Goal: Transaction & Acquisition: Book appointment/travel/reservation

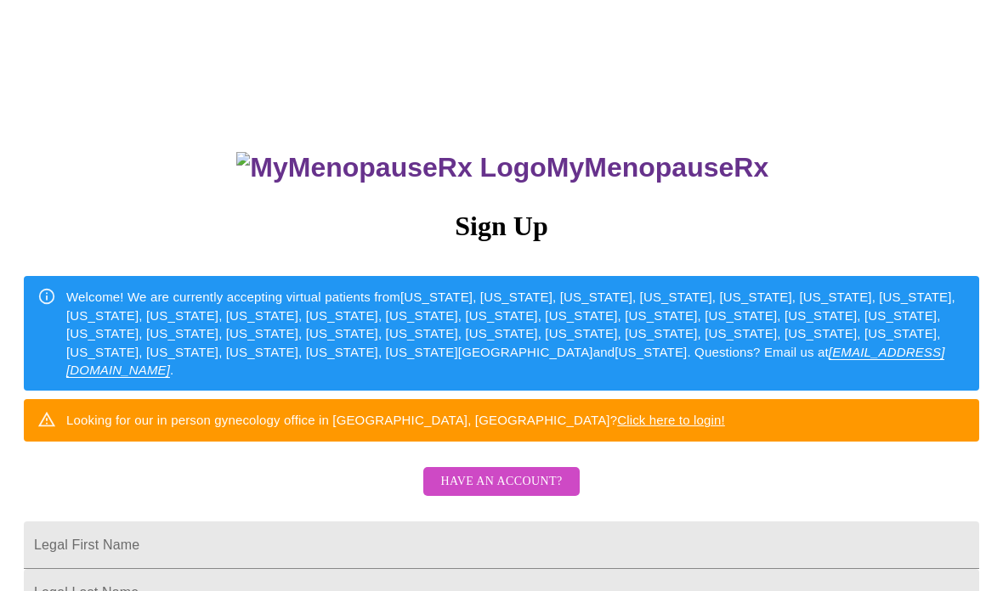
click at [523, 493] on span "Have an account?" at bounding box center [501, 482] width 122 height 21
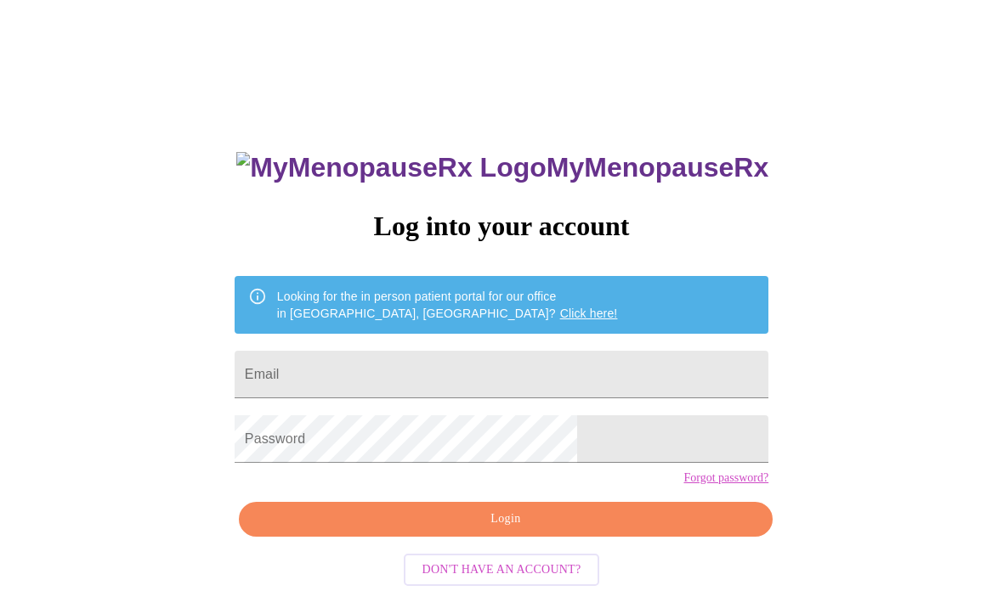
click at [407, 386] on input "Email" at bounding box center [502, 375] width 534 height 48
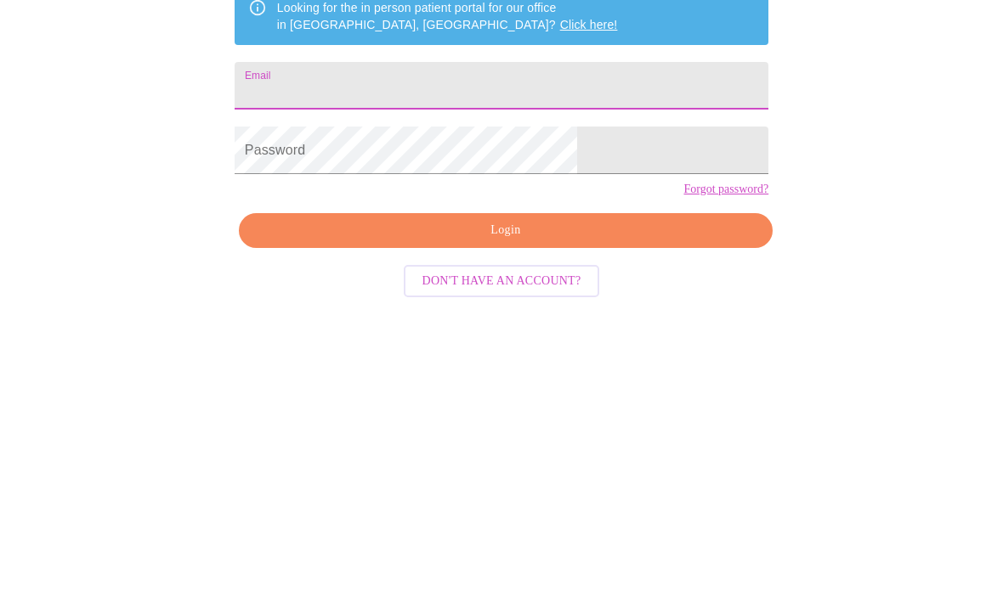
type input "[EMAIL_ADDRESS][DOMAIN_NAME]"
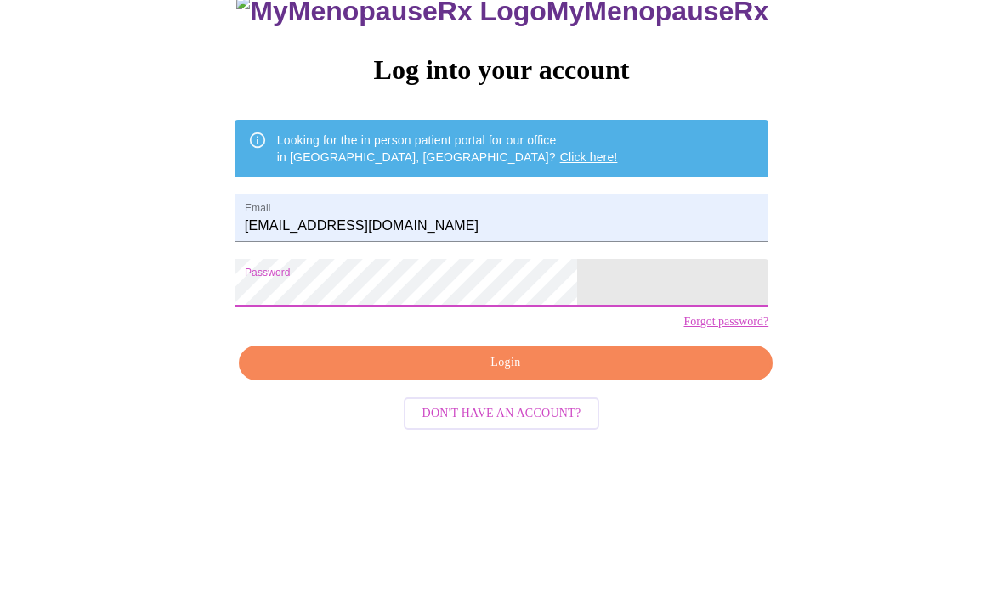
click at [565, 424] on span "Login" at bounding box center [505, 434] width 495 height 21
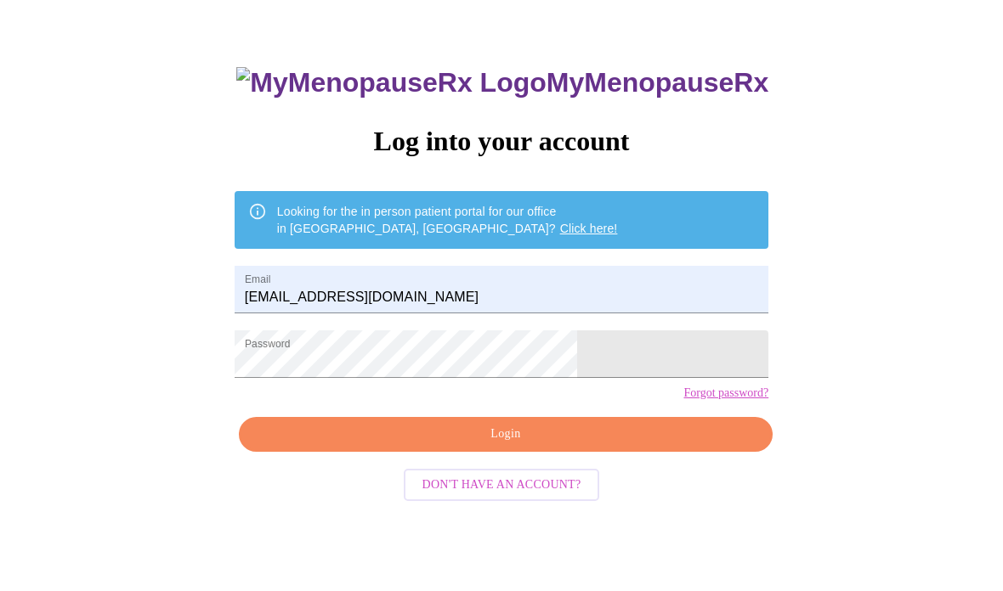
click at [485, 496] on span "Don't have an account?" at bounding box center [501, 485] width 159 height 21
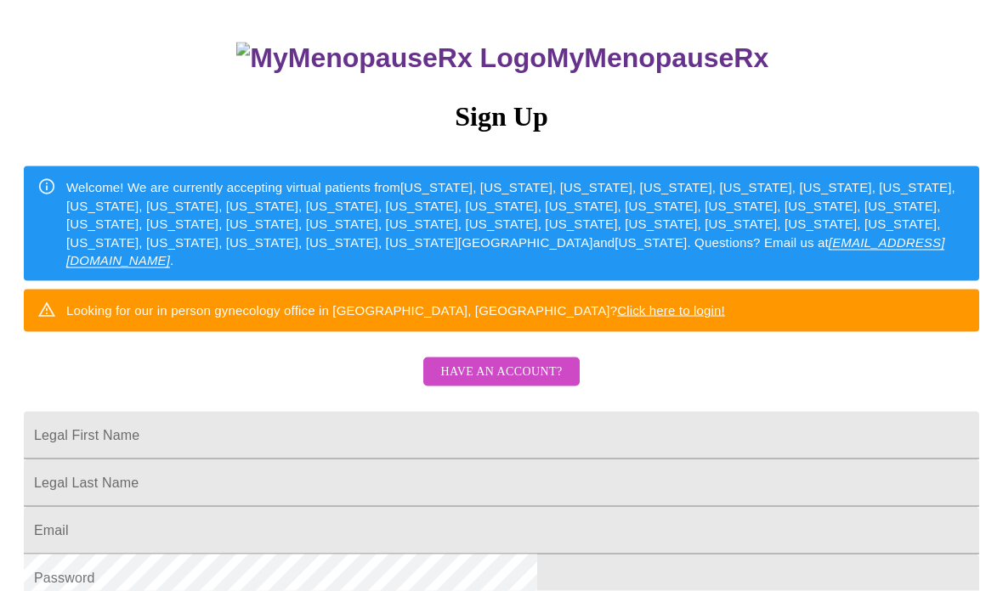
scroll to position [127, 0]
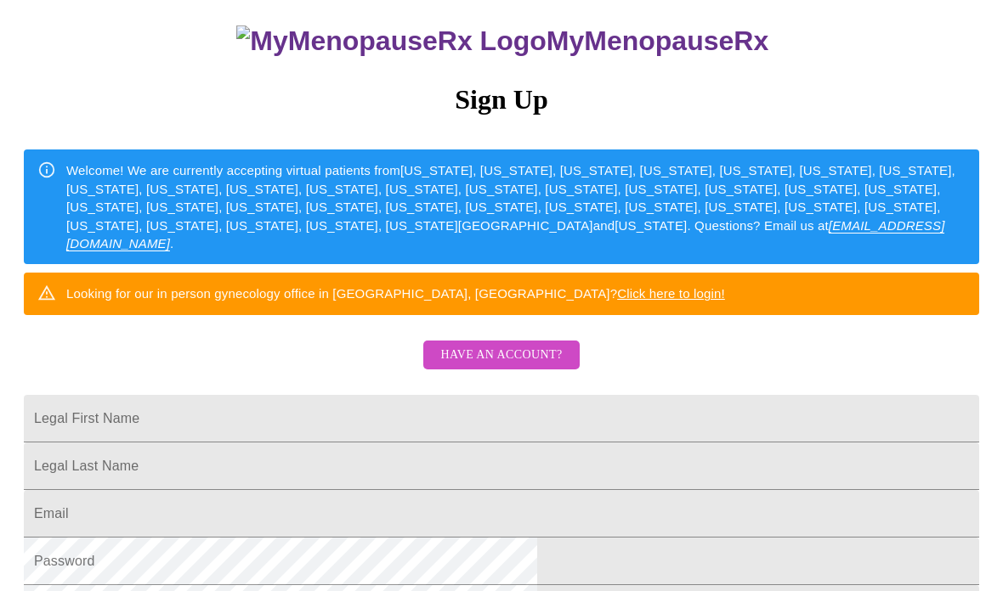
click at [326, 443] on input "Legal First Name" at bounding box center [501, 419] width 955 height 48
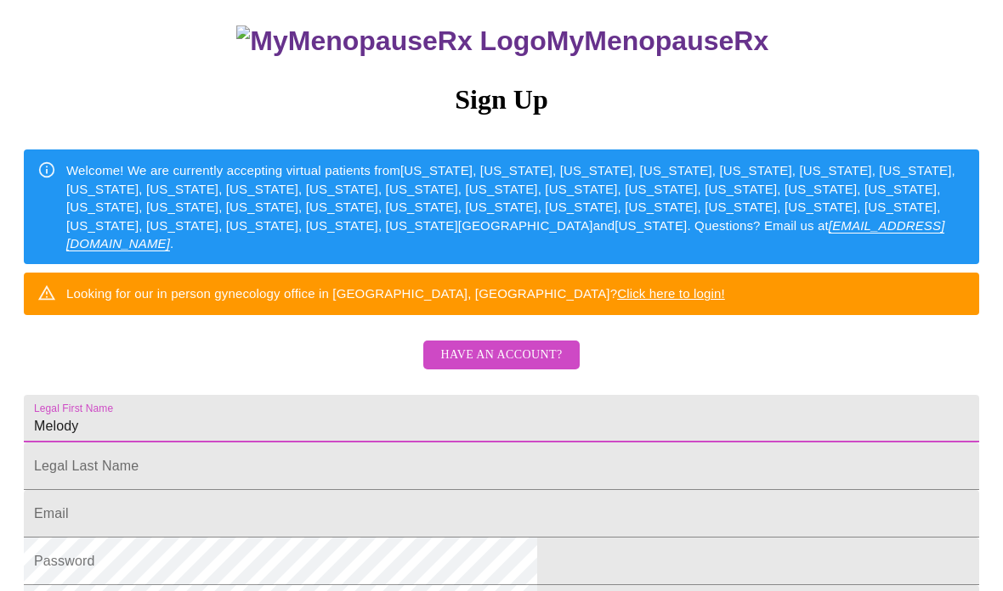
type input "Melody"
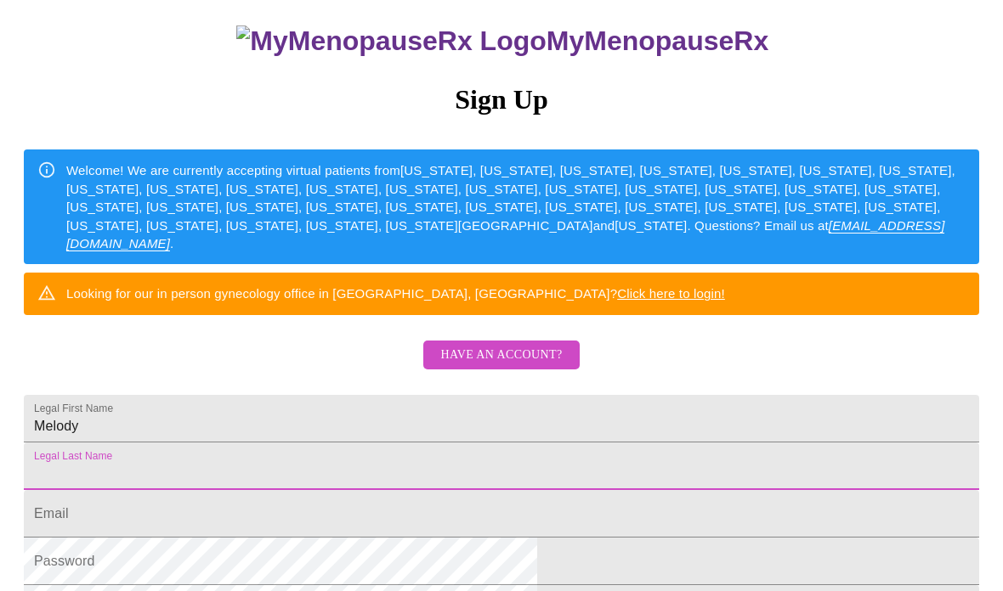
scroll to position [264, 0]
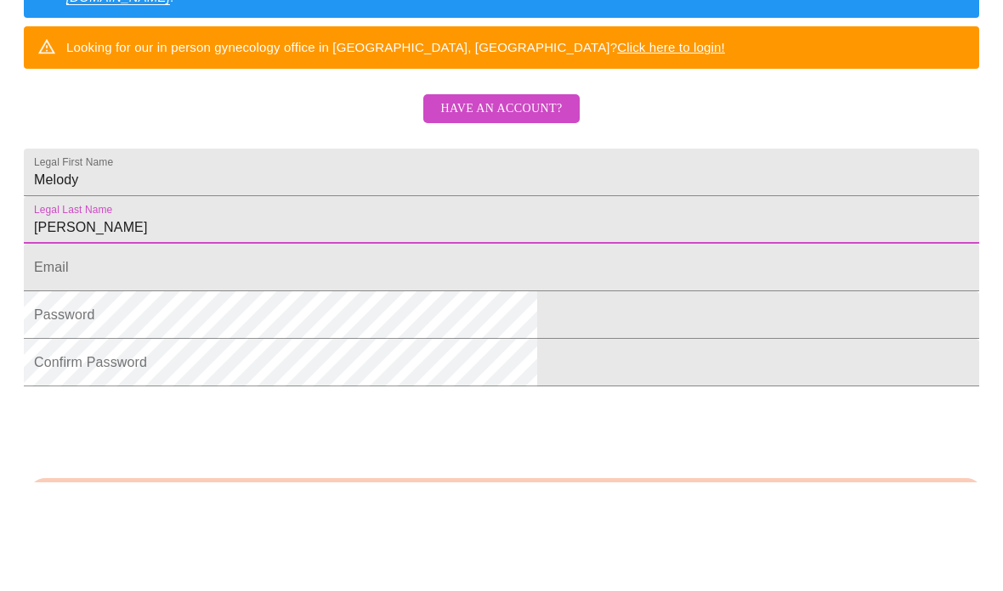
type input "[PERSON_NAME]"
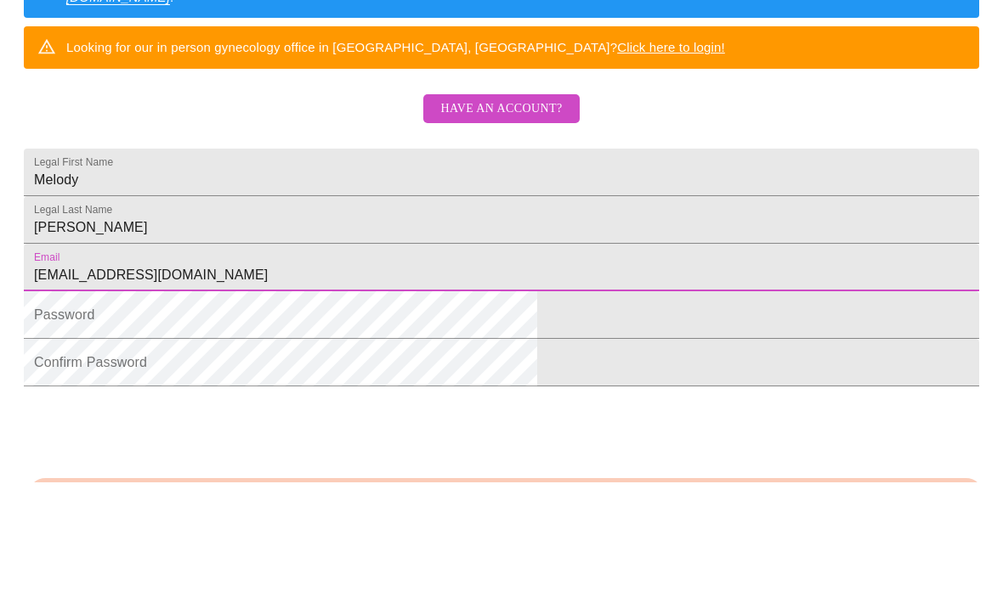
type input "[EMAIL_ADDRESS][DOMAIN_NAME]"
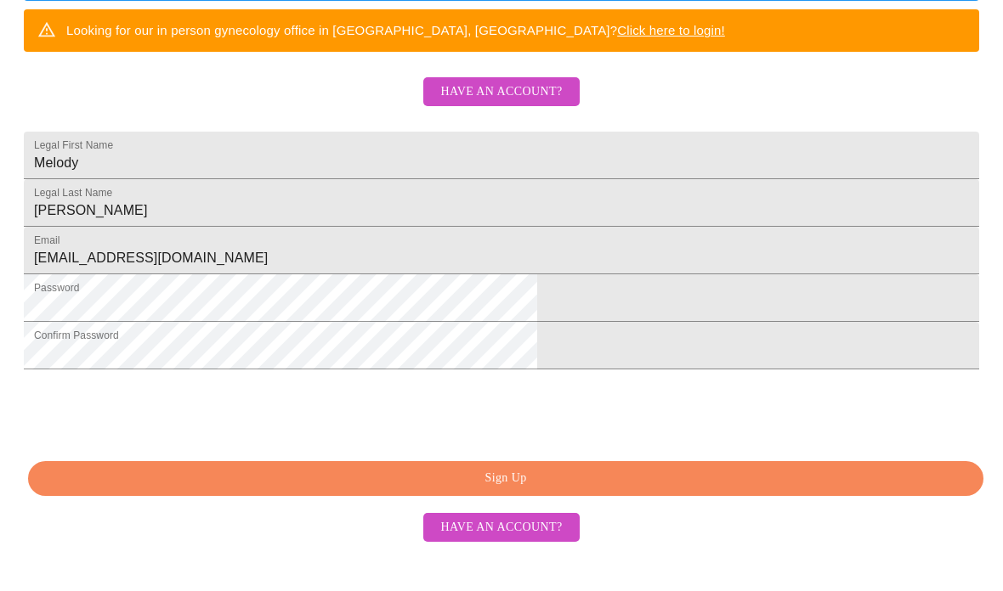
scroll to position [404, 0]
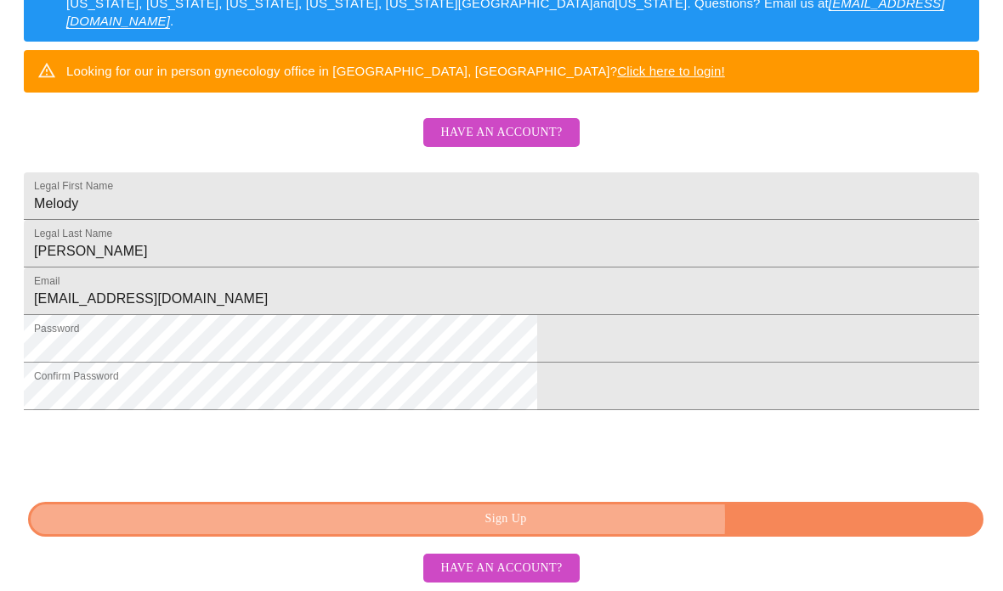
click at [599, 530] on span "Sign Up" at bounding box center [506, 519] width 916 height 21
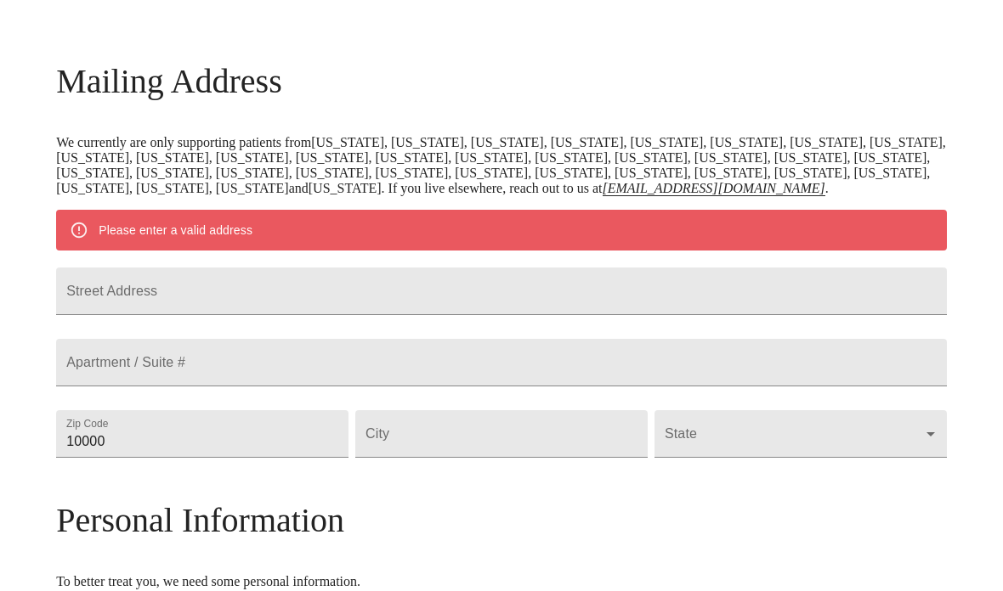
scroll to position [218, 0]
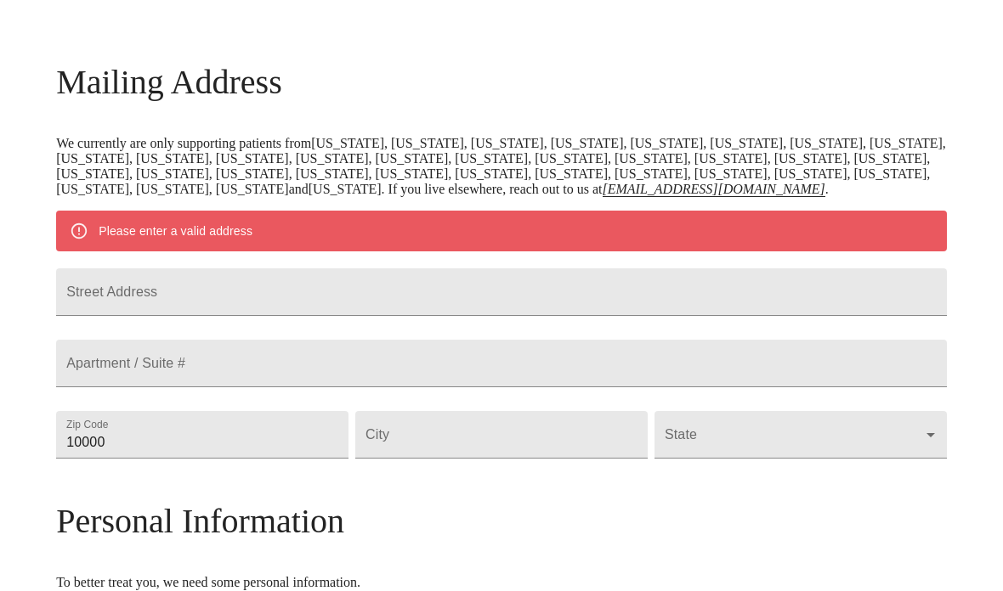
click at [253, 316] on input "Street Address" at bounding box center [501, 293] width 891 height 48
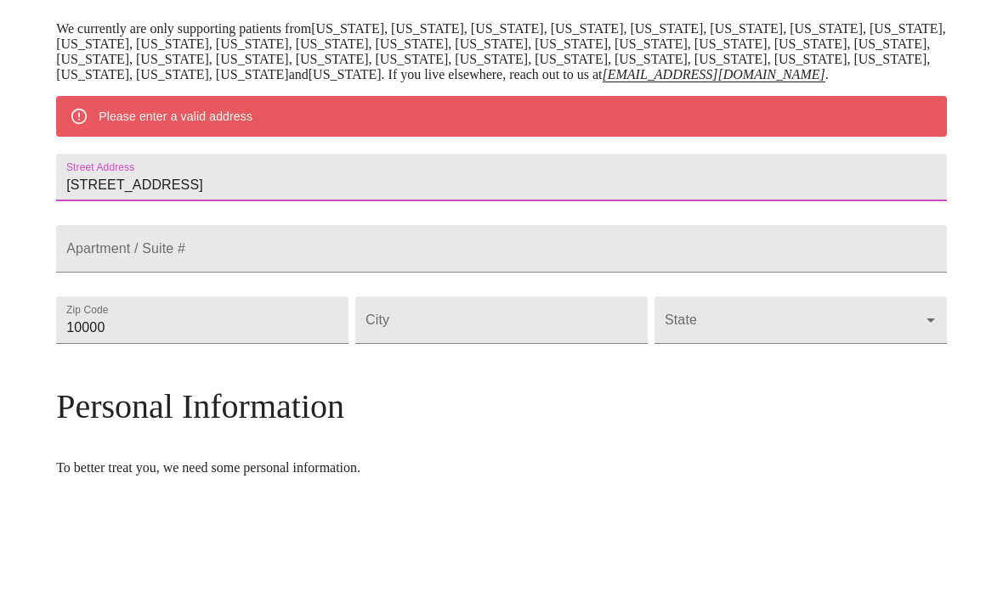
scroll to position [235, 0]
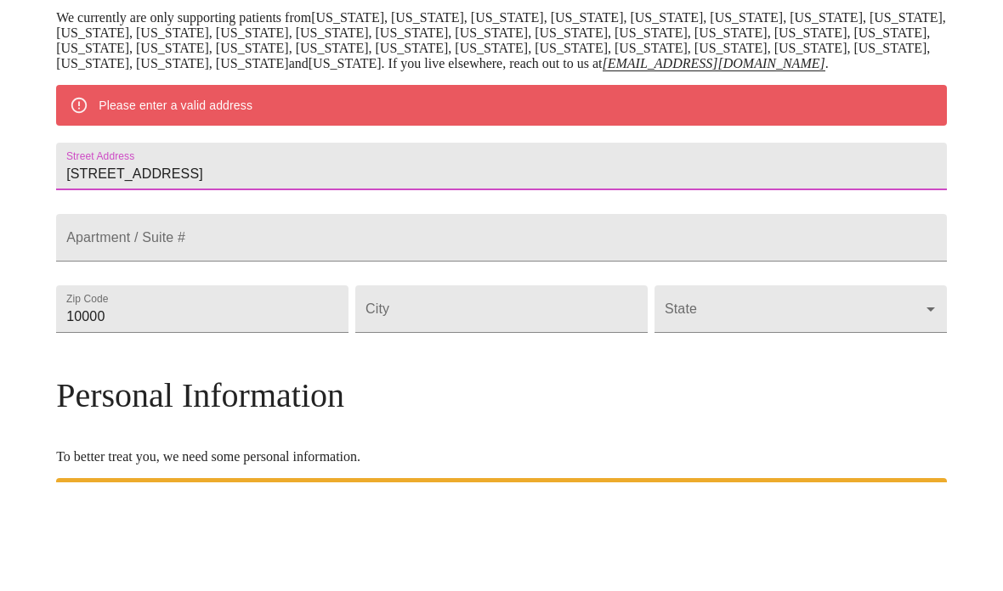
type input "[STREET_ADDRESS]"
click at [269, 404] on input "10000" at bounding box center [202, 418] width 292 height 48
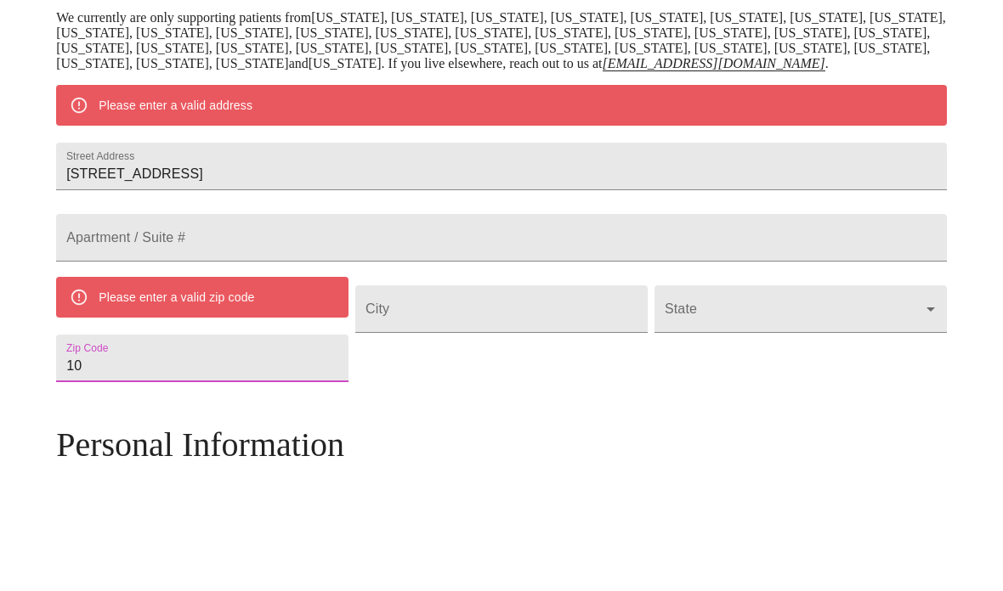
type input "1"
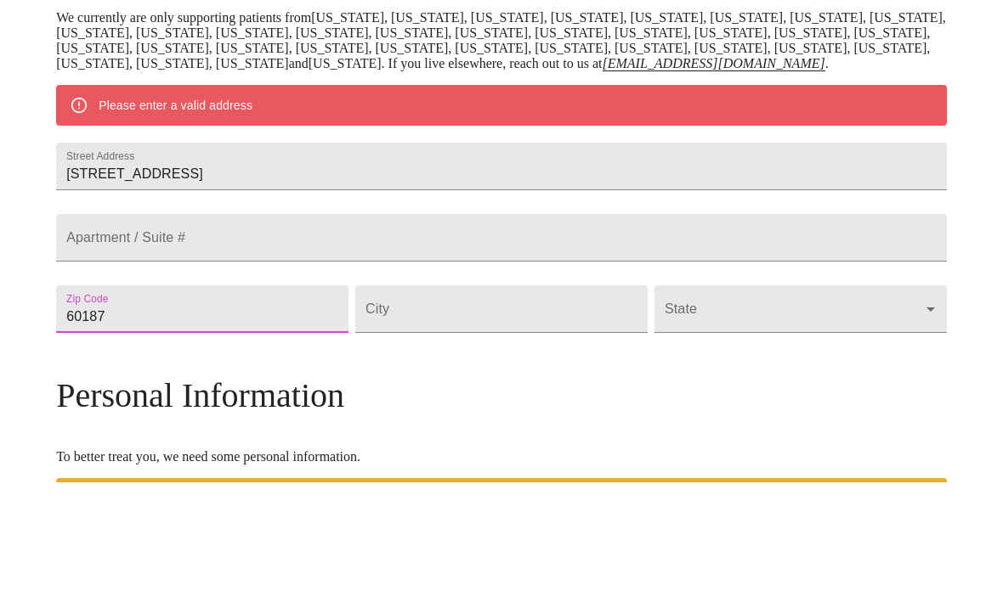
type input "60187"
click at [442, 406] on input "Street Address" at bounding box center [501, 418] width 292 height 48
type input "Wheaton"
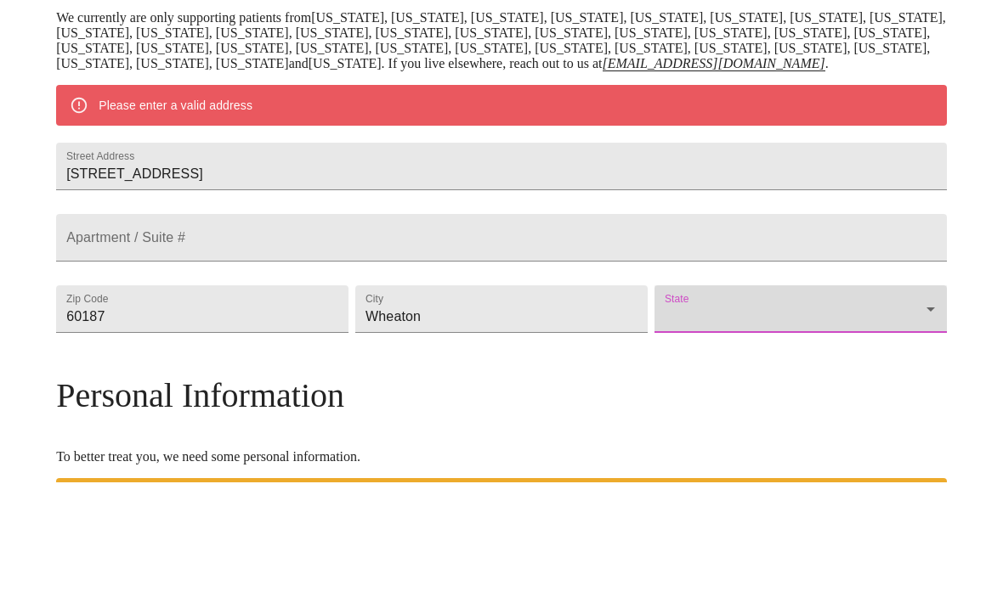
scroll to position [345, 0]
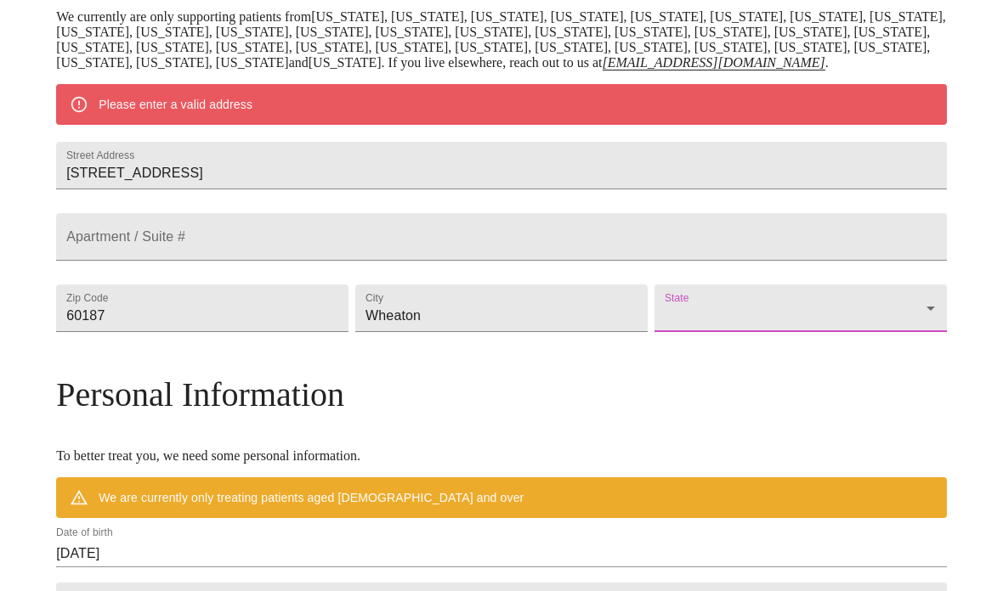
click at [824, 392] on body "MyMenopauseRx Welcome to MyMenopauseRx Since it's your first time here, you'll …" at bounding box center [501, 332] width 989 height 1340
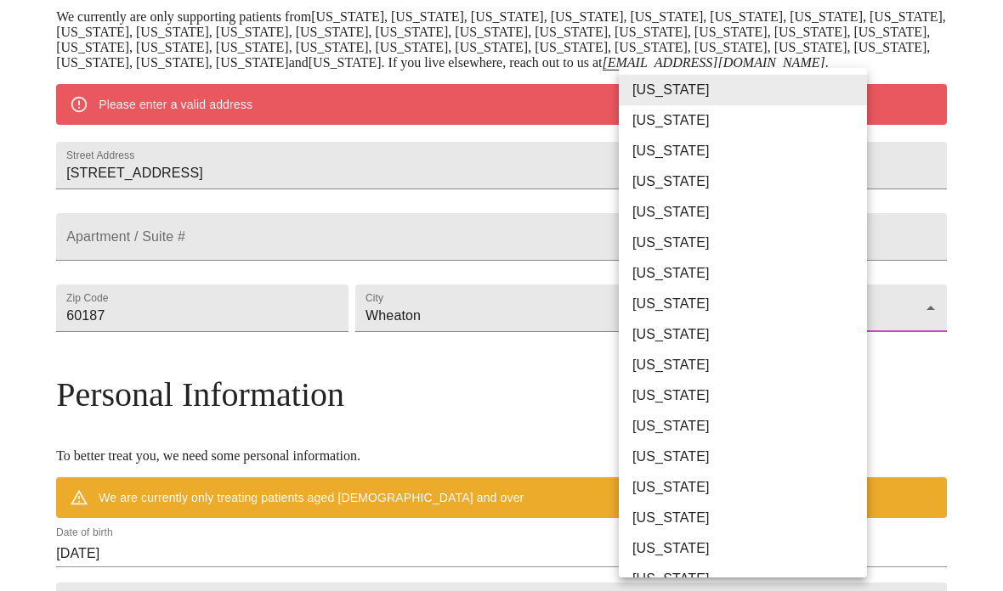
click at [674, 465] on li "[US_STATE]" at bounding box center [743, 457] width 248 height 31
type input "[US_STATE]"
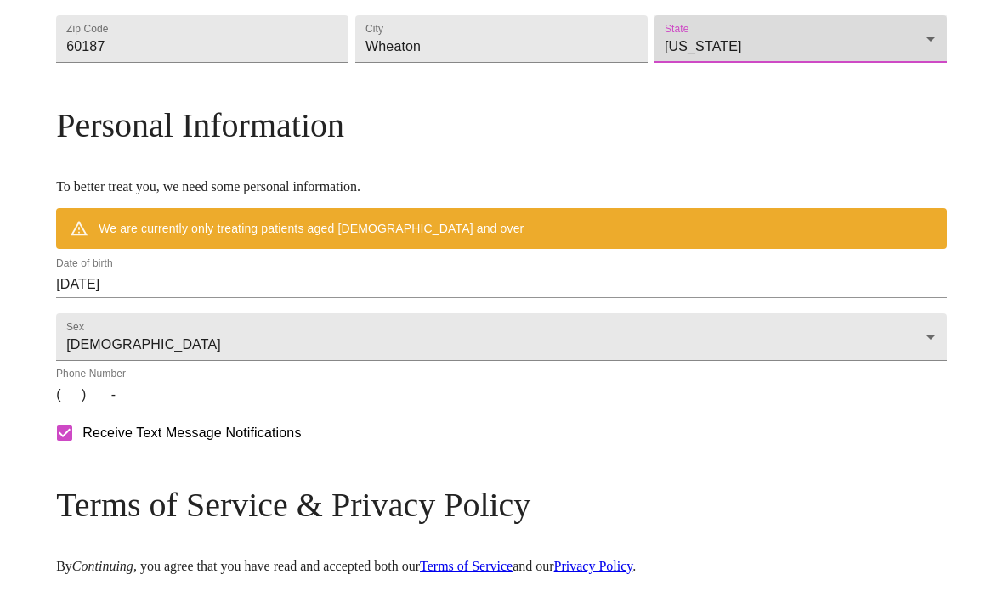
scroll to position [631, 0]
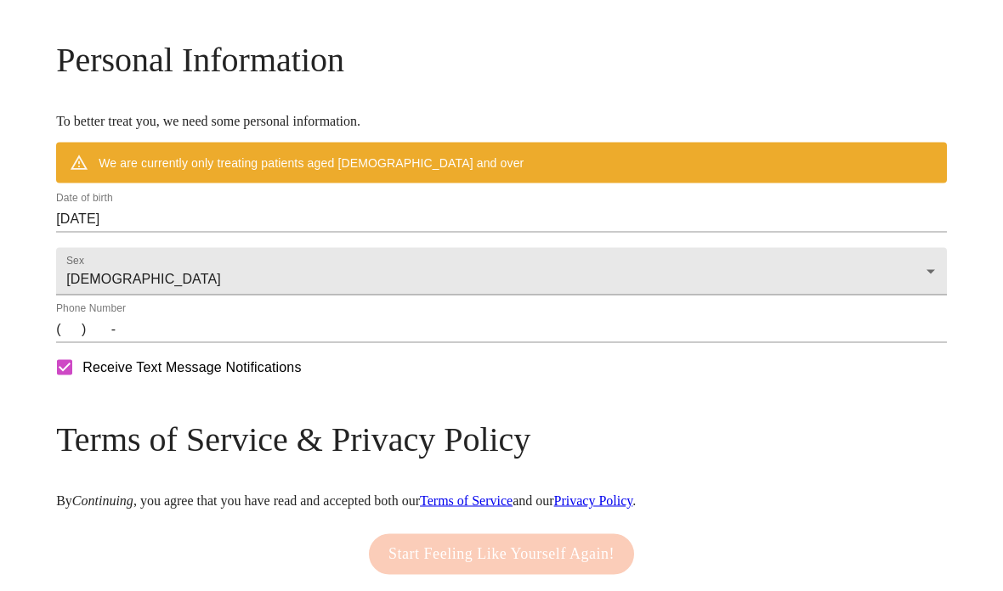
click at [248, 233] on input "[DATE]" at bounding box center [501, 219] width 891 height 27
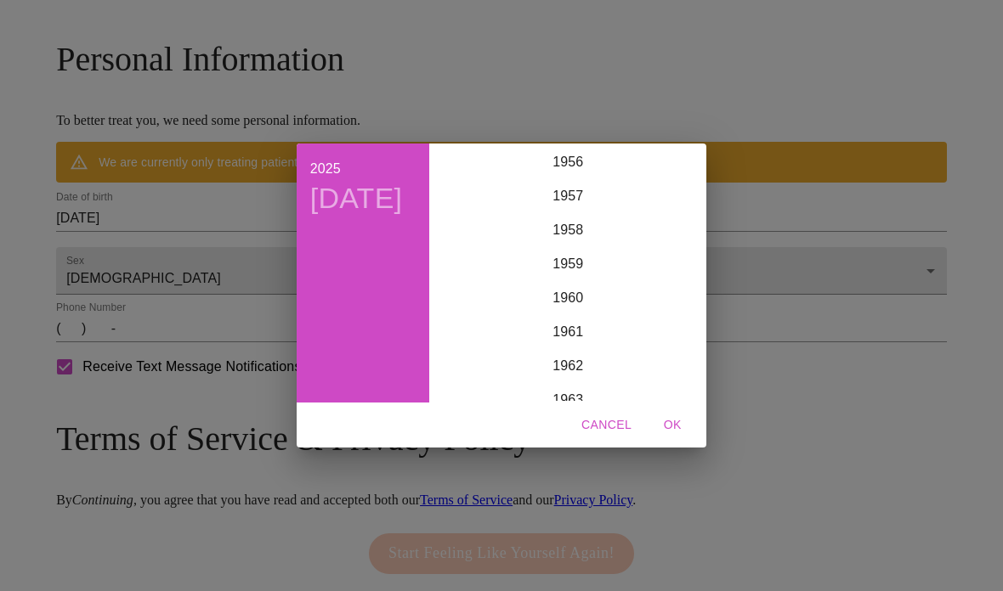
scroll to position [1864, 0]
click at [575, 287] on div "1957" at bounding box center [567, 270] width 263 height 34
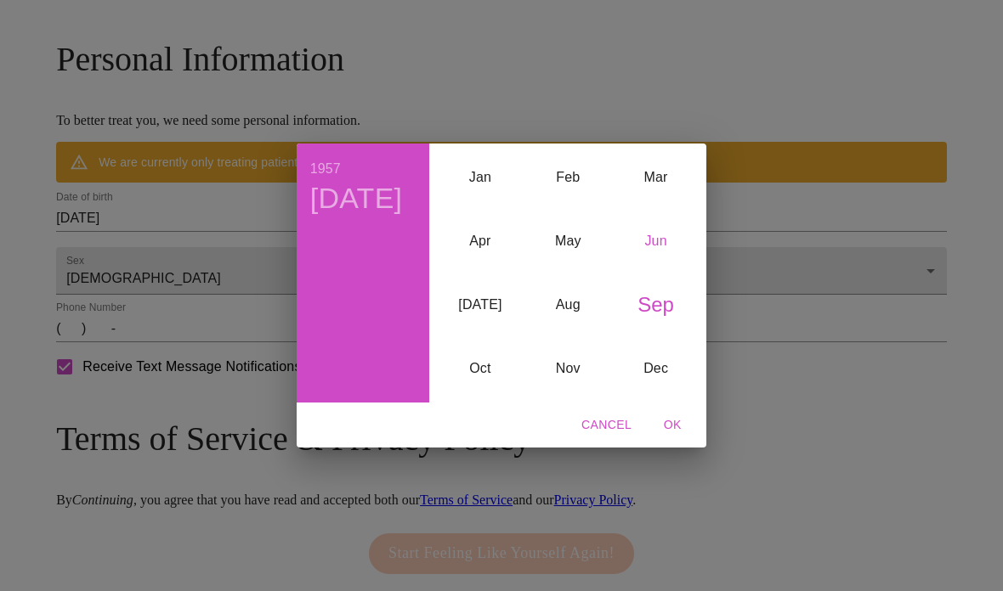
click at [655, 274] on div "Jun" at bounding box center [656, 242] width 88 height 64
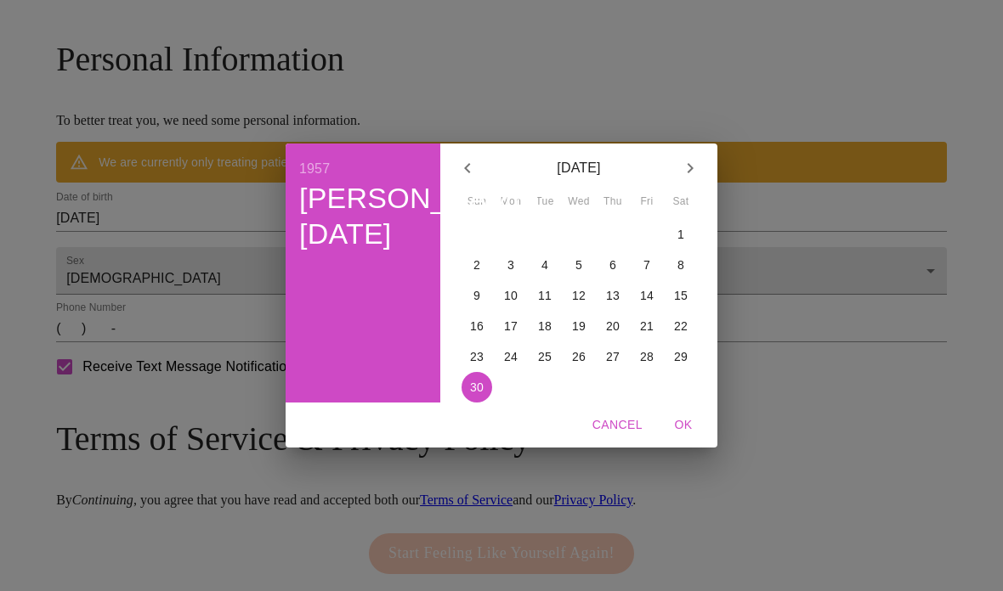
click at [538, 304] on p "11" at bounding box center [545, 295] width 14 height 17
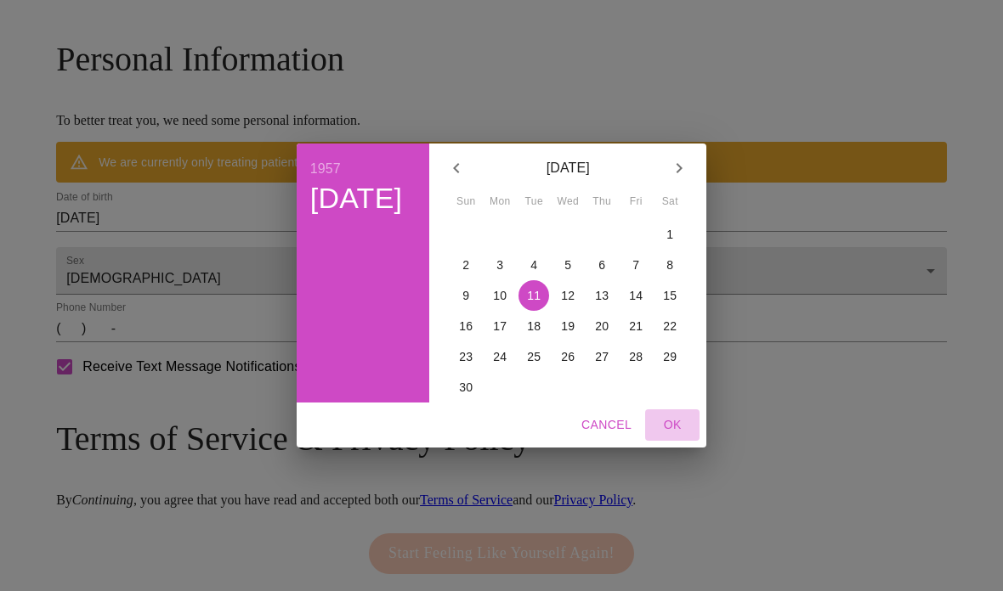
click at [676, 436] on span "OK" at bounding box center [672, 425] width 41 height 21
type input "[DATE]"
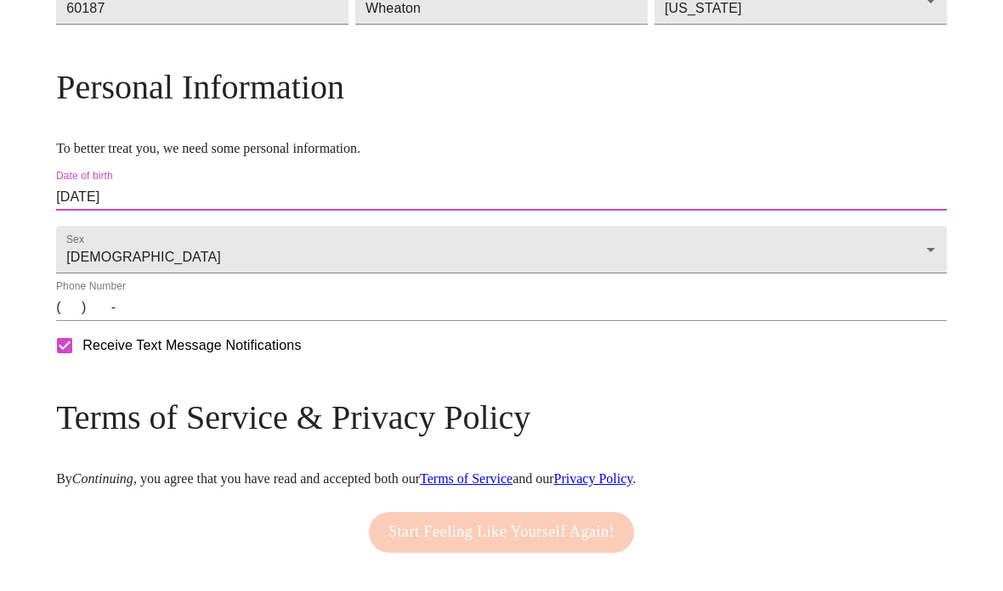
scroll to position [602, 0]
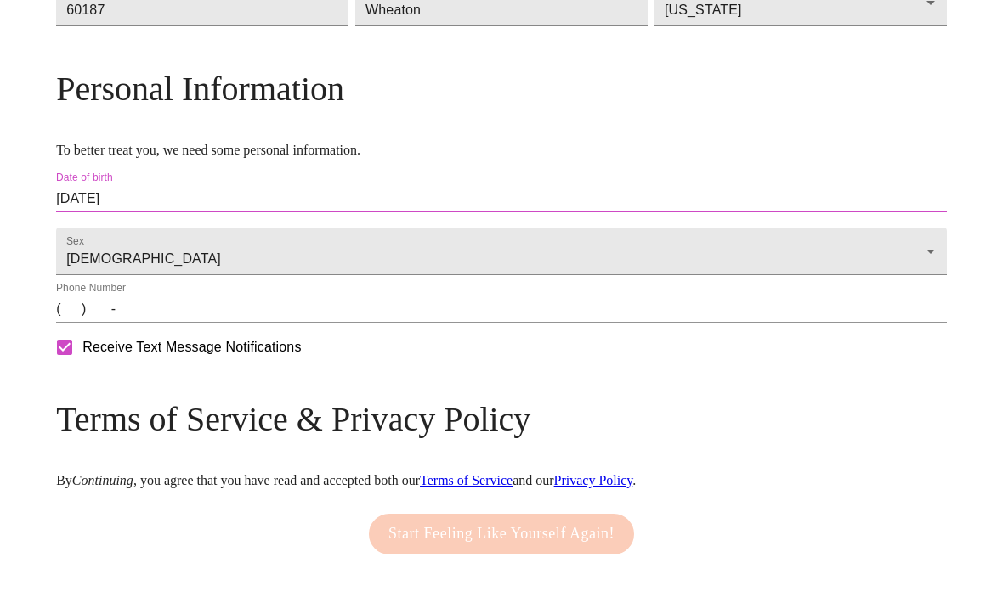
click at [184, 323] on input "(   )    -" at bounding box center [501, 309] width 891 height 27
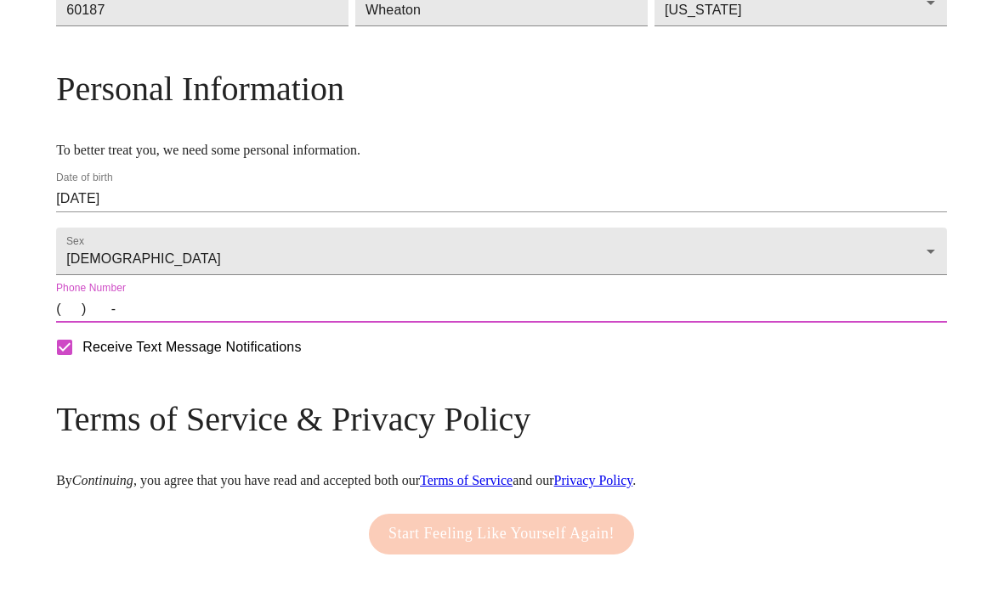
type input "6306742887"
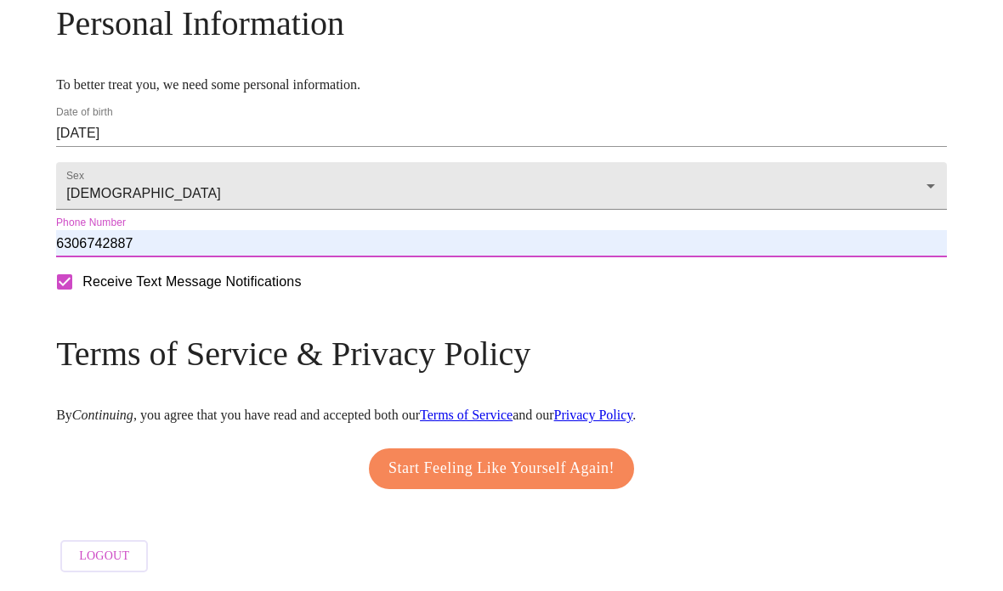
scroll to position [689, 0]
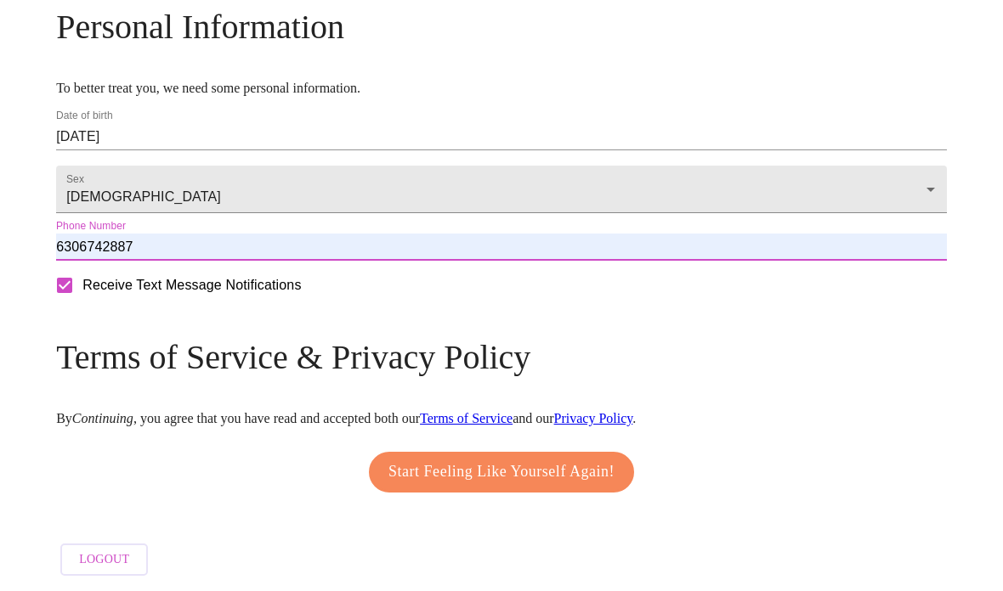
click at [516, 486] on span "Start Feeling Like Yourself Again!" at bounding box center [501, 472] width 226 height 27
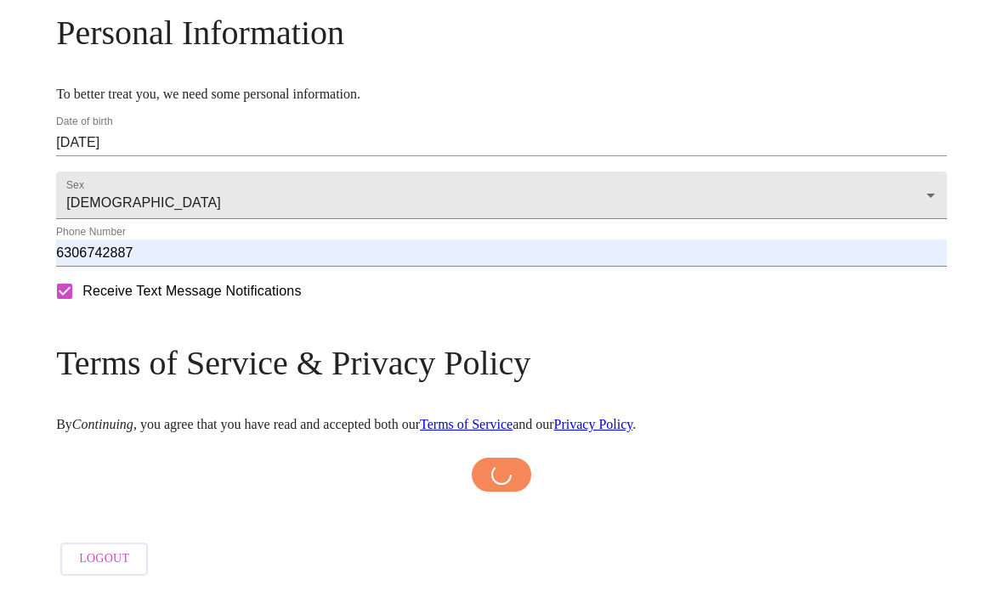
scroll to position [683, 0]
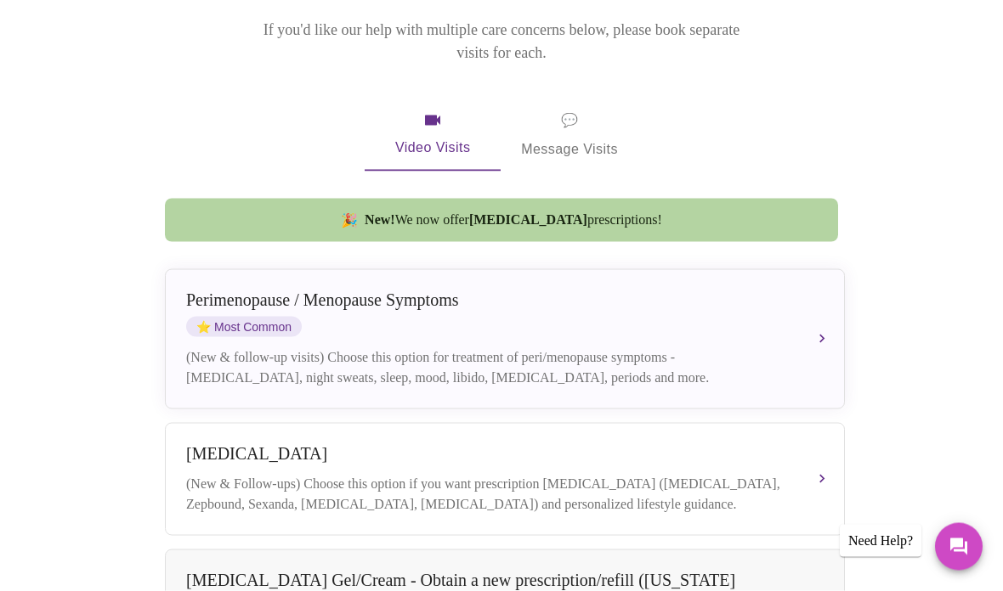
scroll to position [278, 0]
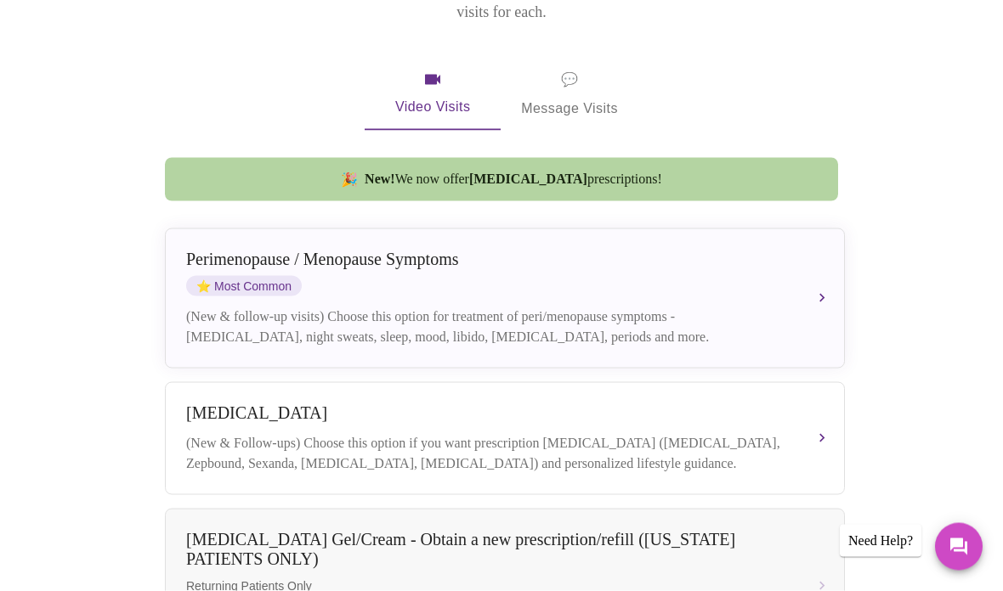
click at [408, 250] on div "[MEDICAL_DATA] / Menopause Symptoms ⭐ Most Common" at bounding box center [487, 273] width 603 height 47
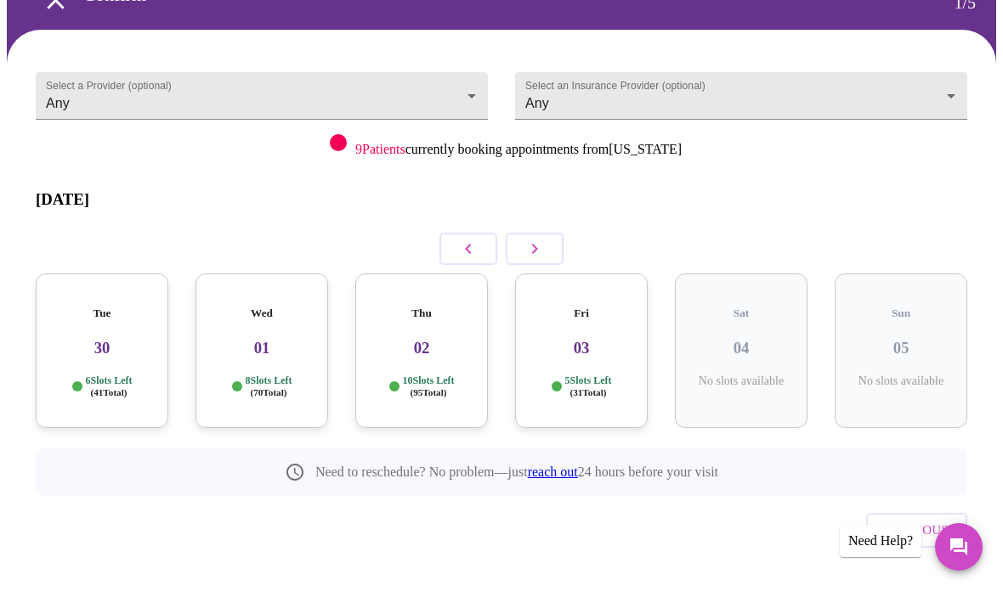
click at [477, 93] on body "MyMenopauseRx Confirm 1 / 5 Select a Provider (optional) Any Any Select an Insu…" at bounding box center [501, 272] width 989 height 721
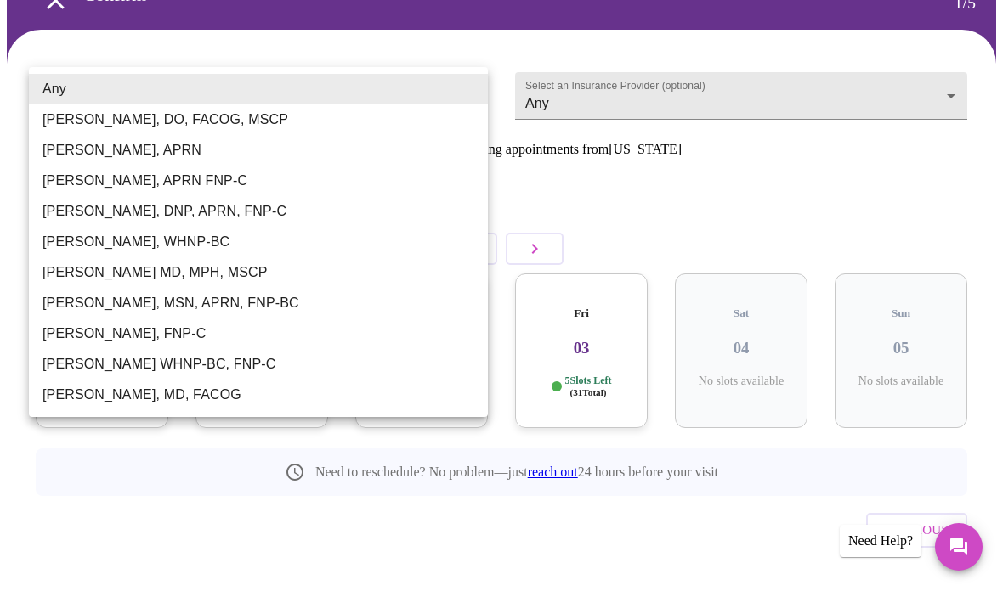
click at [203, 311] on li "[PERSON_NAME], MSN, APRN, FNP-BC" at bounding box center [258, 303] width 459 height 31
type input "[PERSON_NAME], MSN, APRN, FNP-BC"
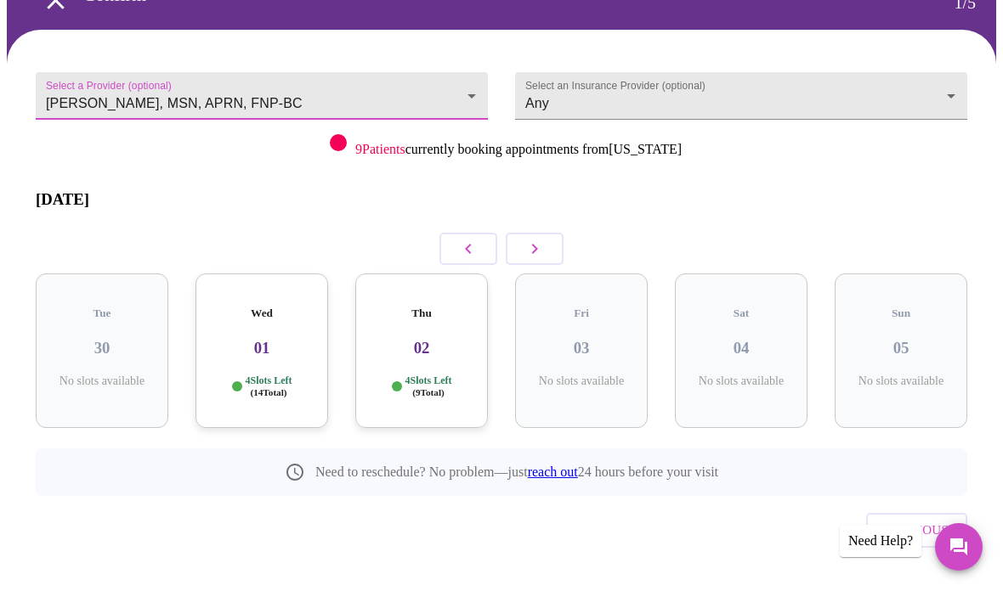
click at [525, 239] on icon "button" at bounding box center [534, 249] width 20 height 20
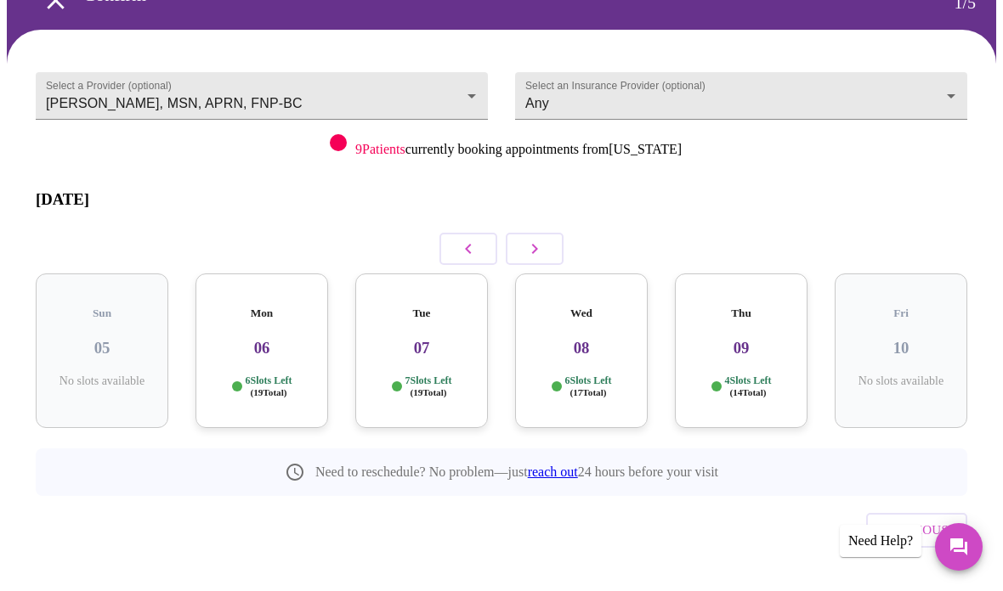
click at [536, 239] on icon "button" at bounding box center [534, 249] width 20 height 20
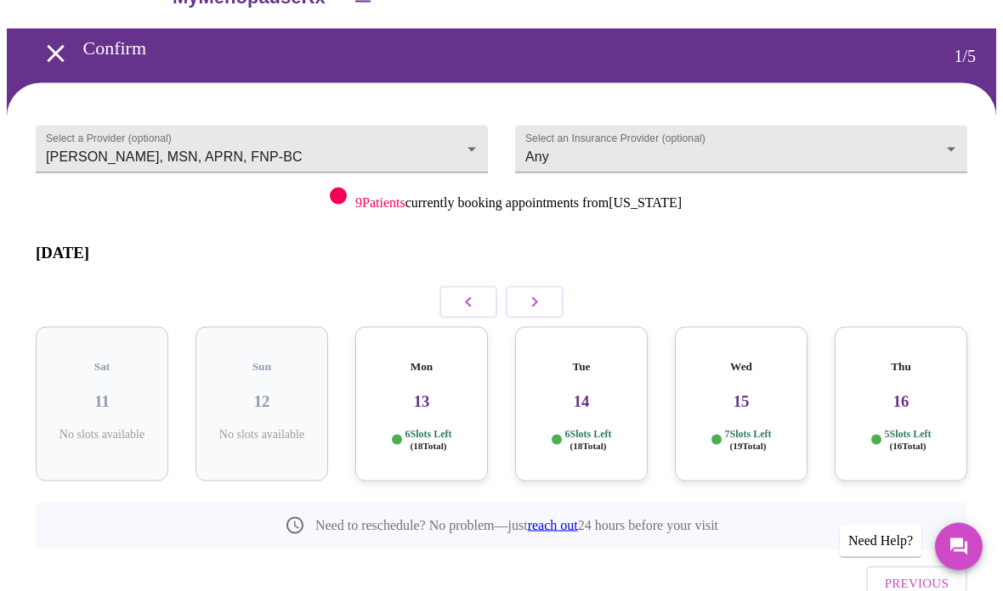
scroll to position [0, 0]
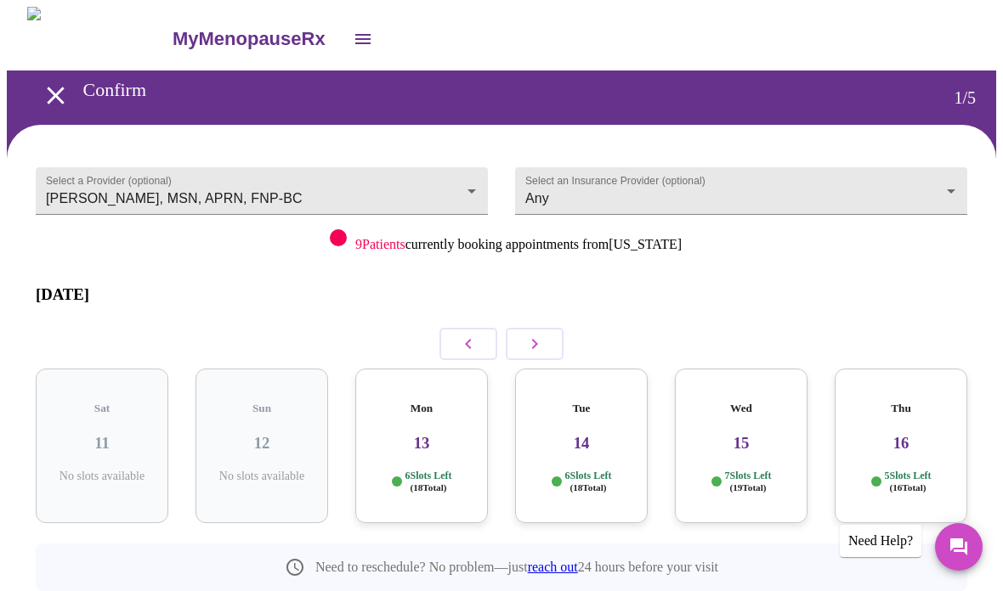
click at [546, 331] on button "button" at bounding box center [535, 344] width 58 height 32
click at [539, 339] on icon "button" at bounding box center [534, 344] width 20 height 20
click at [765, 470] on p "7 Slots Left ( 19 Total)" at bounding box center [748, 482] width 47 height 25
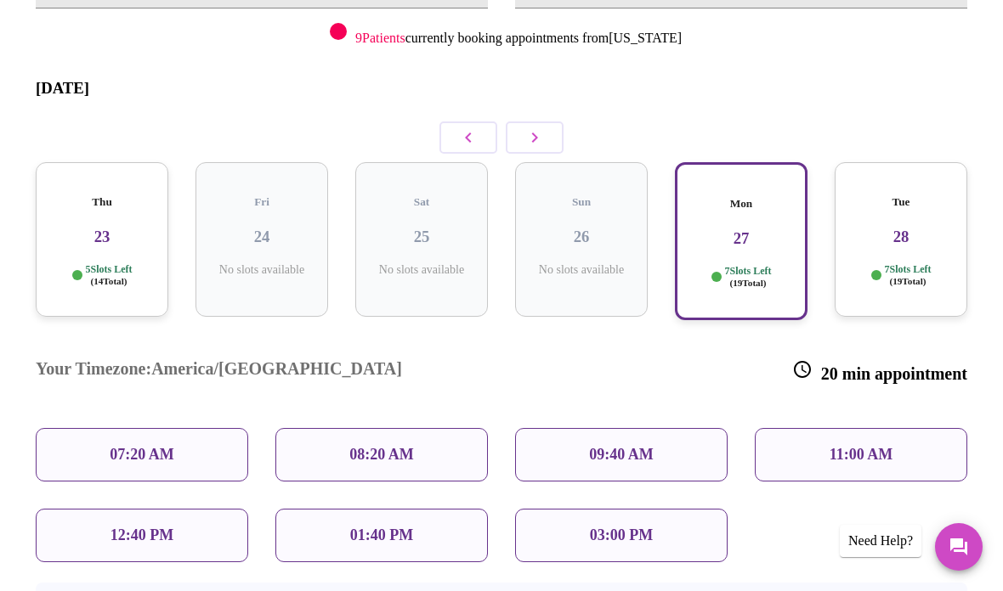
scroll to position [209, 0]
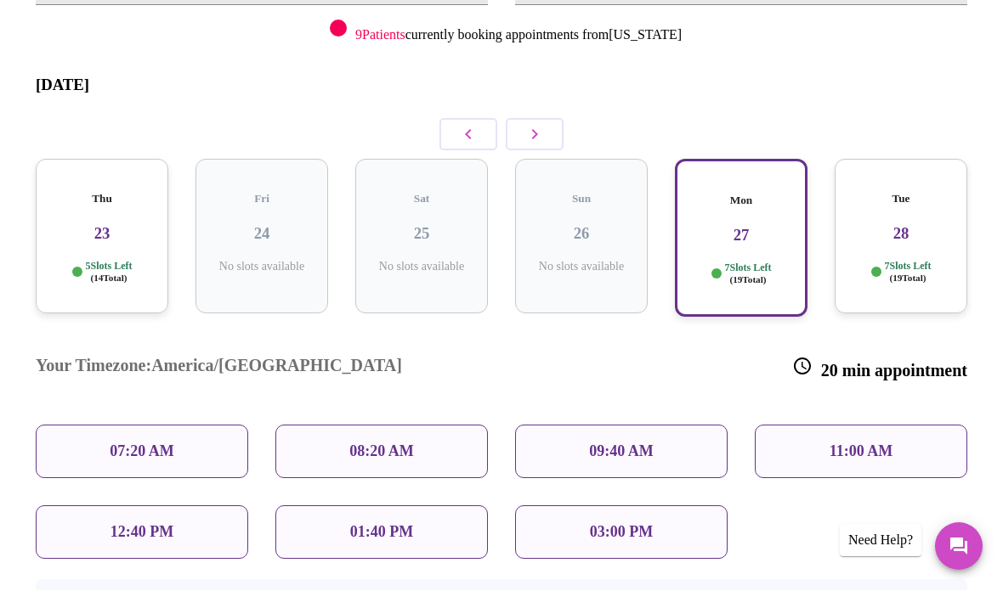
click at [865, 444] on p "11:00 AM" at bounding box center [861, 453] width 64 height 18
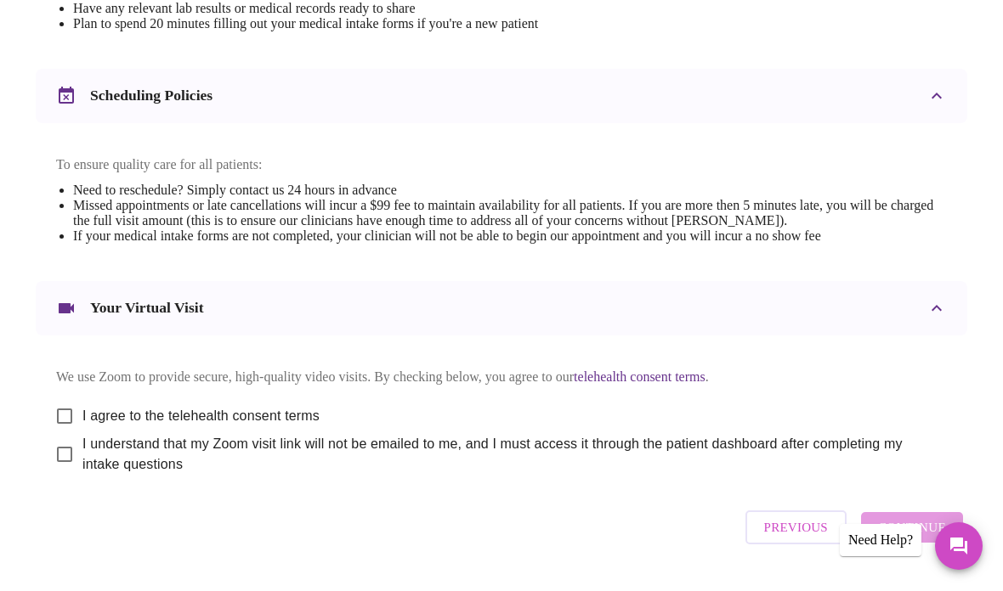
scroll to position [565, 0]
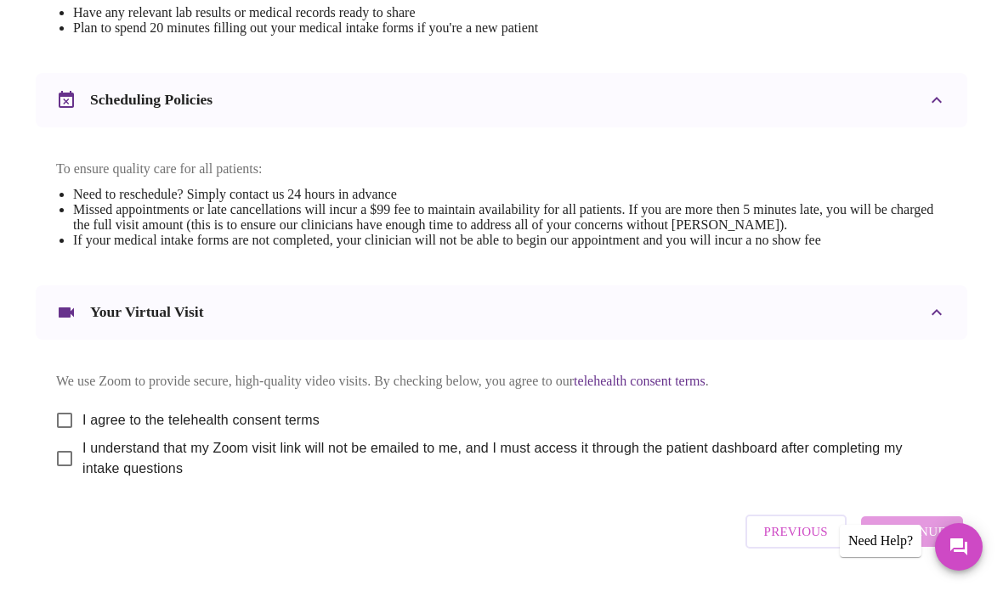
click at [60, 438] on input "I agree to the telehealth consent terms" at bounding box center [65, 421] width 36 height 36
checkbox input "true"
click at [61, 477] on input "I understand that my Zoom visit link will not be emailed to me, and I must acce…" at bounding box center [65, 459] width 36 height 36
checkbox input "true"
click at [912, 547] on button "Continue" at bounding box center [912, 532] width 102 height 31
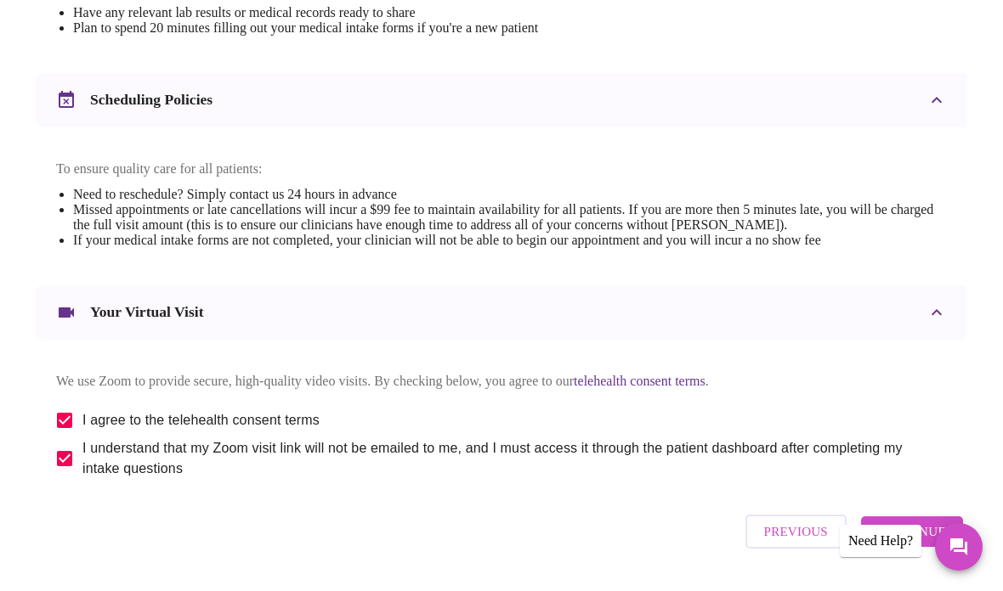
scroll to position [52, 0]
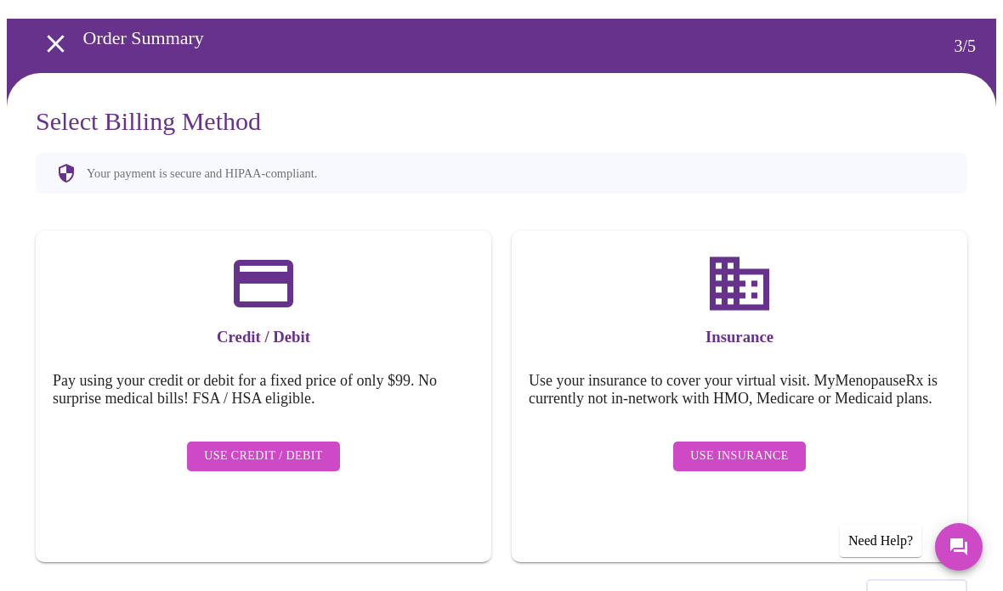
click at [744, 461] on span "Use Insurance" at bounding box center [739, 456] width 98 height 21
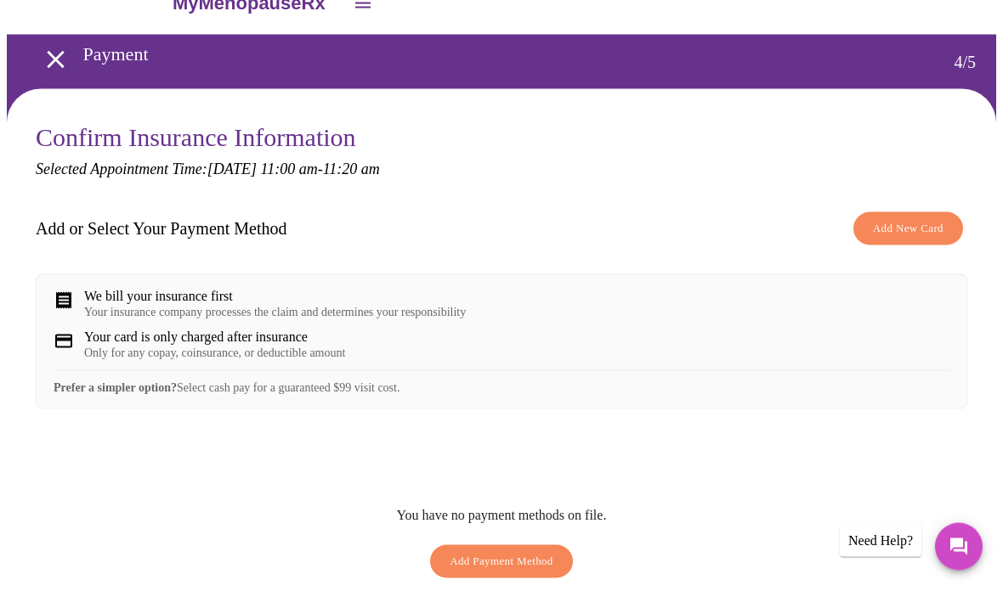
scroll to position [42, 0]
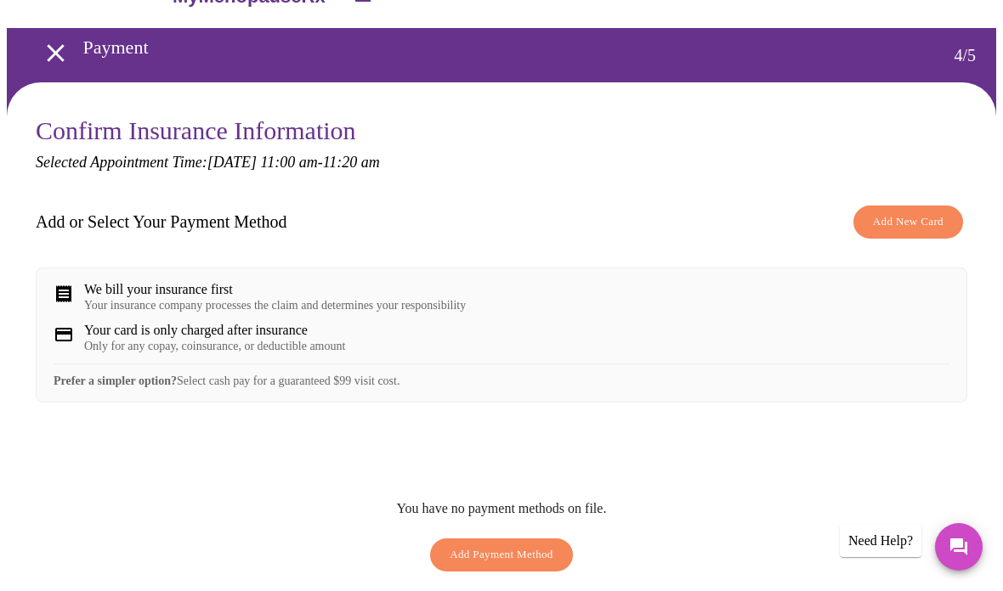
click at [926, 225] on span "Add New Card" at bounding box center [908, 222] width 71 height 20
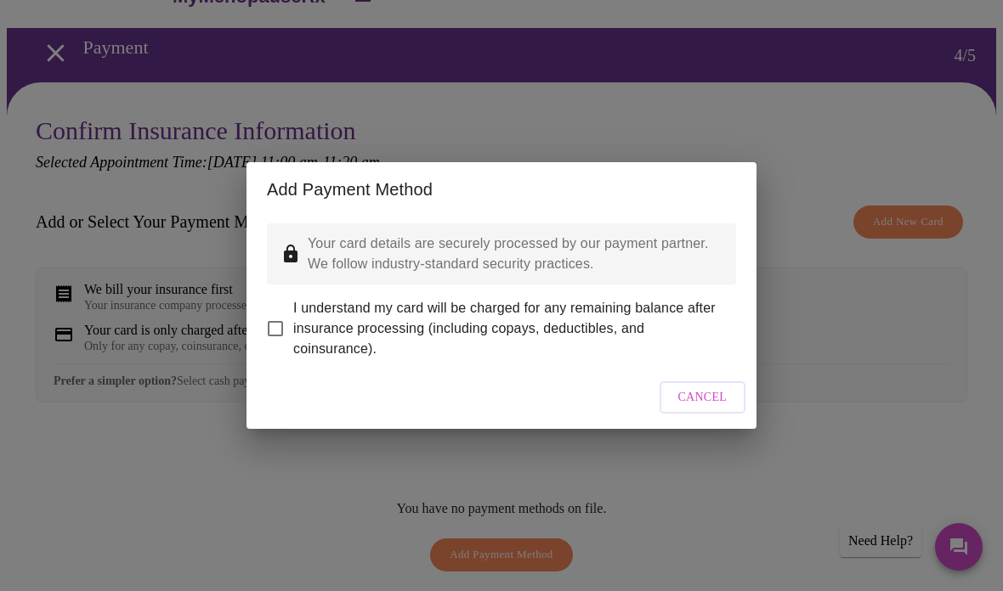
click at [277, 321] on input "I understand my card will be charged for any remaining balance after insurance …" at bounding box center [275, 329] width 36 height 36
checkbox input "true"
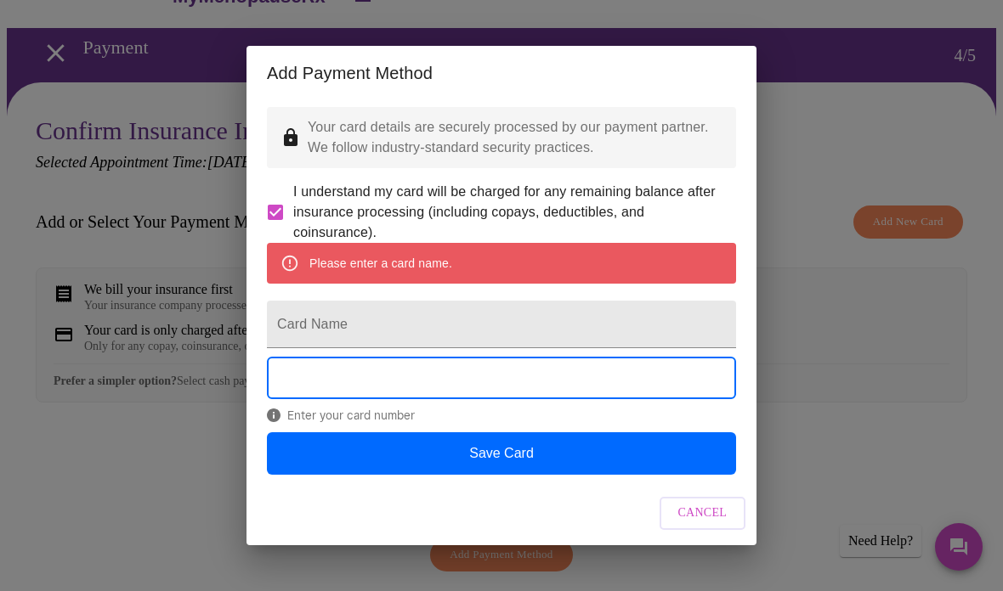
click at [353, 334] on input "Card Name" at bounding box center [501, 325] width 469 height 48
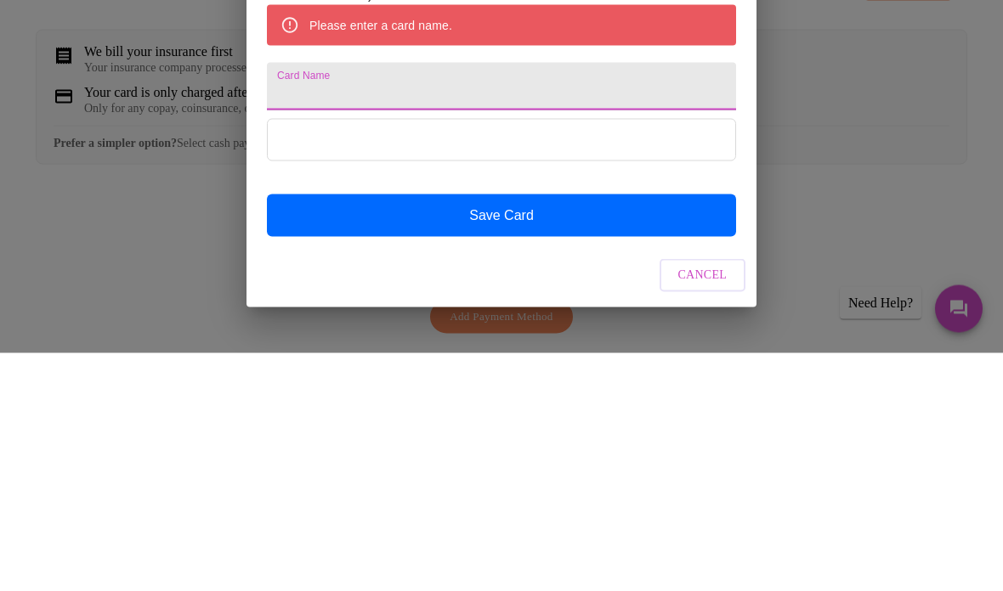
scroll to position [143, 0]
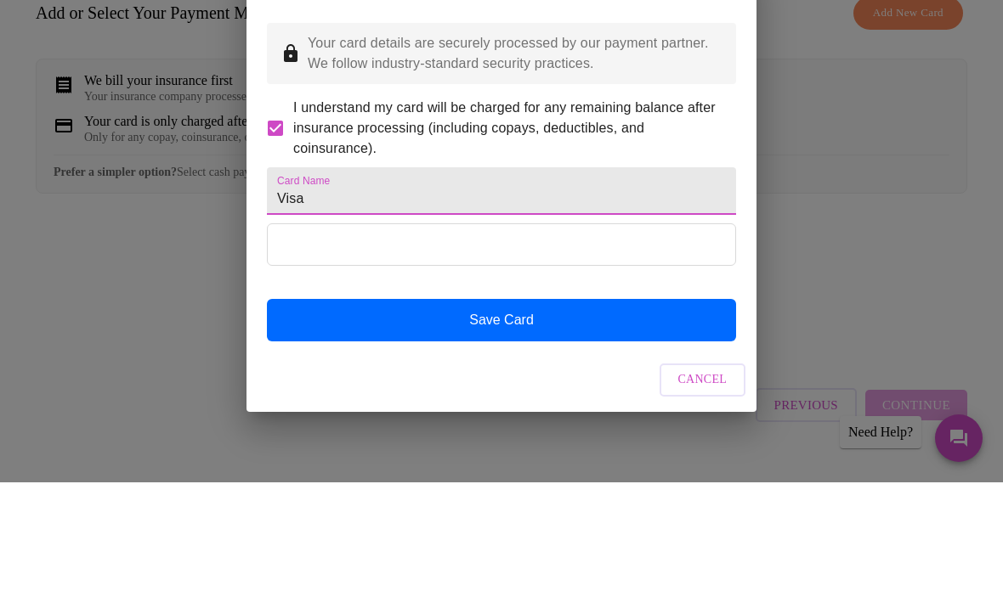
type input "Visa"
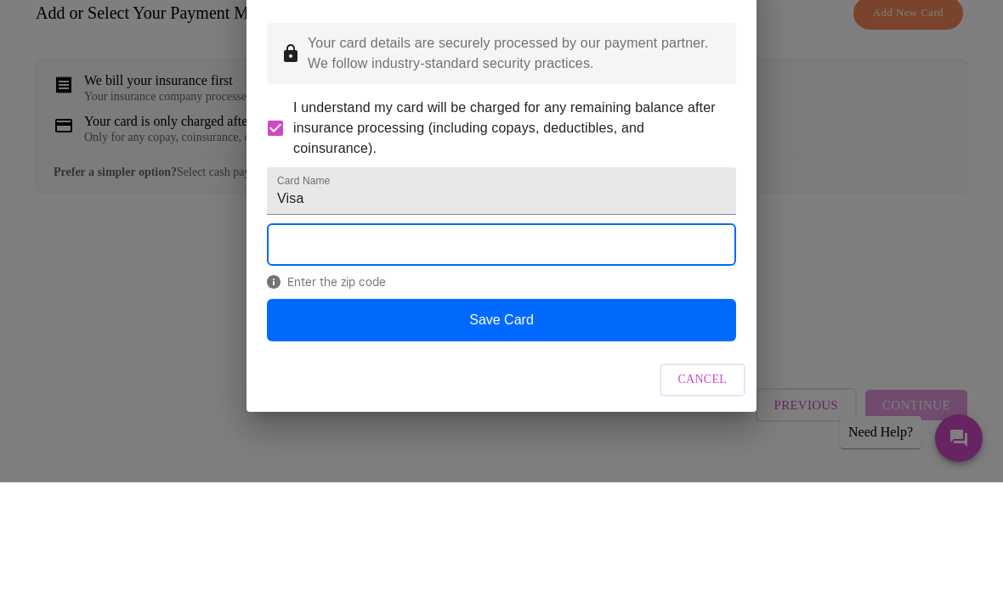
click at [529, 408] on button "Save Card" at bounding box center [501, 429] width 469 height 42
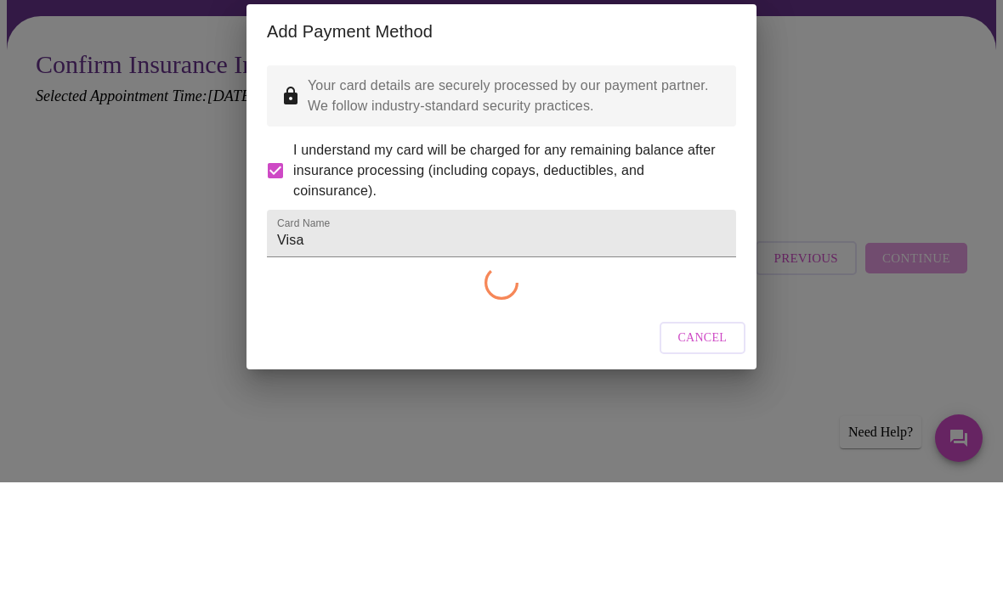
scroll to position [0, 0]
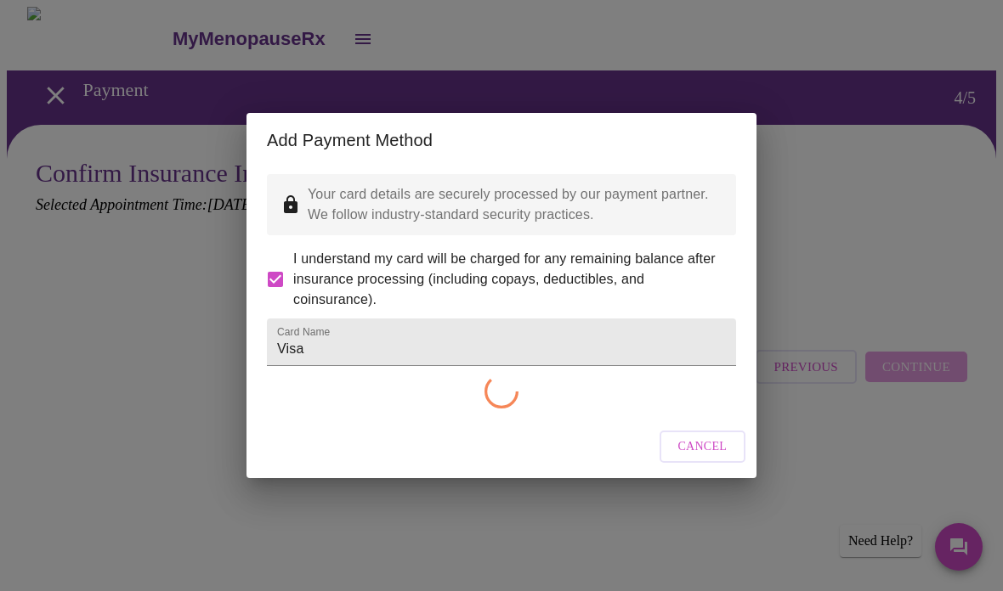
checkbox input "false"
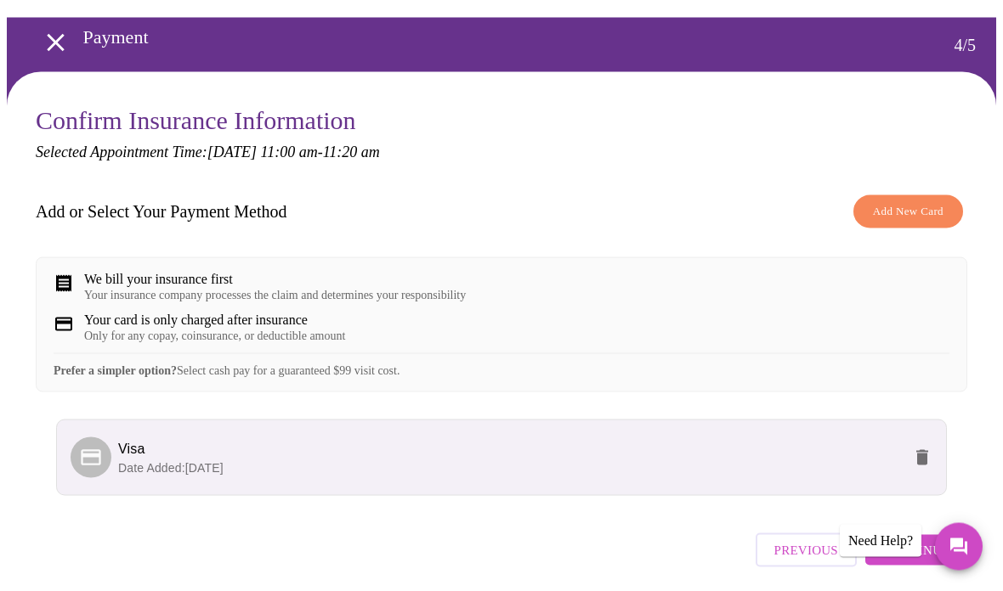
scroll to position [136, 0]
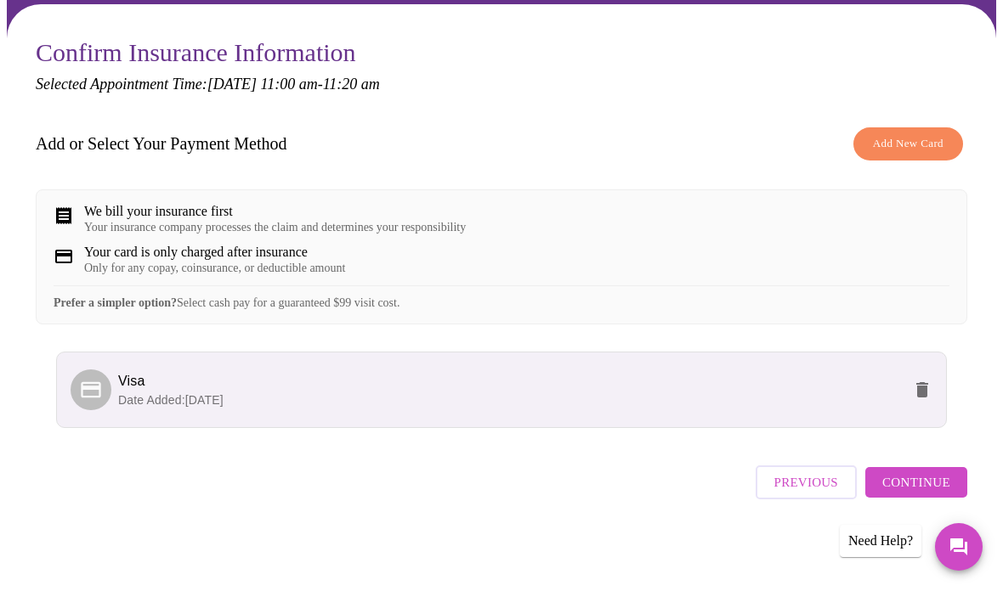
click at [905, 494] on span "Continue" at bounding box center [916, 483] width 68 height 22
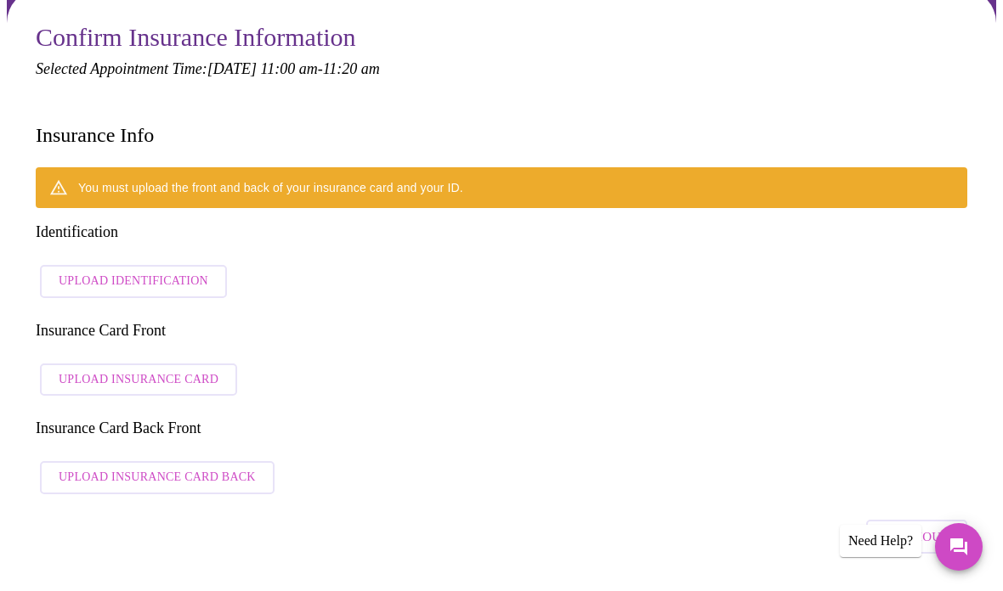
click at [91, 271] on span "Upload Identification" at bounding box center [134, 281] width 150 height 21
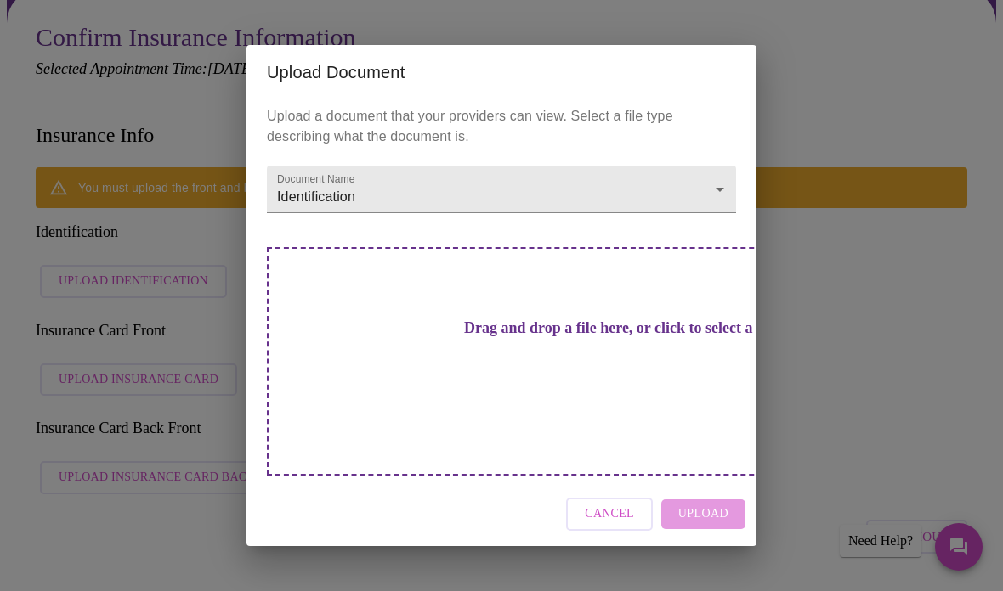
click at [575, 376] on div "Drag and drop a file here, or click to select a file" at bounding box center [620, 361] width 707 height 229
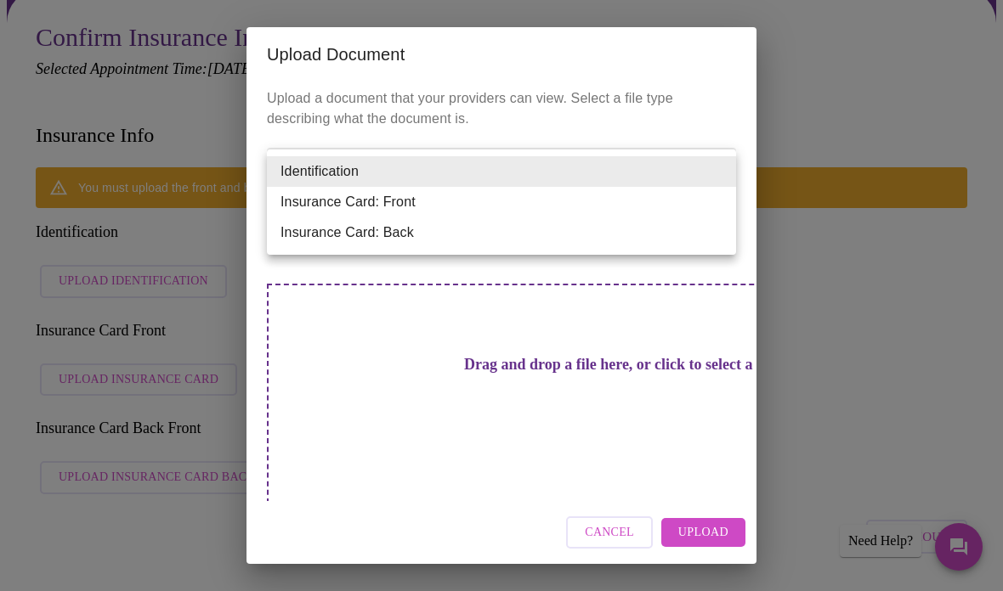
click at [586, 192] on li "Insurance Card: Front" at bounding box center [501, 202] width 469 height 31
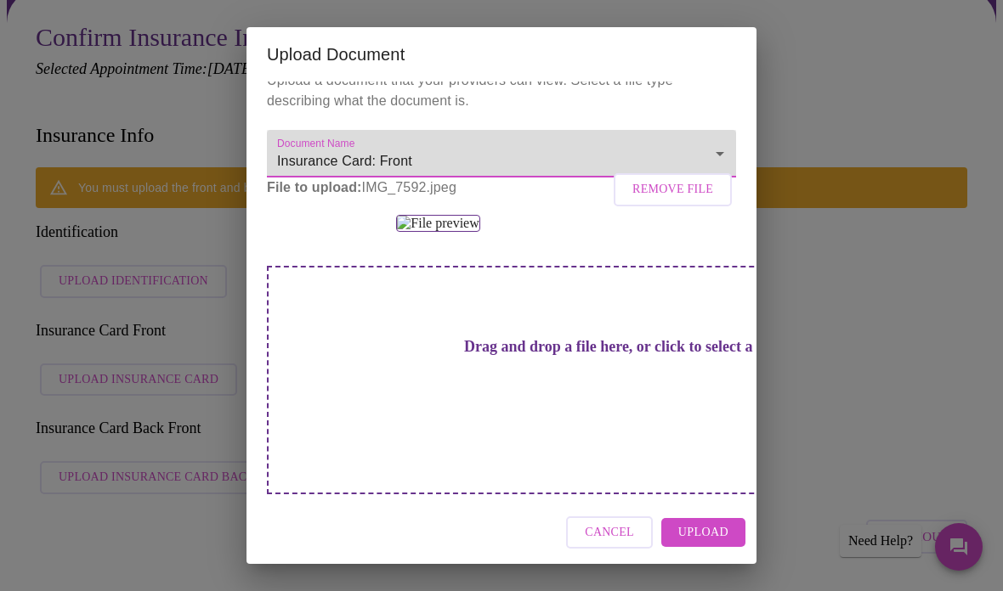
scroll to position [65, 0]
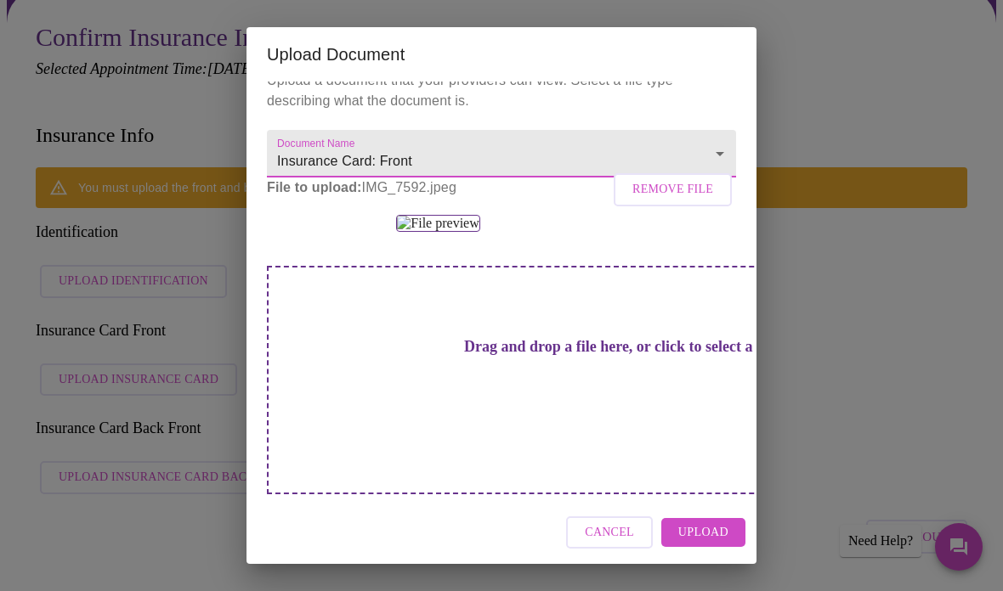
click at [696, 179] on span "Remove File" at bounding box center [672, 189] width 81 height 21
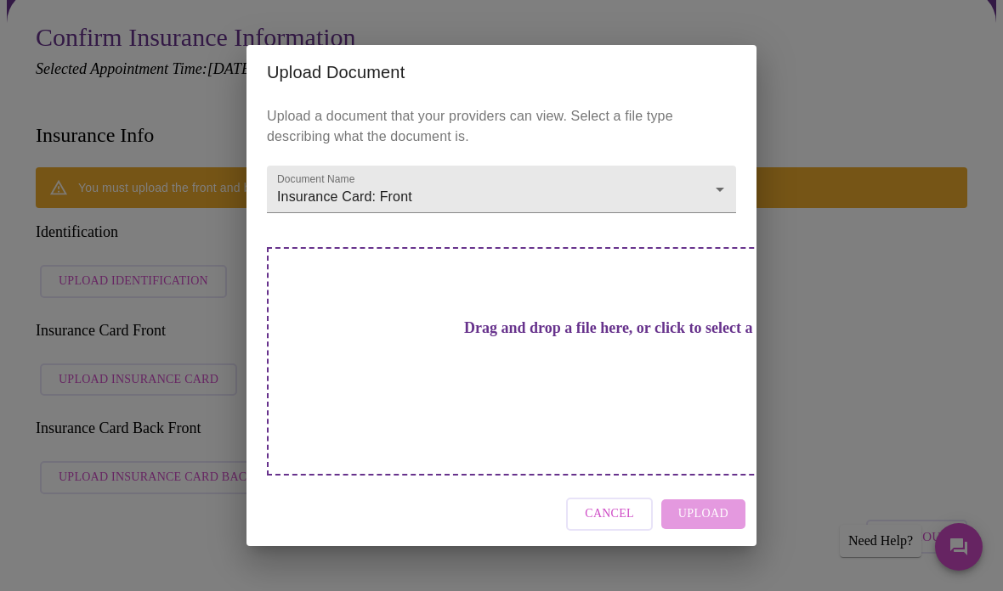
scroll to position [0, 0]
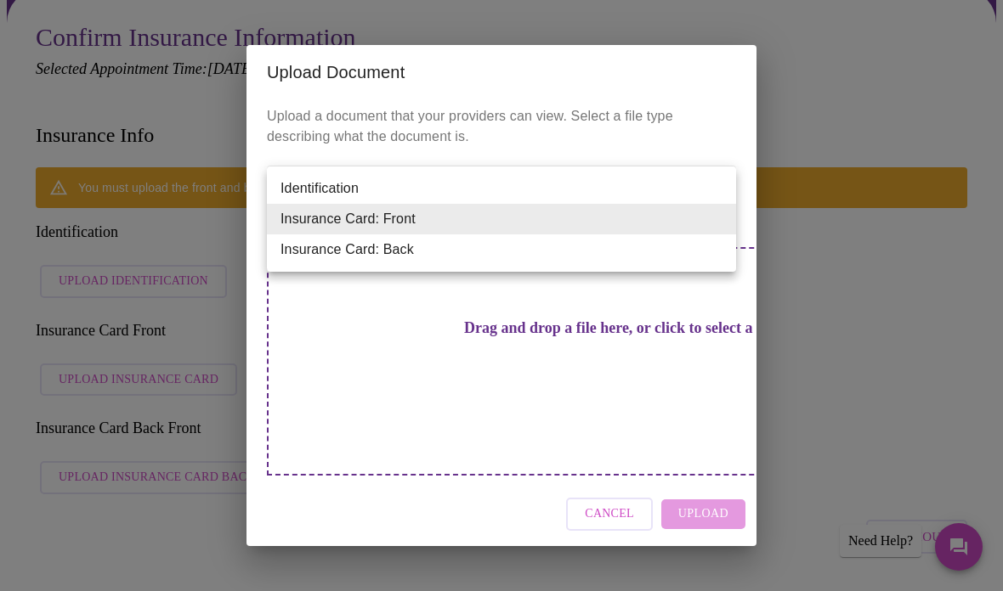
click at [513, 189] on li "Identification" at bounding box center [501, 188] width 469 height 31
type input "Identification"
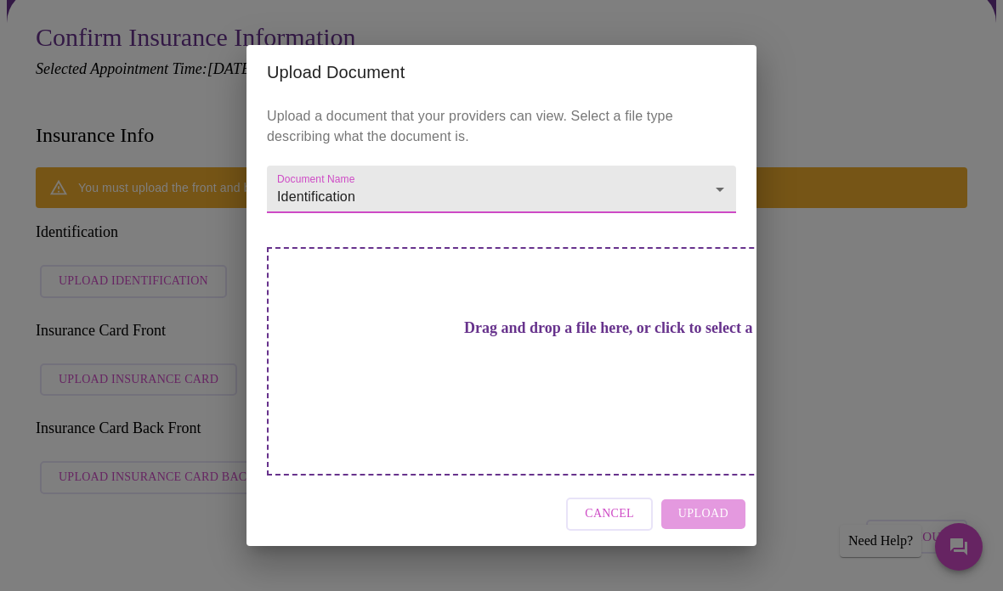
click at [539, 377] on div "Drag and drop a file here, or click to select a file" at bounding box center [620, 361] width 707 height 229
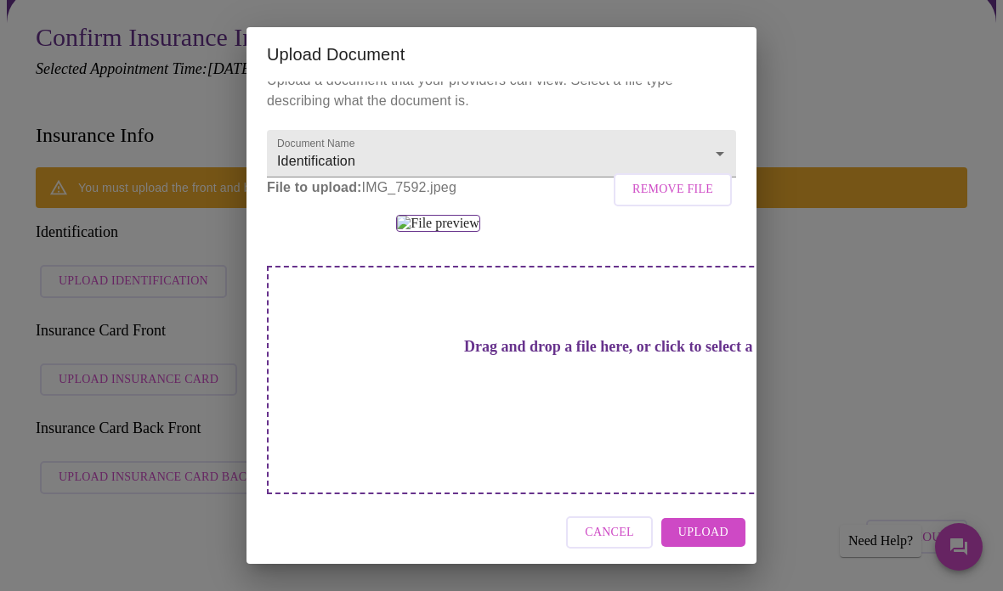
scroll to position [256, 0]
click at [523, 419] on div "Drag and drop a file here, or click to select a file" at bounding box center [620, 380] width 707 height 229
click at [479, 232] on img at bounding box center [437, 223] width 83 height 17
click at [690, 179] on span "Remove File" at bounding box center [672, 189] width 81 height 21
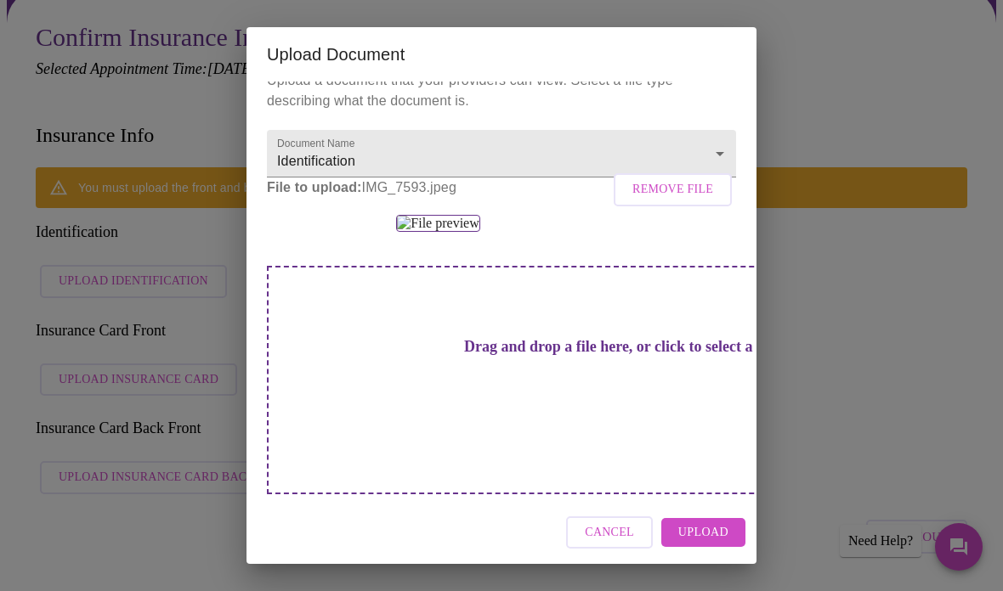
scroll to position [0, 0]
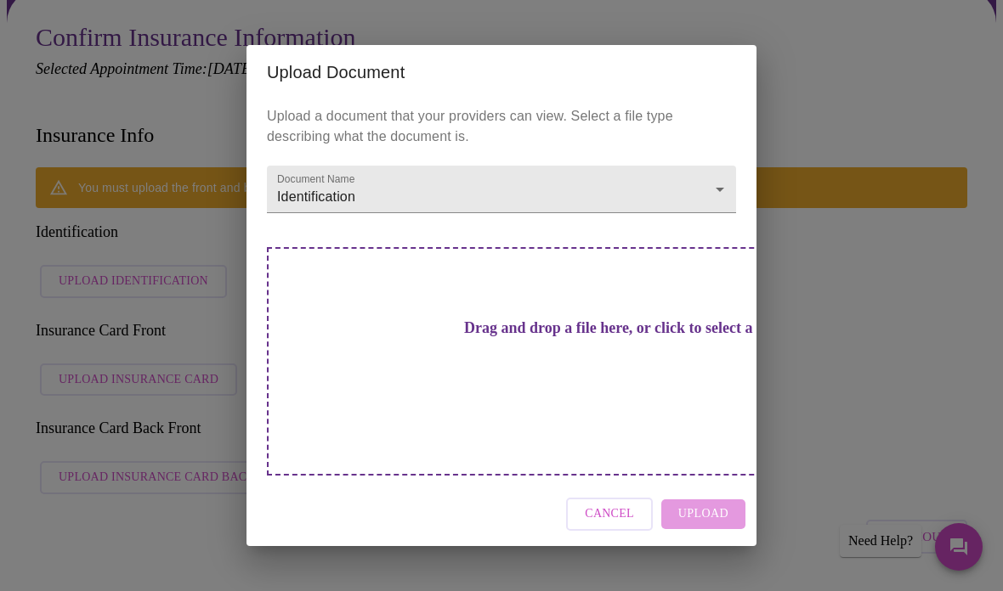
click at [552, 337] on h3 "Drag and drop a file here, or click to select a file" at bounding box center [620, 329] width 469 height 18
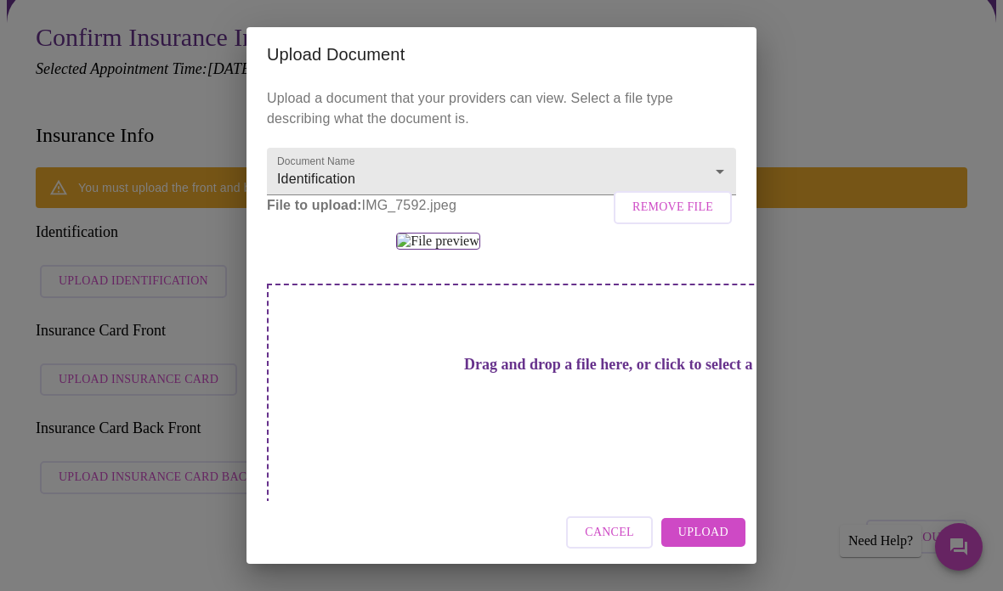
click at [723, 539] on span "Upload" at bounding box center [703, 533] width 50 height 21
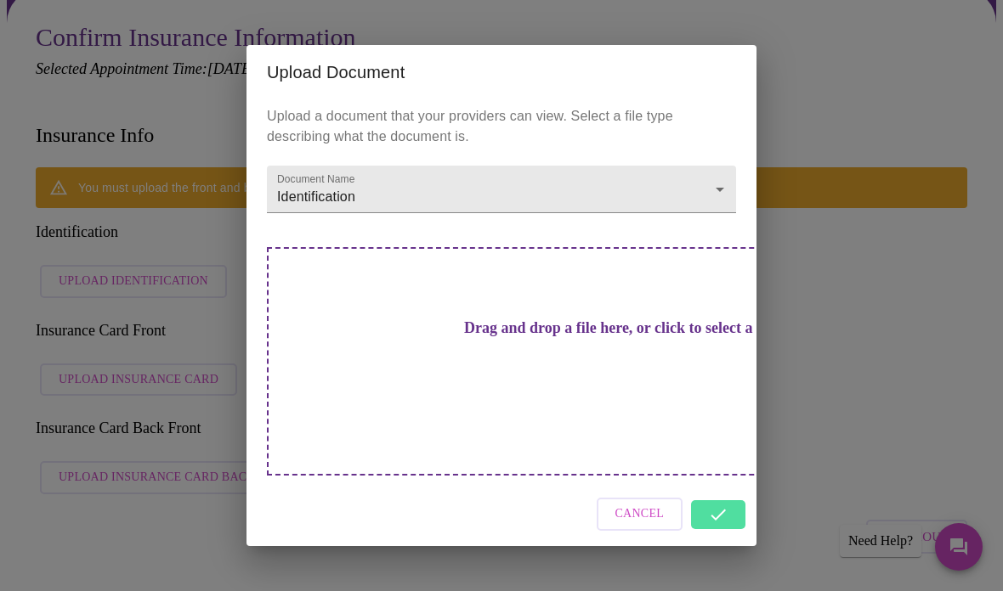
click at [525, 337] on h3 "Drag and drop a file here, or click to select a file" at bounding box center [620, 329] width 469 height 18
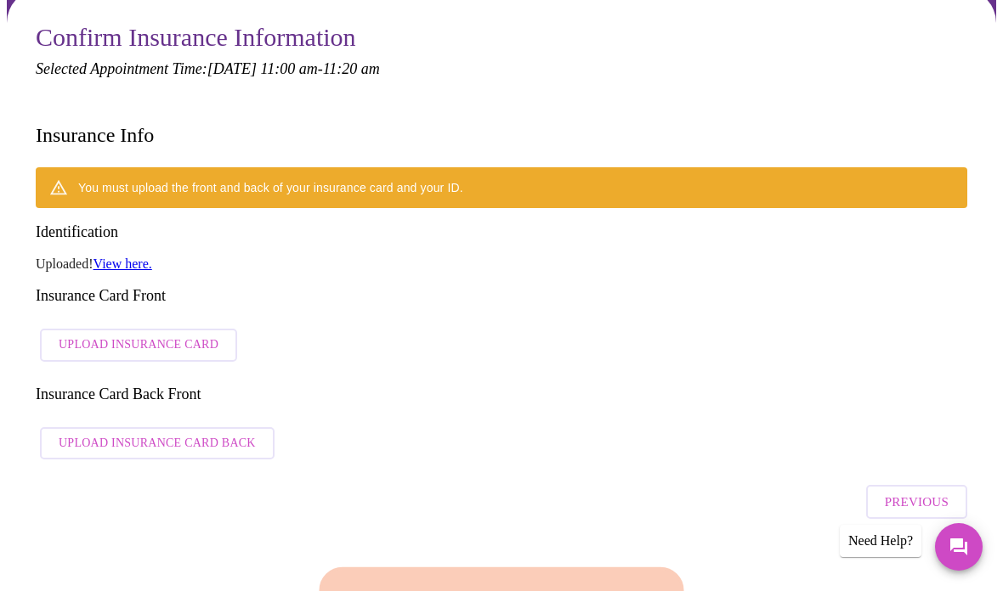
click at [145, 335] on span "Upload Insurance Card" at bounding box center [139, 345] width 160 height 21
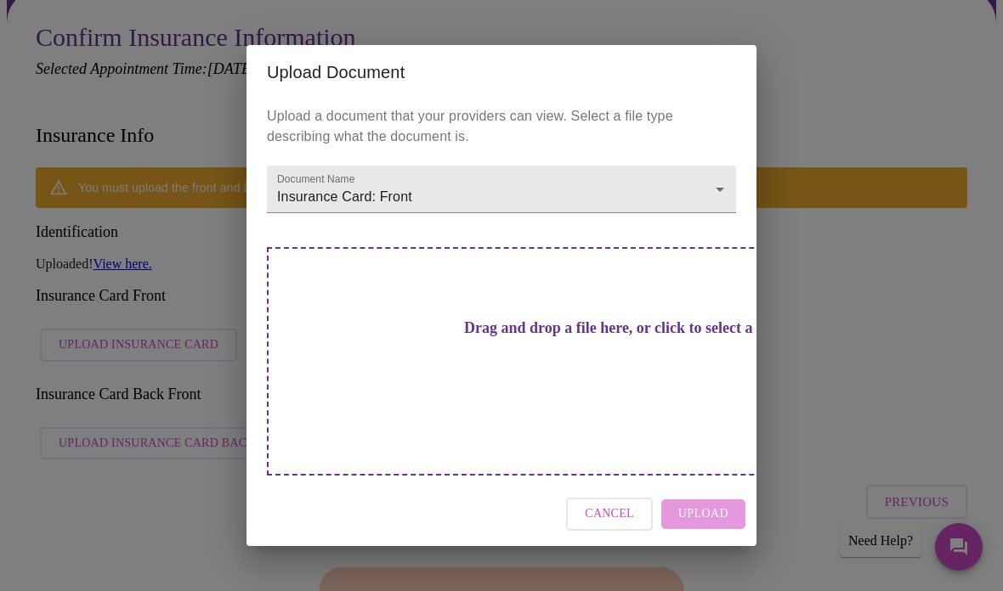
click at [549, 373] on div "Drag and drop a file here, or click to select a file" at bounding box center [620, 361] width 707 height 229
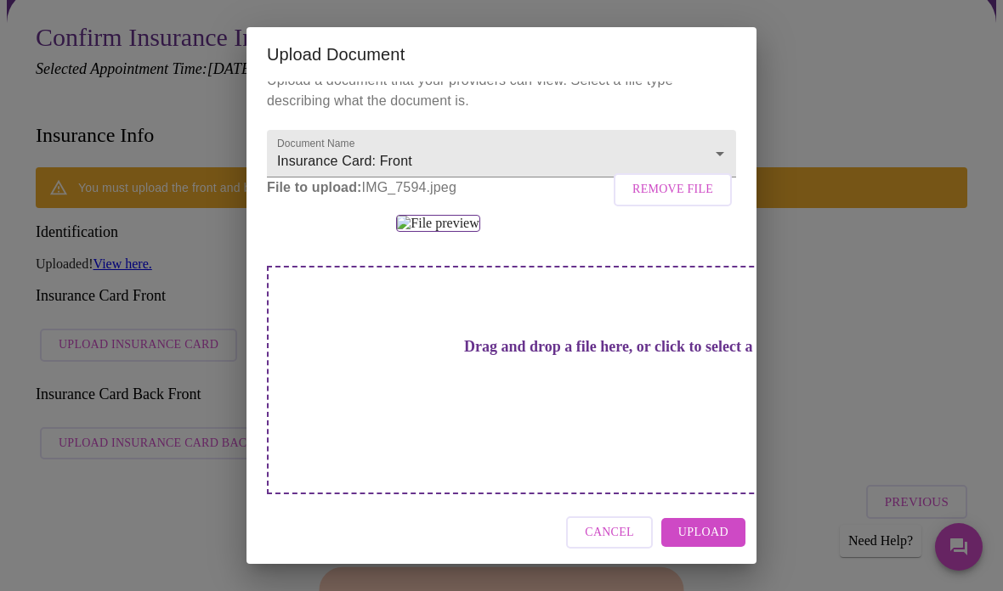
scroll to position [256, 0]
click at [543, 356] on h3 "Drag and drop a file here, or click to select a file" at bounding box center [620, 347] width 469 height 18
click at [721, 541] on span "Upload" at bounding box center [703, 533] width 50 height 21
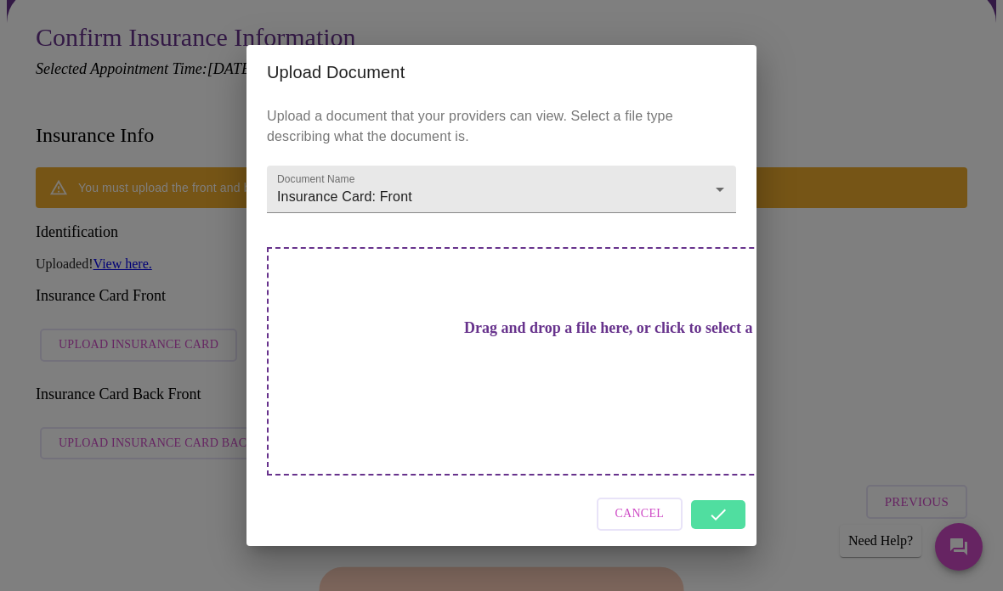
scroll to position [0, 0]
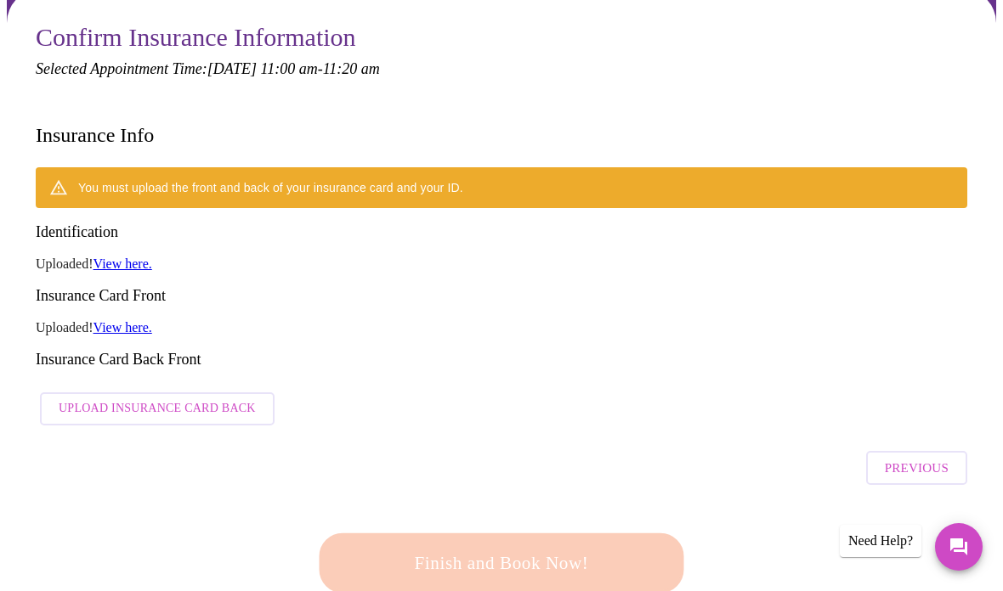
click at [133, 320] on link "View here." at bounding box center [122, 327] width 59 height 14
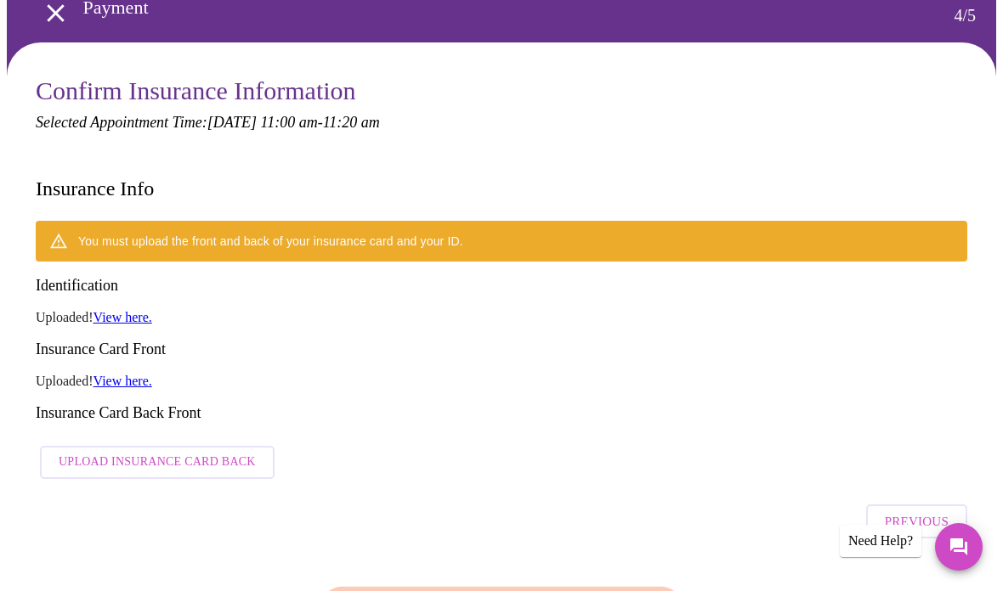
scroll to position [84, 0]
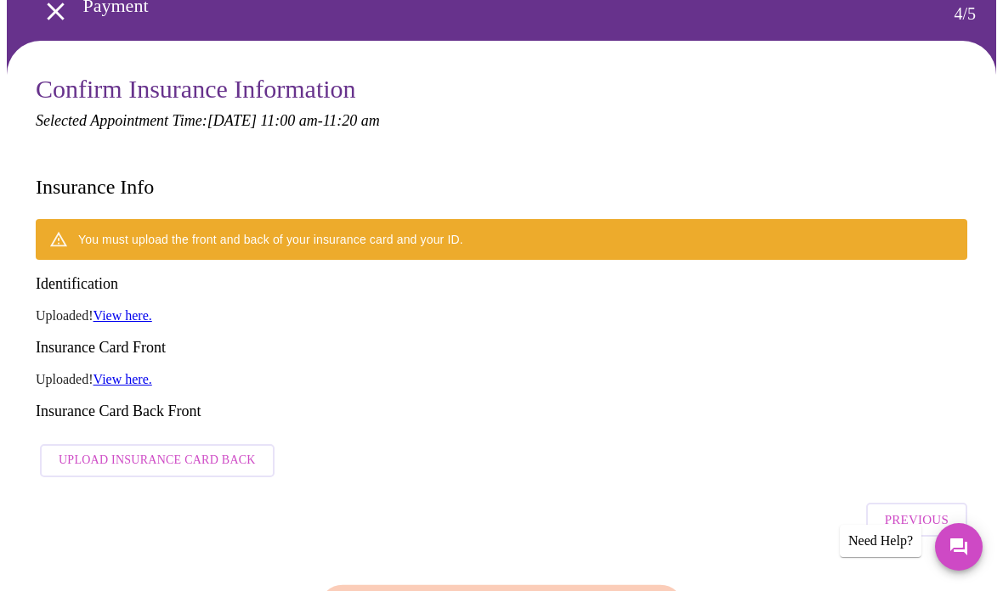
click at [137, 372] on link "View here." at bounding box center [122, 379] width 59 height 14
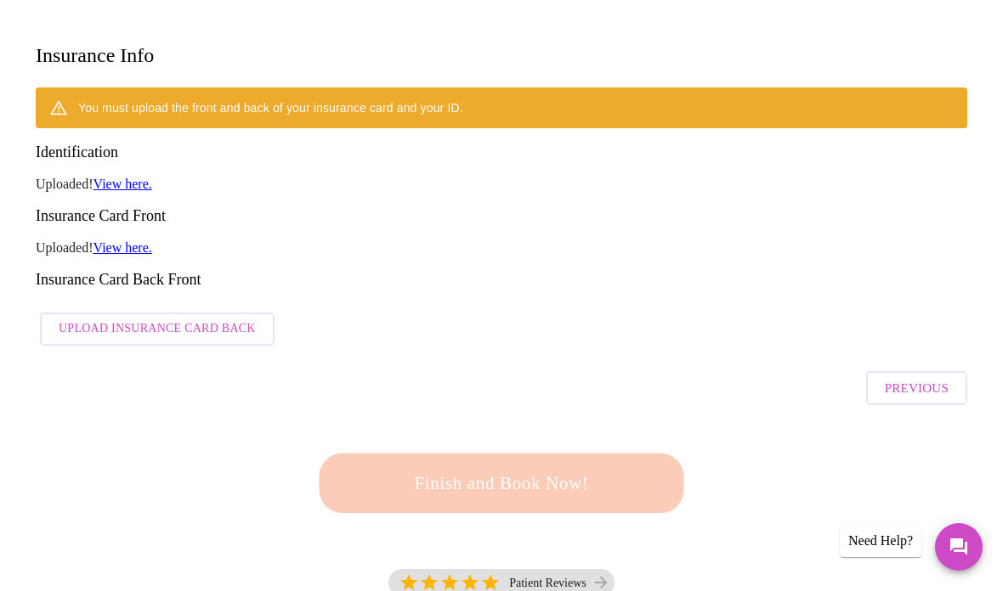
scroll to position [215, 0]
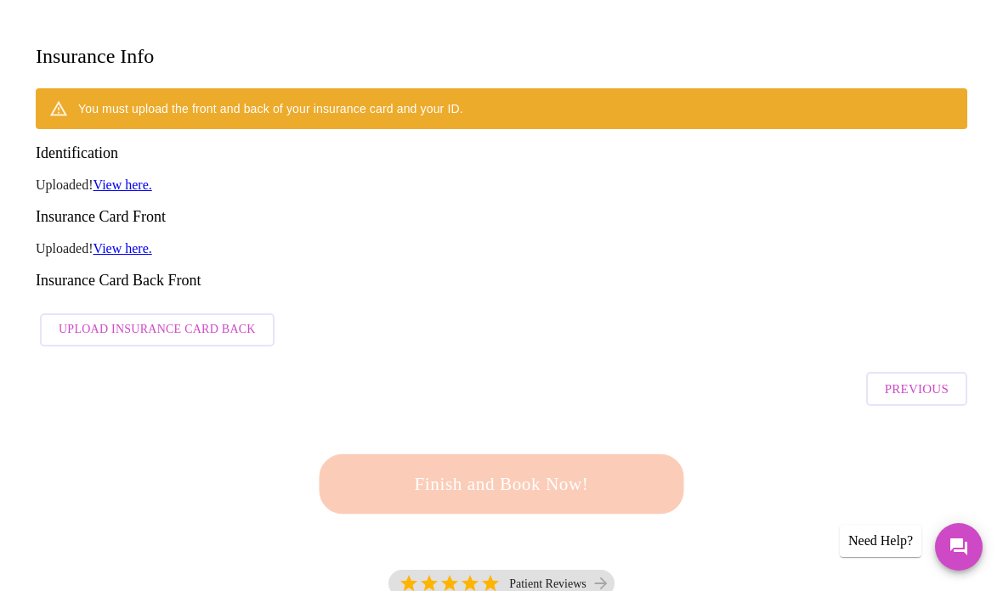
click at [217, 320] on span "Upload Insurance Card Back" at bounding box center [157, 330] width 197 height 21
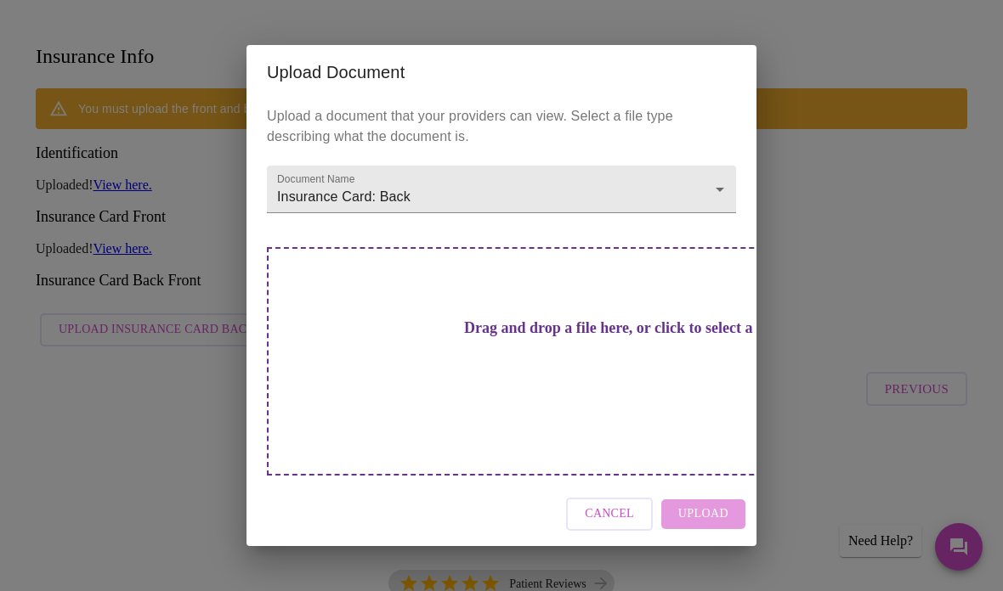
click at [562, 376] on div "Drag and drop a file here, or click to select a file" at bounding box center [620, 361] width 707 height 229
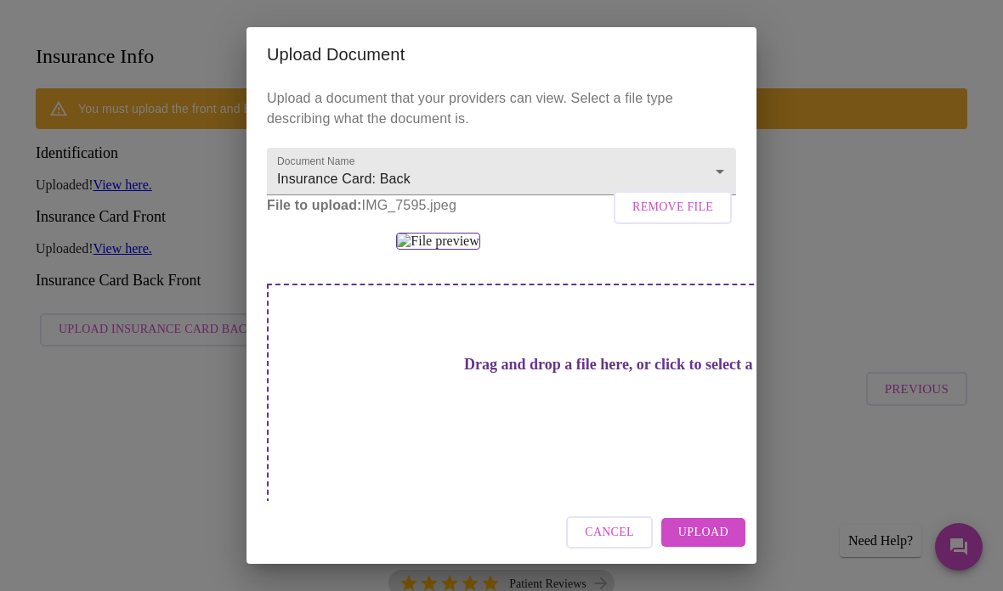
click at [732, 542] on button "Upload" at bounding box center [703, 533] width 84 height 30
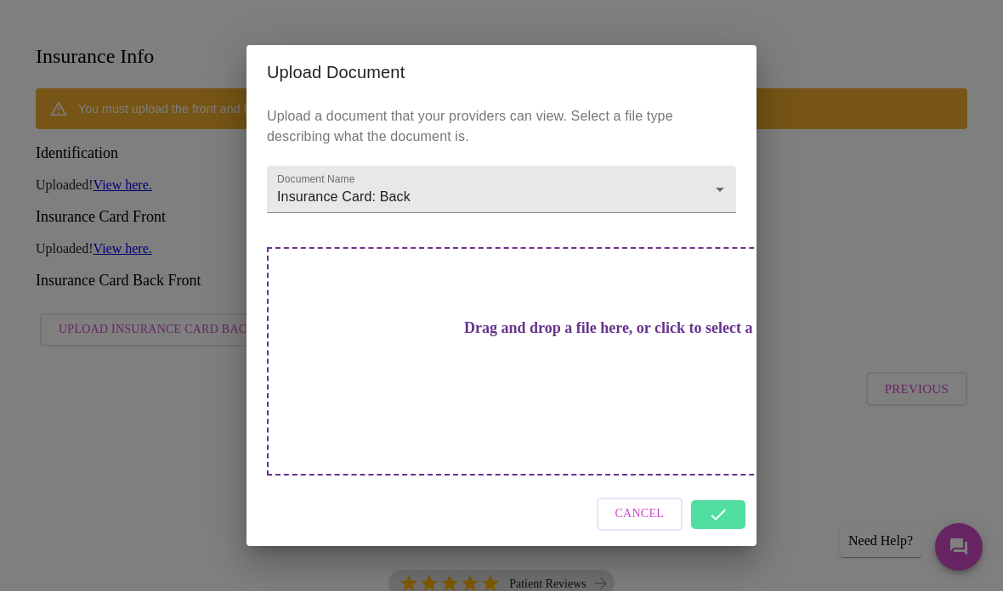
click at [903, 274] on div "Upload Document Upload a document that your providers can view. Select a file t…" at bounding box center [501, 295] width 1003 height 591
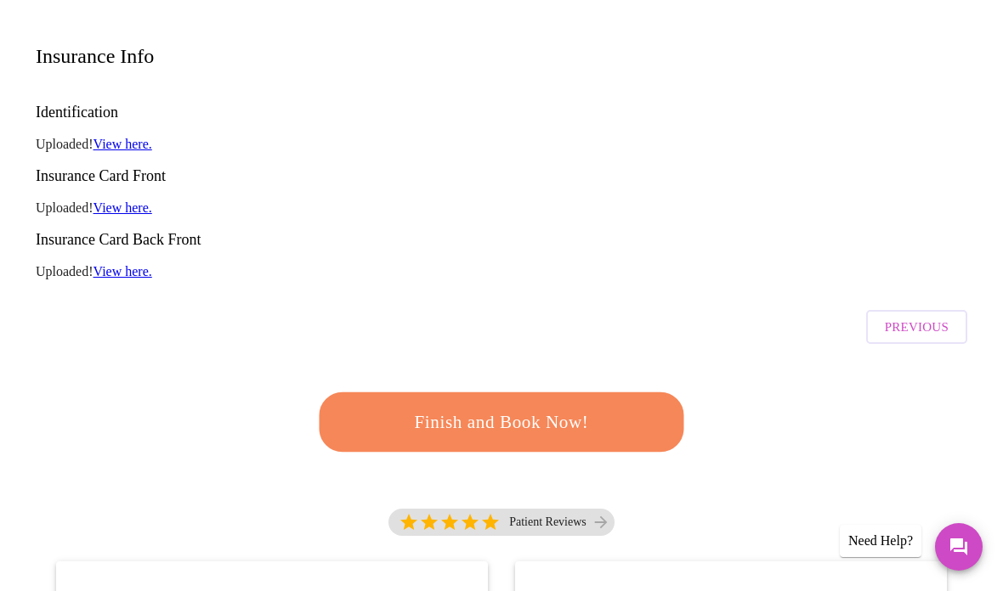
click at [544, 407] on span "Finish and Book Now!" at bounding box center [501, 422] width 314 height 31
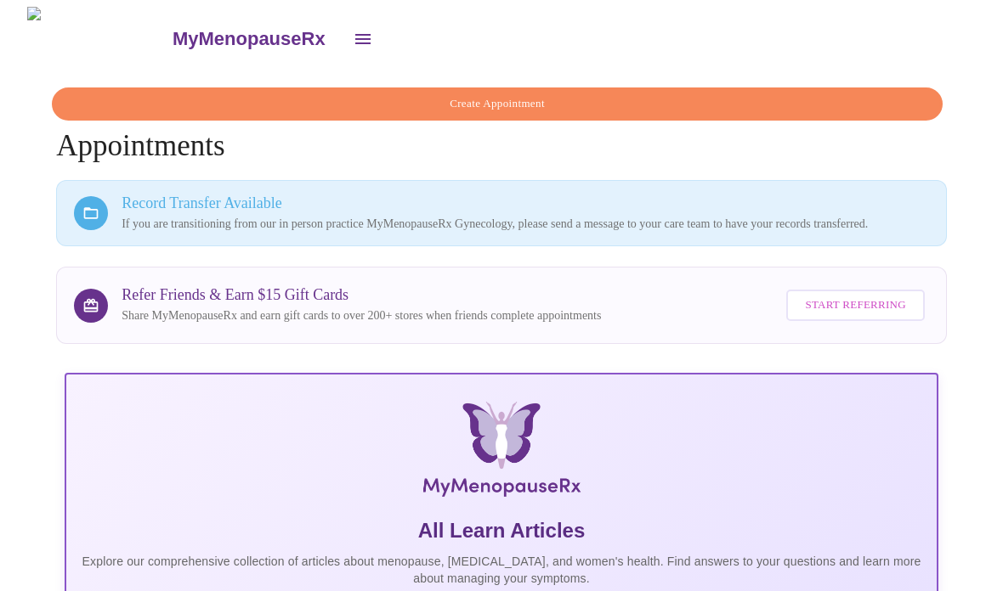
click at [883, 105] on span "Create Appointment" at bounding box center [496, 104] width 851 height 20
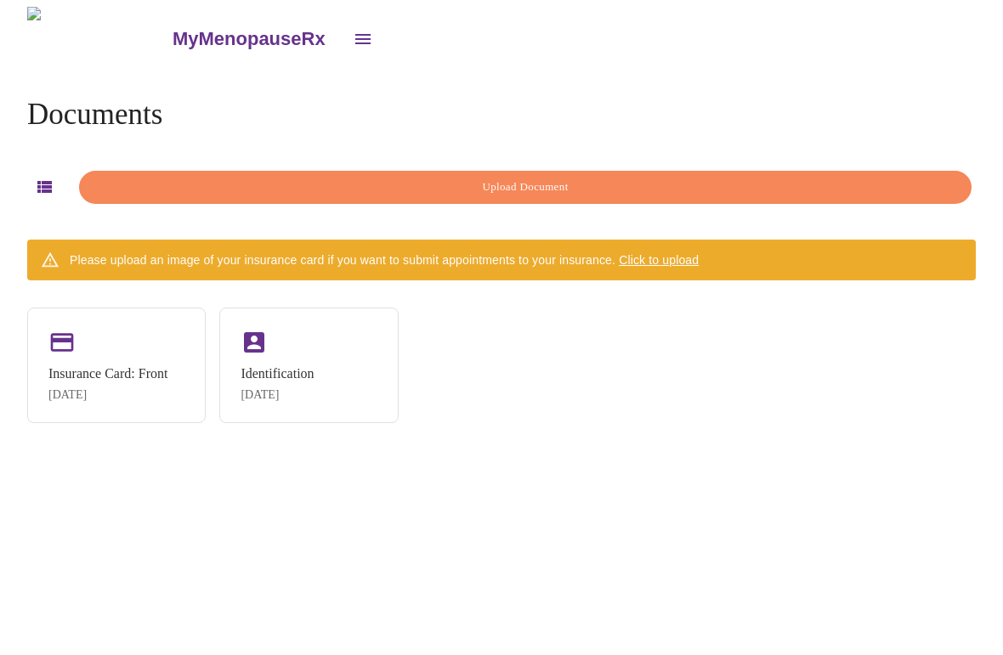
click at [114, 371] on div "Insurance Card: Front" at bounding box center [107, 373] width 119 height 15
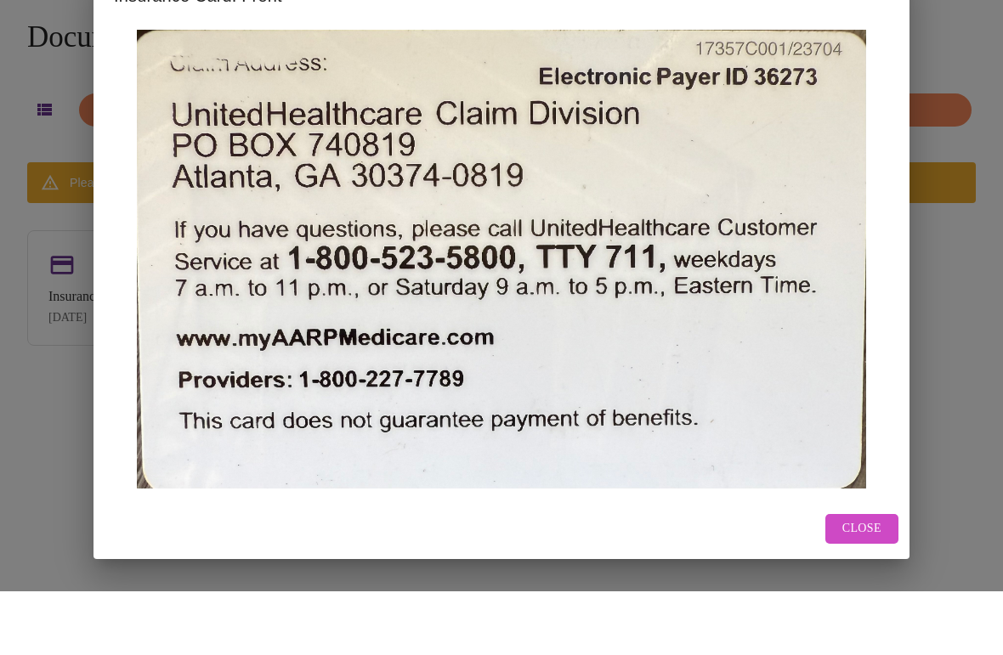
scroll to position [39, 0]
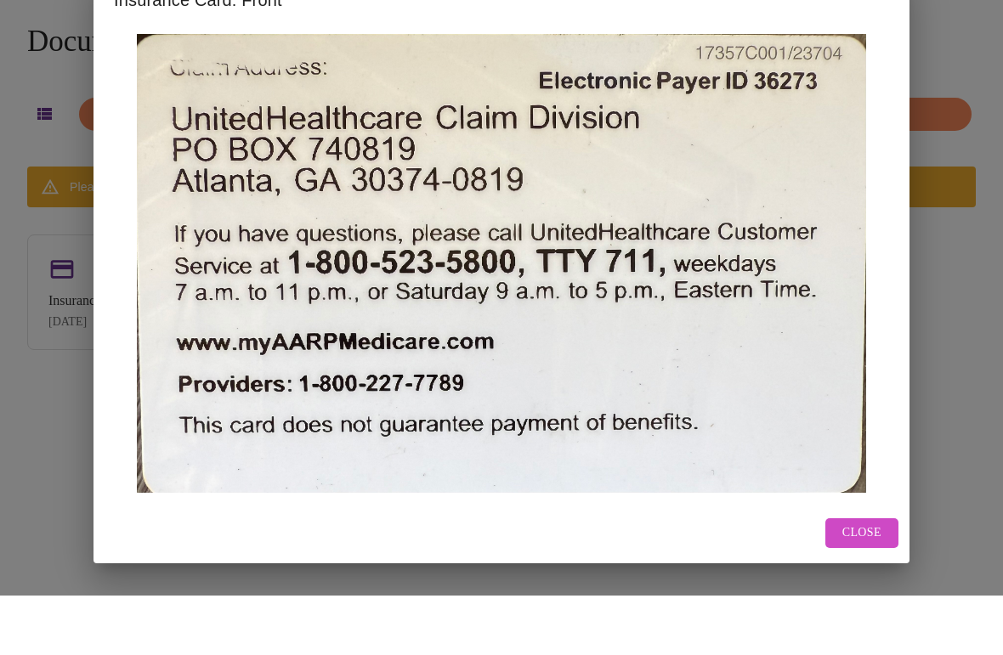
click at [884, 578] on button "Close" at bounding box center [861, 593] width 73 height 30
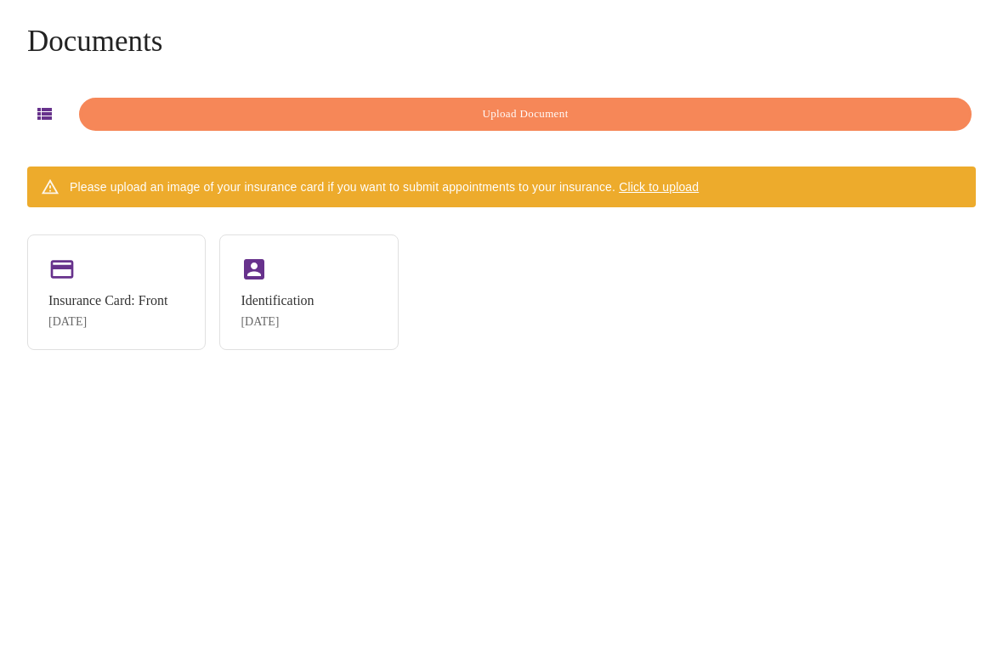
click at [108, 353] on div "Insurance Card: Front [DATE]" at bounding box center [107, 371] width 119 height 36
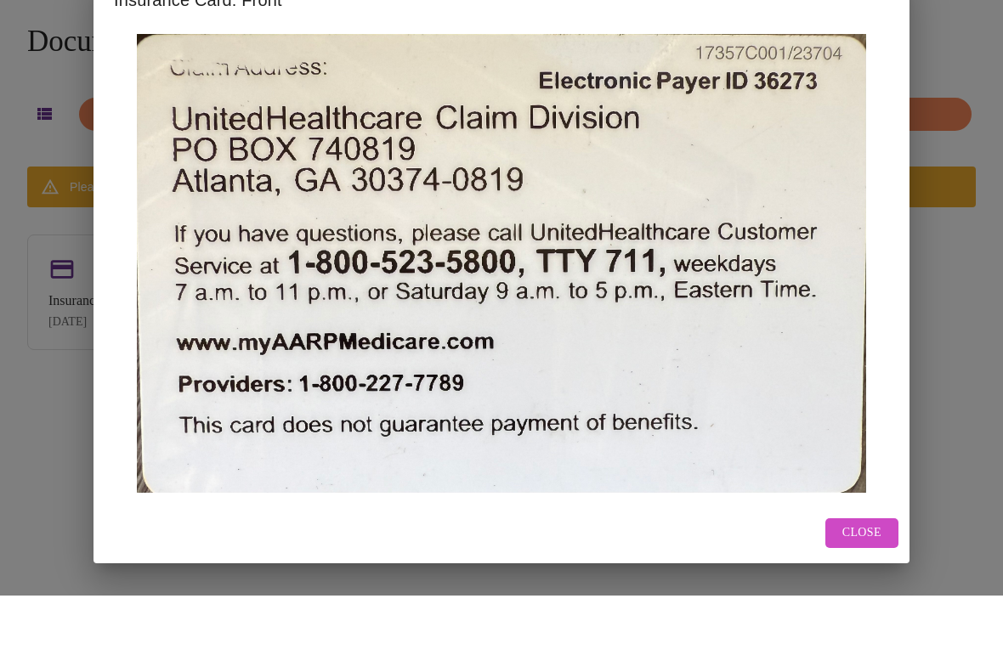
click at [877, 582] on span "Close" at bounding box center [861, 592] width 39 height 21
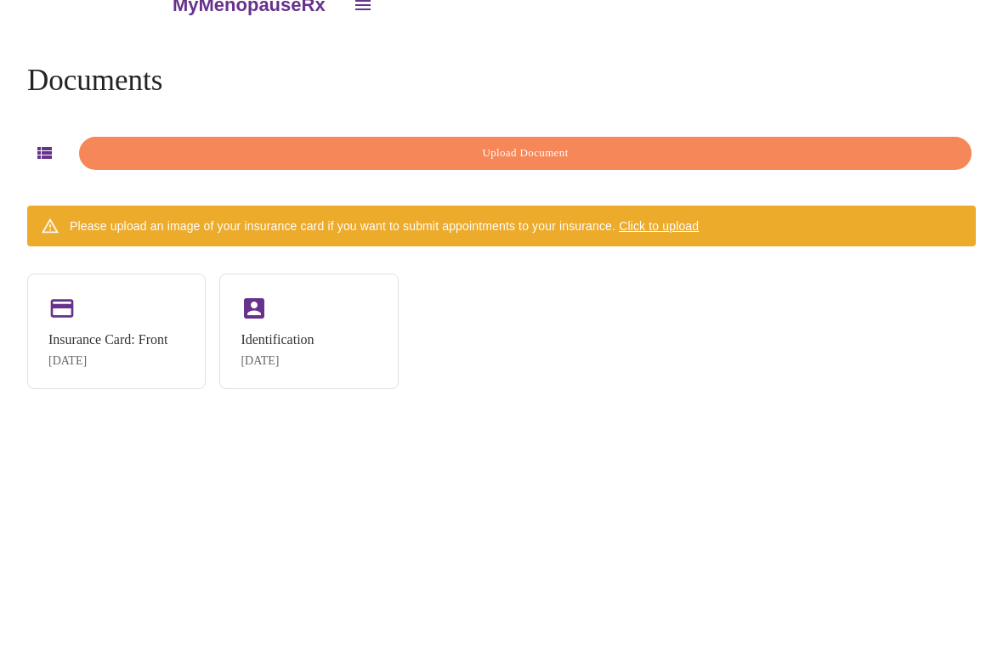
scroll to position [0, 0]
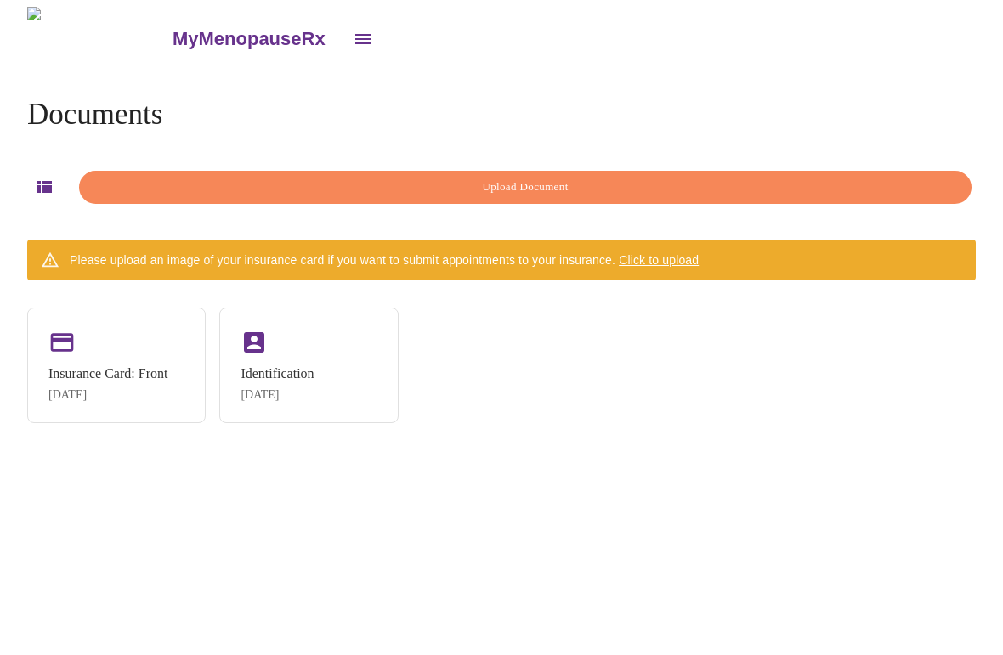
click at [569, 196] on button "Upload Document" at bounding box center [525, 187] width 892 height 33
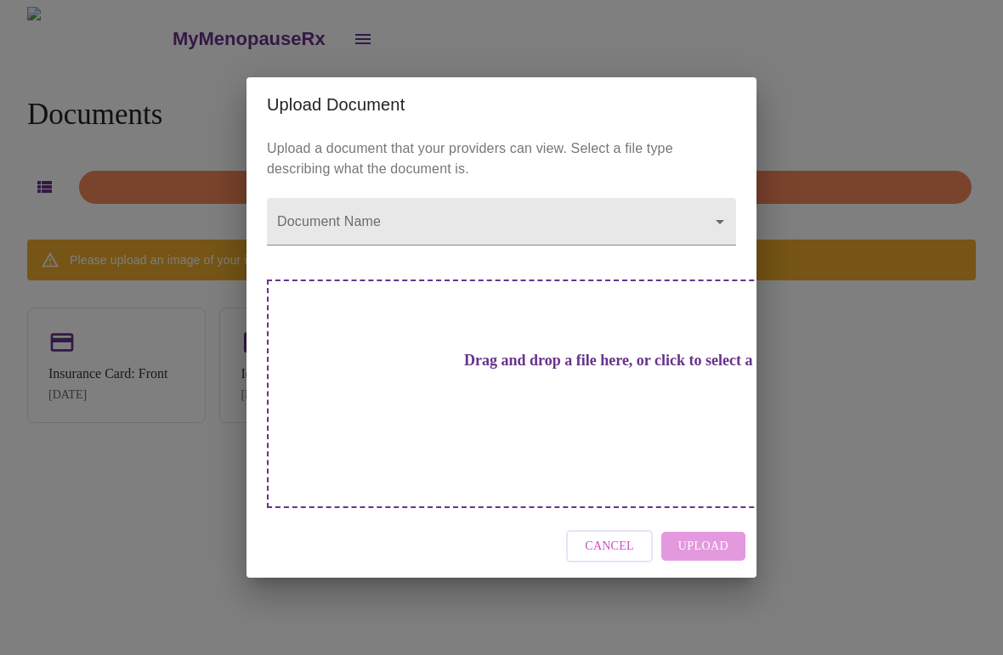
click at [727, 244] on body "MyMenopauseRx Documents Upload Document Please upload an image of your insuranc…" at bounding box center [501, 334] width 989 height 655
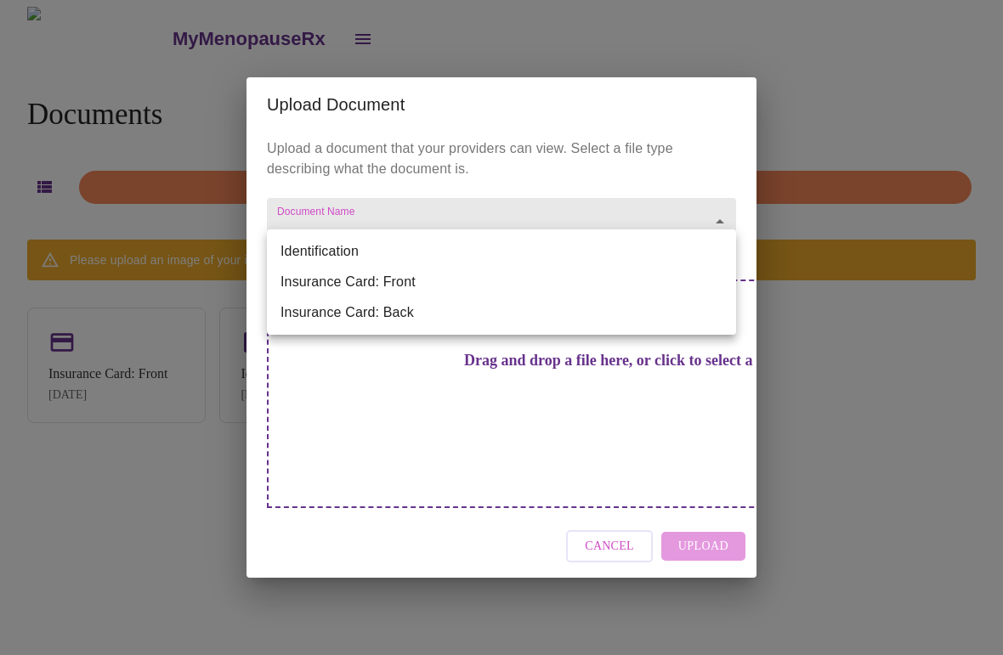
click at [401, 299] on li "Insurance Card: Back" at bounding box center [501, 312] width 469 height 31
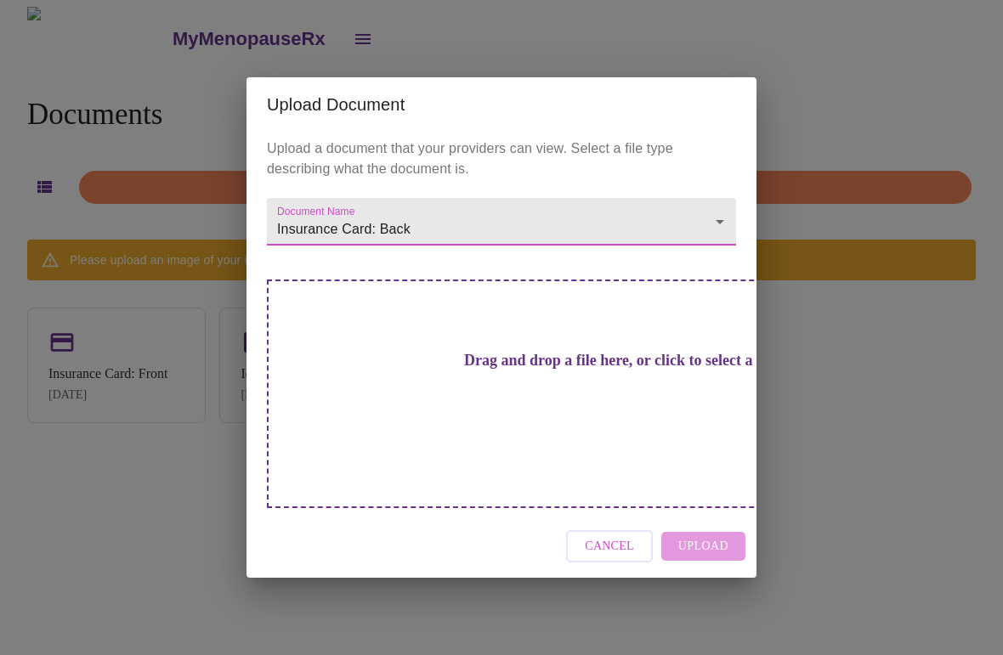
click at [733, 264] on body "MyMenopauseRx Documents Upload Document Please upload an image of your insuranc…" at bounding box center [501, 334] width 989 height 655
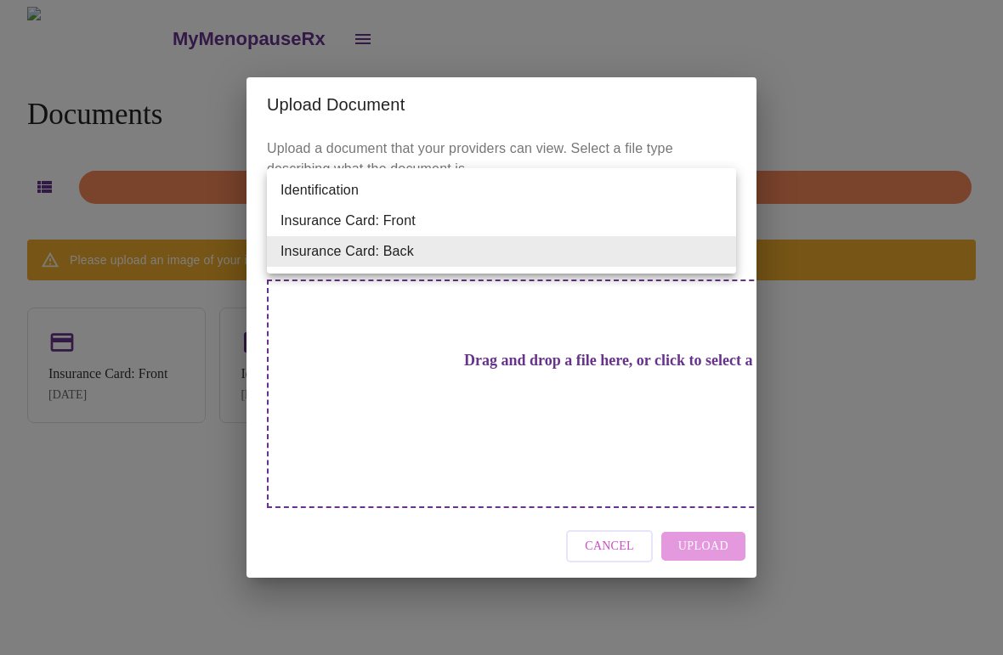
click at [412, 223] on li "Insurance Card: Front" at bounding box center [501, 221] width 469 height 31
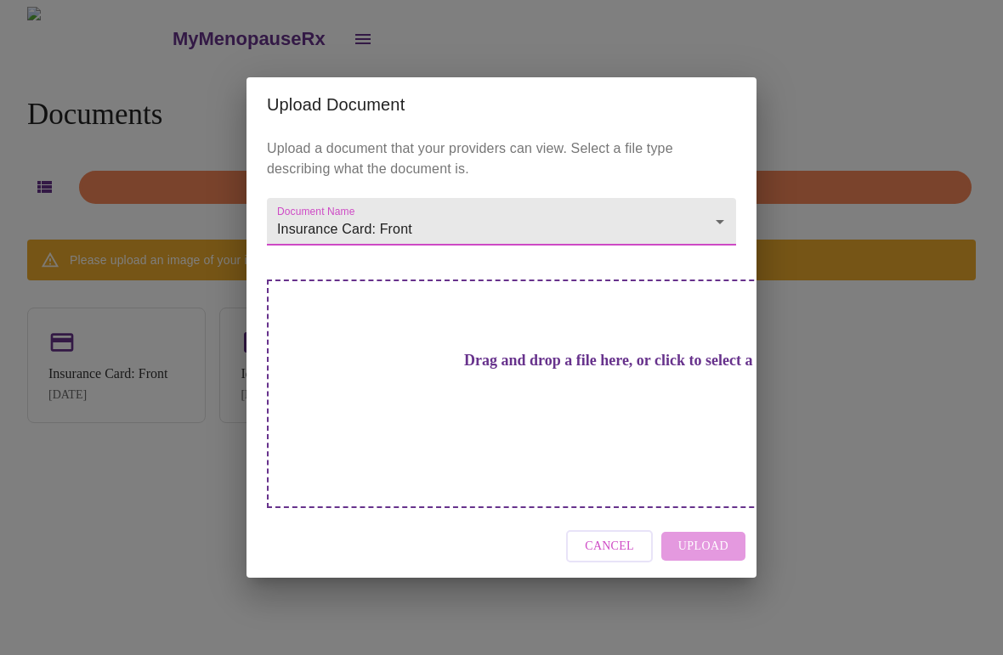
click at [524, 370] on h3 "Drag and drop a file here, or click to select a file" at bounding box center [620, 361] width 469 height 18
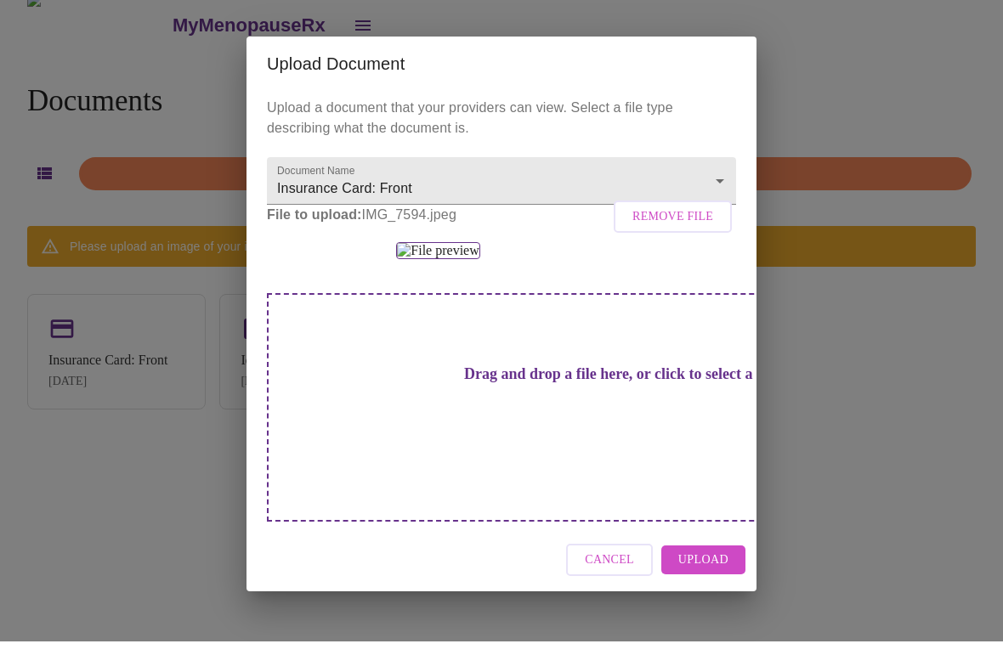
scroll to position [42, 0]
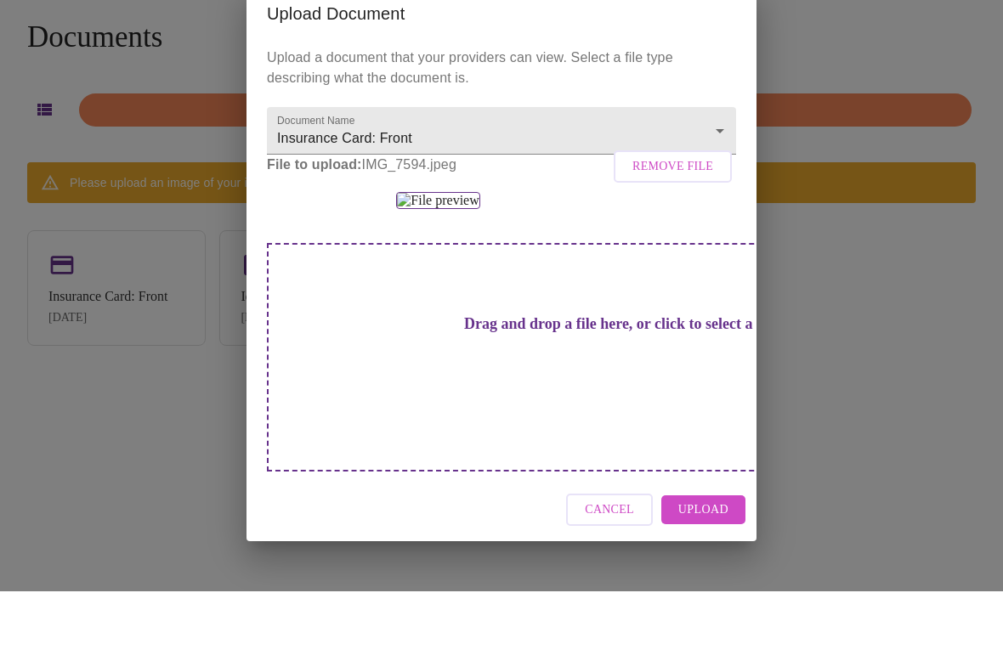
click at [722, 559] on button "Upload" at bounding box center [703, 574] width 84 height 30
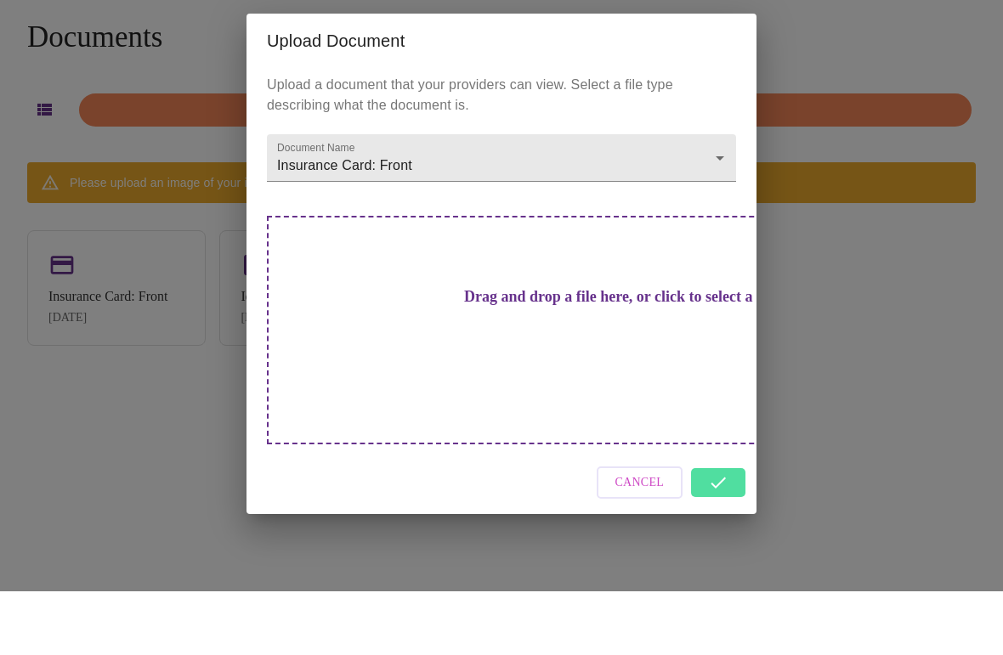
click at [727, 199] on body "MyMenopauseRx Documents Upload Document Please upload an image of your insuranc…" at bounding box center [501, 320] width 989 height 655
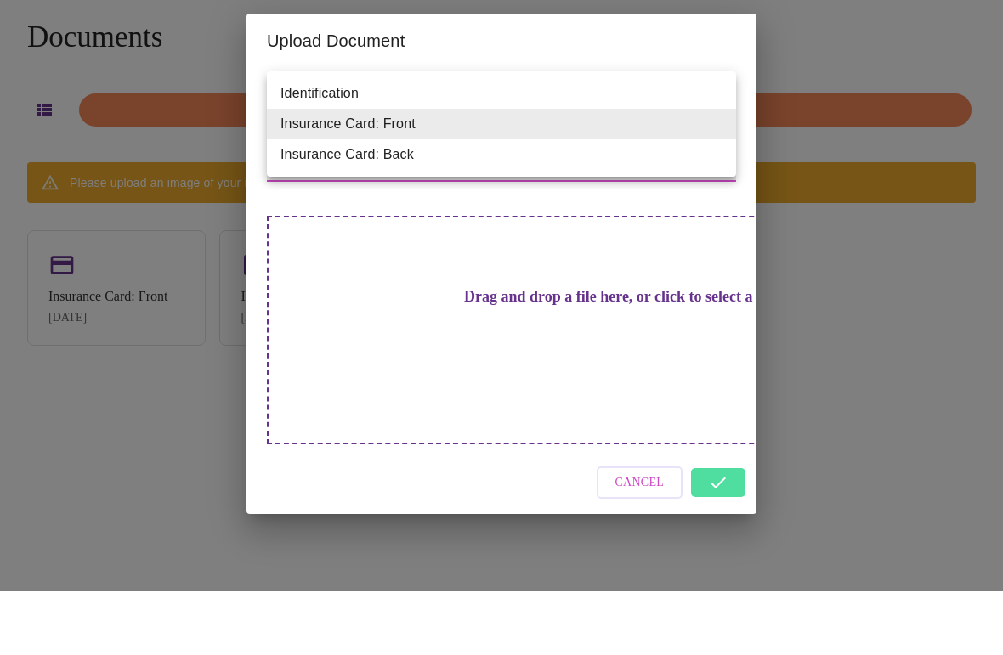
click at [557, 203] on li "Insurance Card: Back" at bounding box center [501, 218] width 469 height 31
type input "Insurance Card: Back"
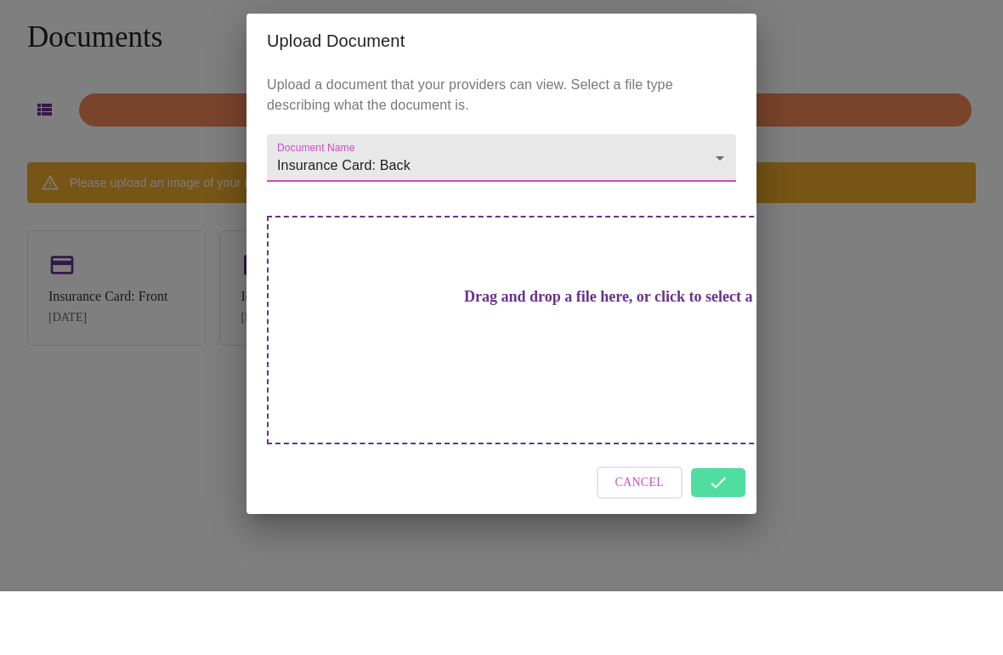
click at [550, 350] on div "Drag and drop a file here, or click to select a file" at bounding box center [620, 394] width 707 height 229
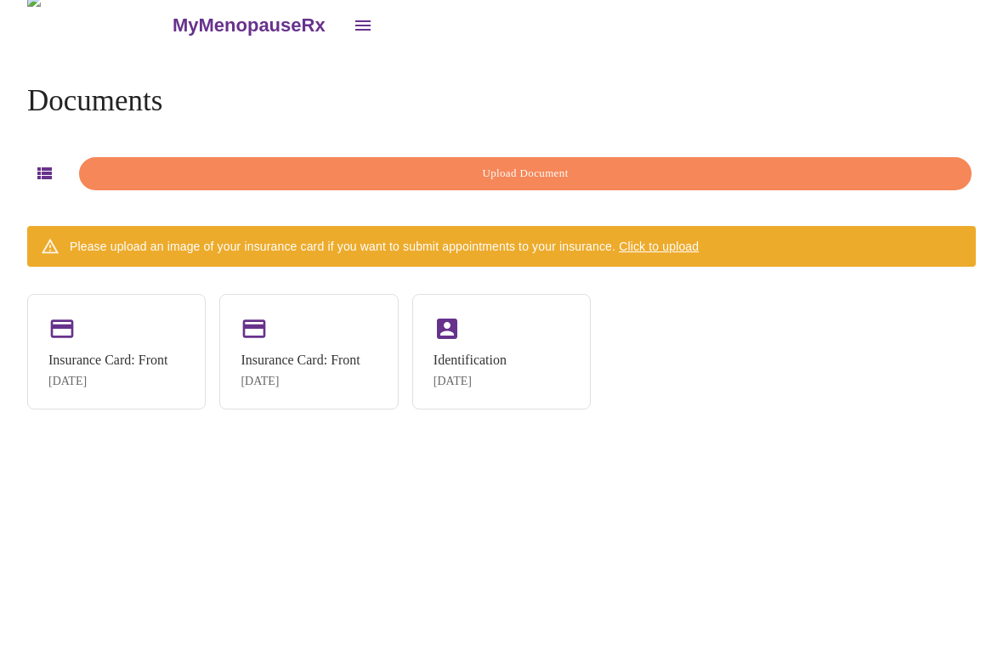
scroll to position [30, 0]
click at [668, 240] on span "Click to upload" at bounding box center [659, 247] width 80 height 14
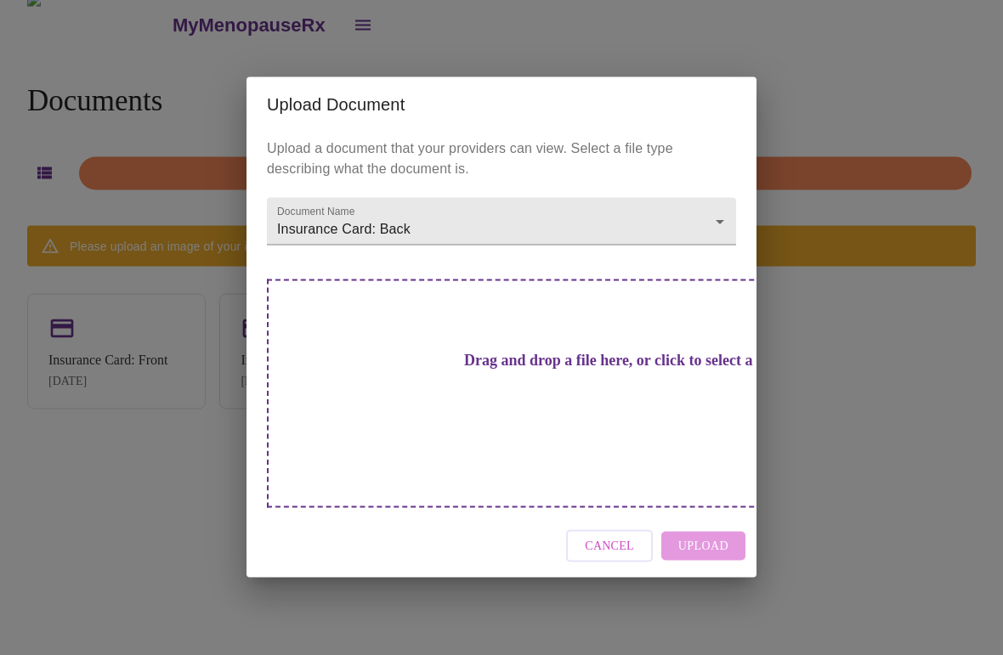
click at [532, 370] on h3 "Drag and drop a file here, or click to select a file" at bounding box center [620, 361] width 469 height 18
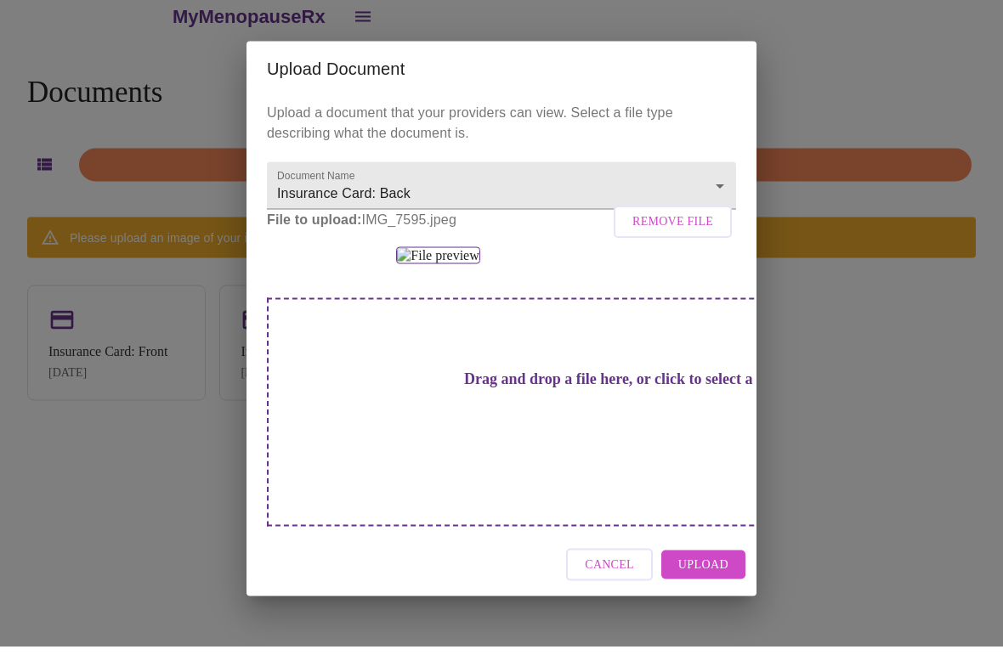
scroll to position [42, 0]
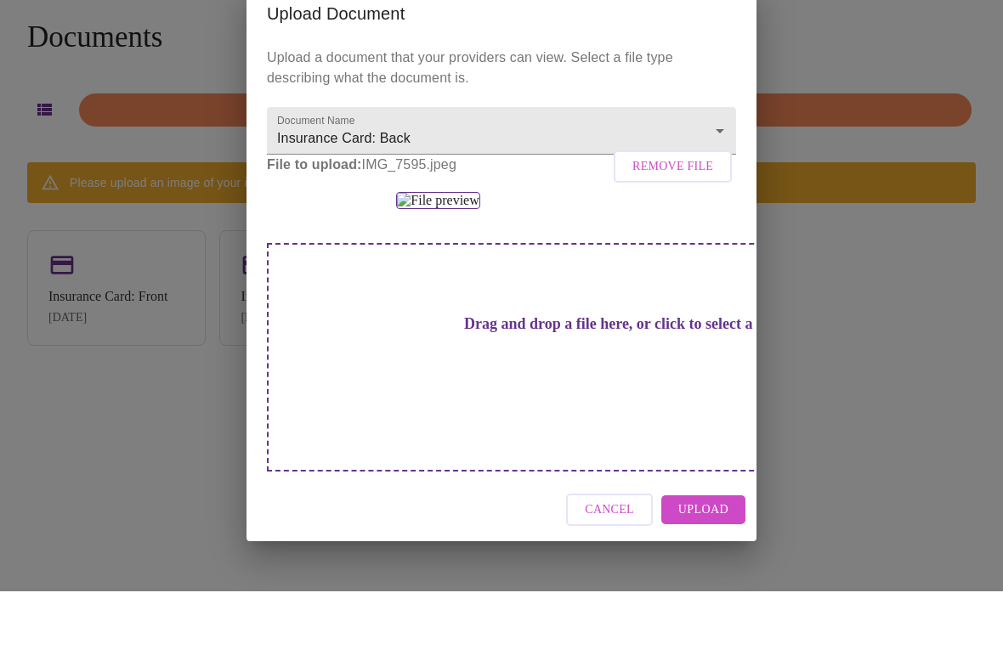
click at [718, 563] on span "Upload" at bounding box center [703, 573] width 50 height 21
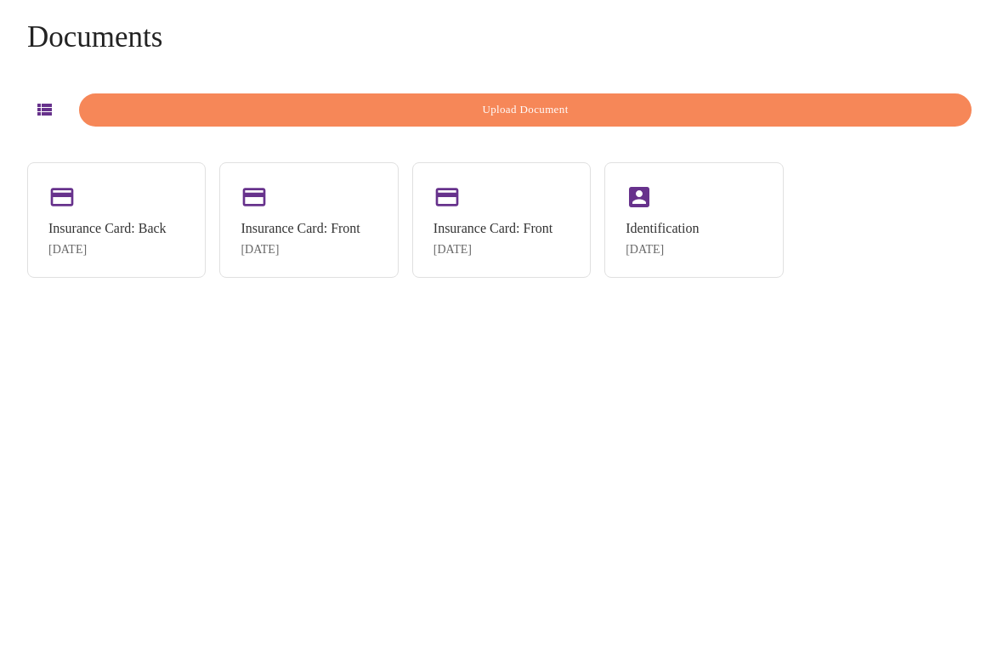
click at [342, 226] on div "Insurance Card: Front [DATE]" at bounding box center [308, 284] width 178 height 116
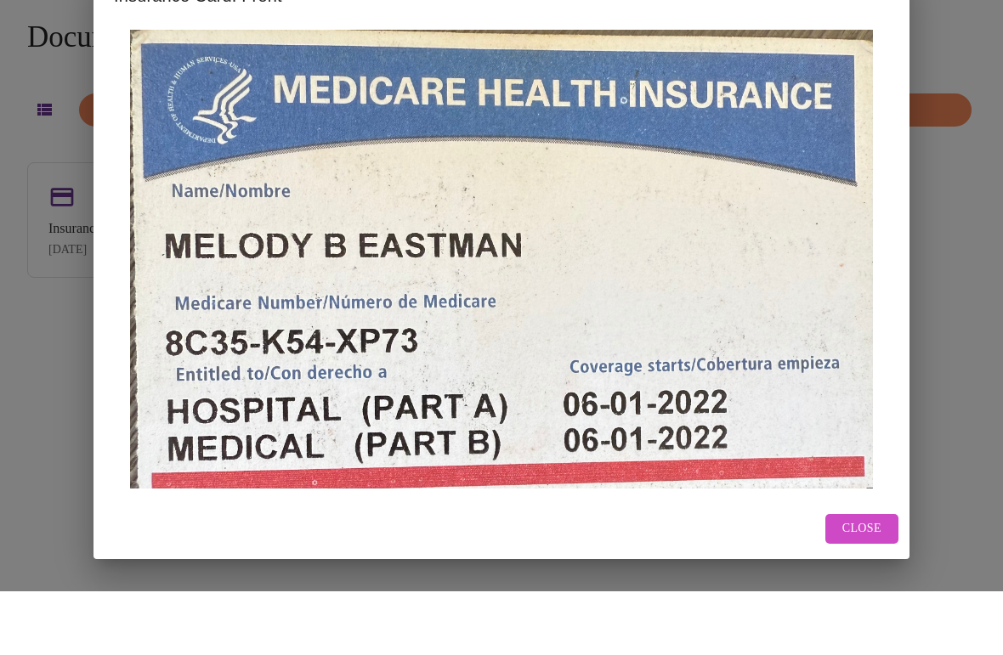
click at [956, 330] on div "Insurance Card: Front Close" at bounding box center [501, 327] width 1003 height 655
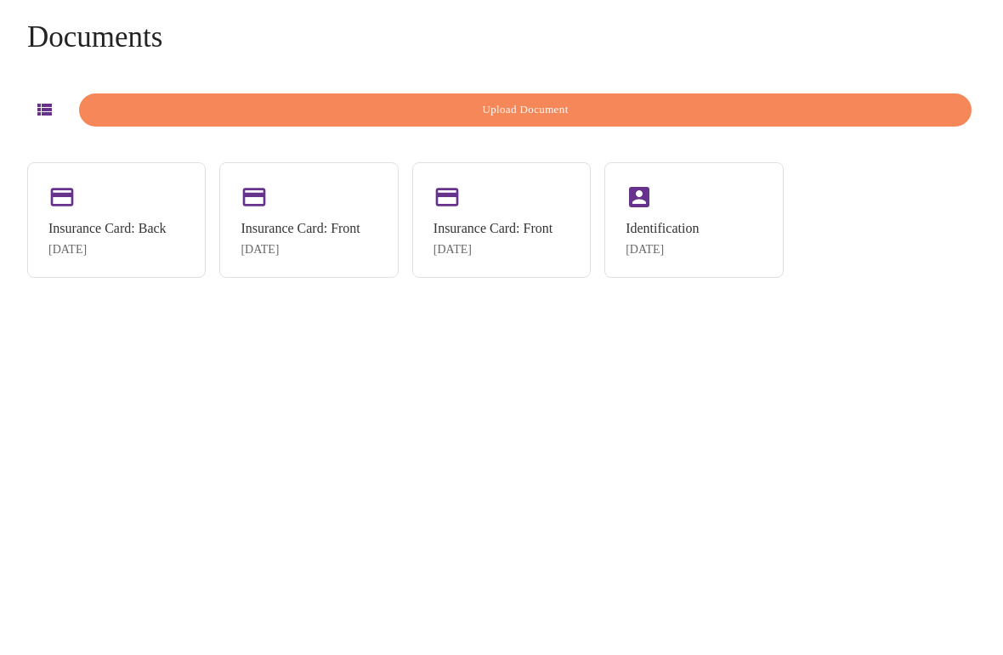
click at [531, 285] on div "Insurance Card: Front" at bounding box center [492, 292] width 119 height 15
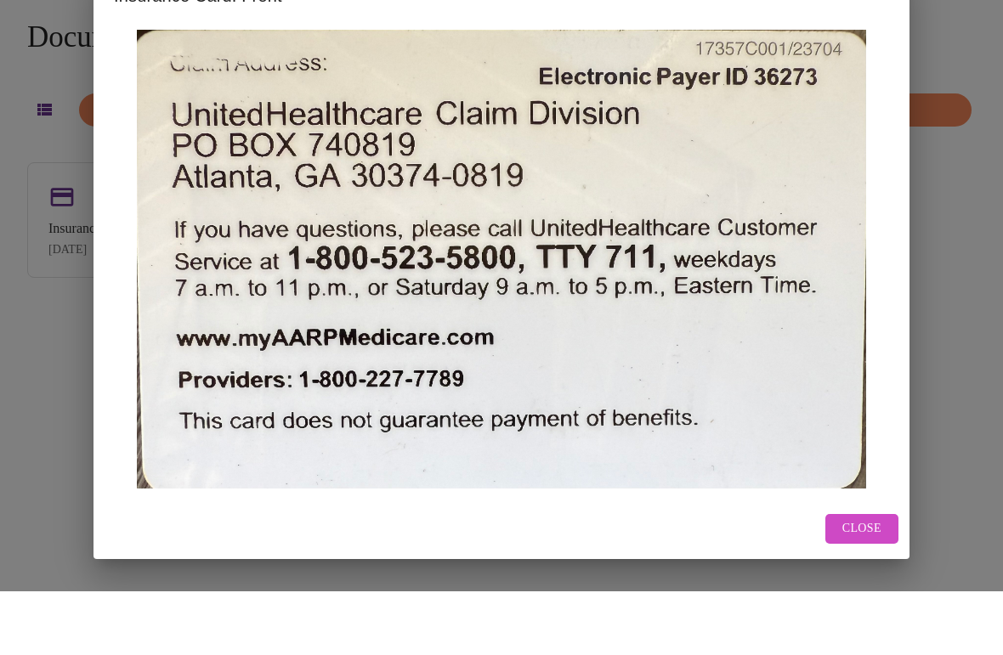
click at [874, 582] on span "Close" at bounding box center [861, 592] width 39 height 21
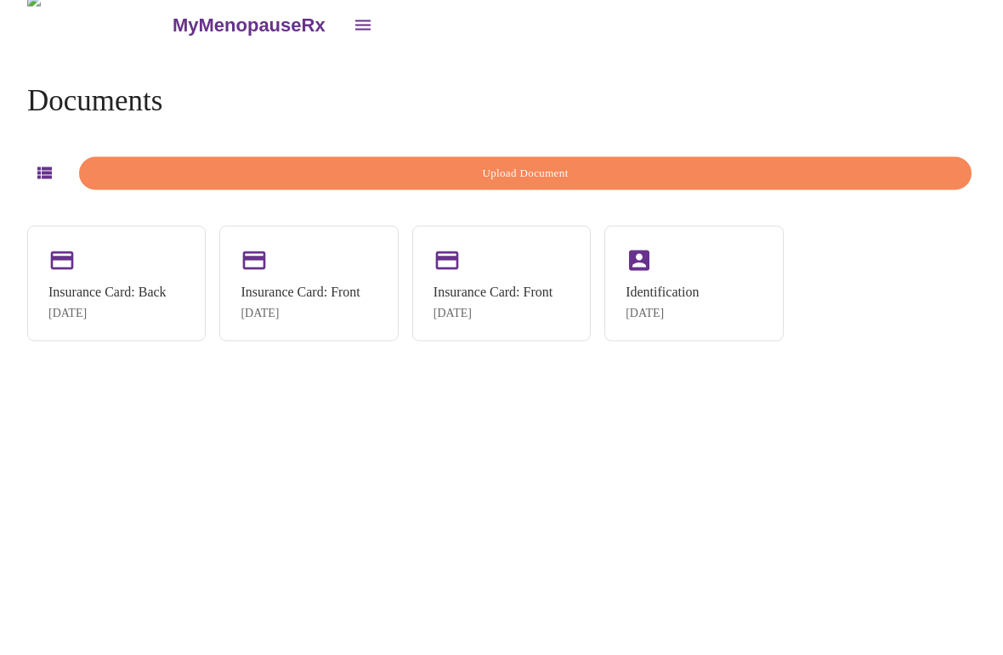
scroll to position [0, 0]
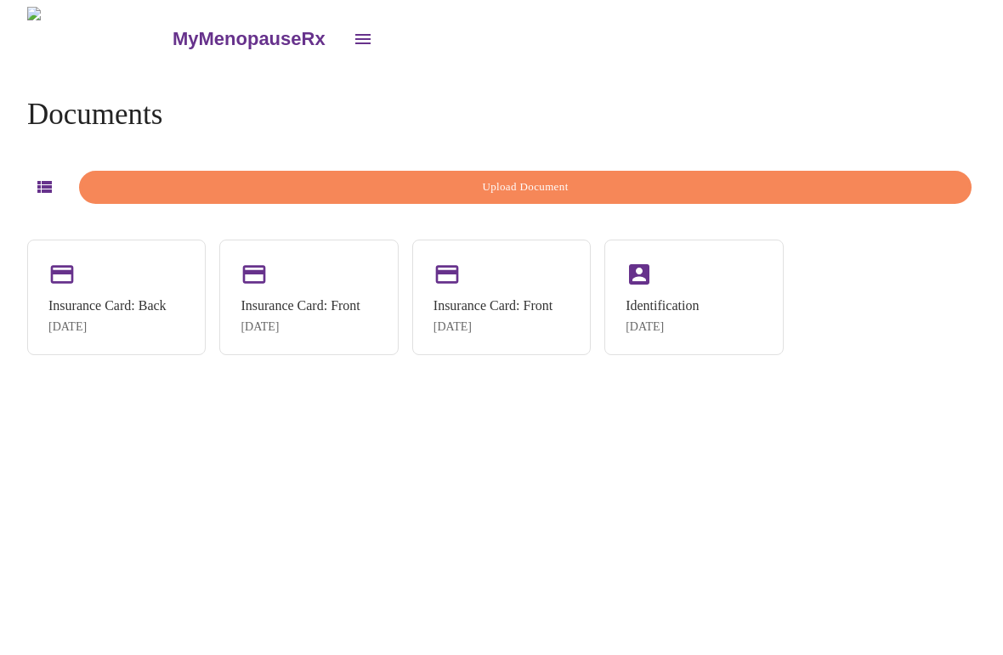
click at [40, 184] on icon "button" at bounding box center [44, 187] width 14 height 12
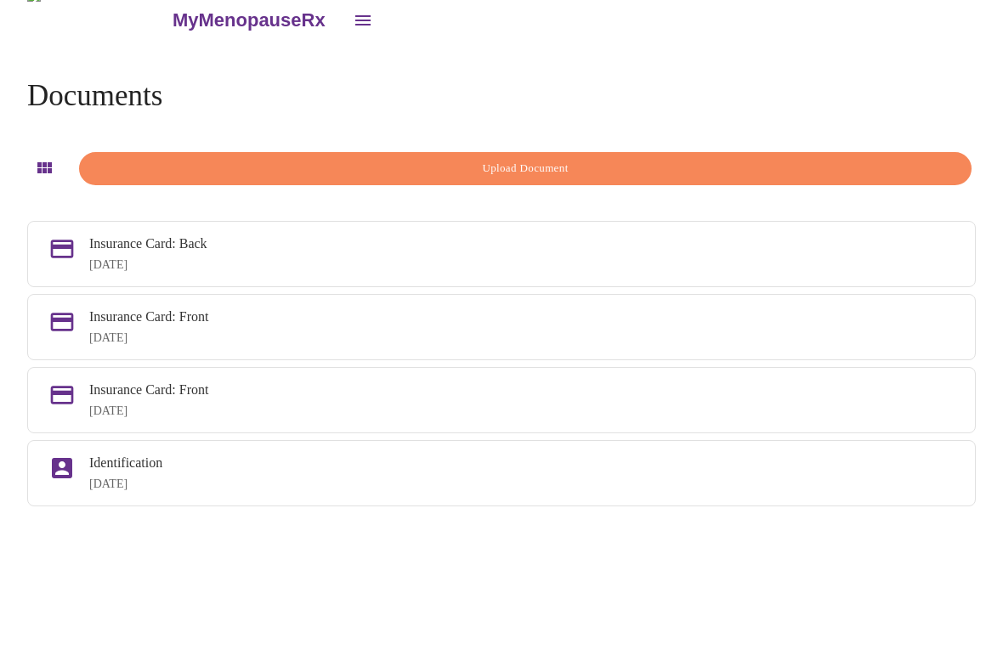
scroll to position [42, 0]
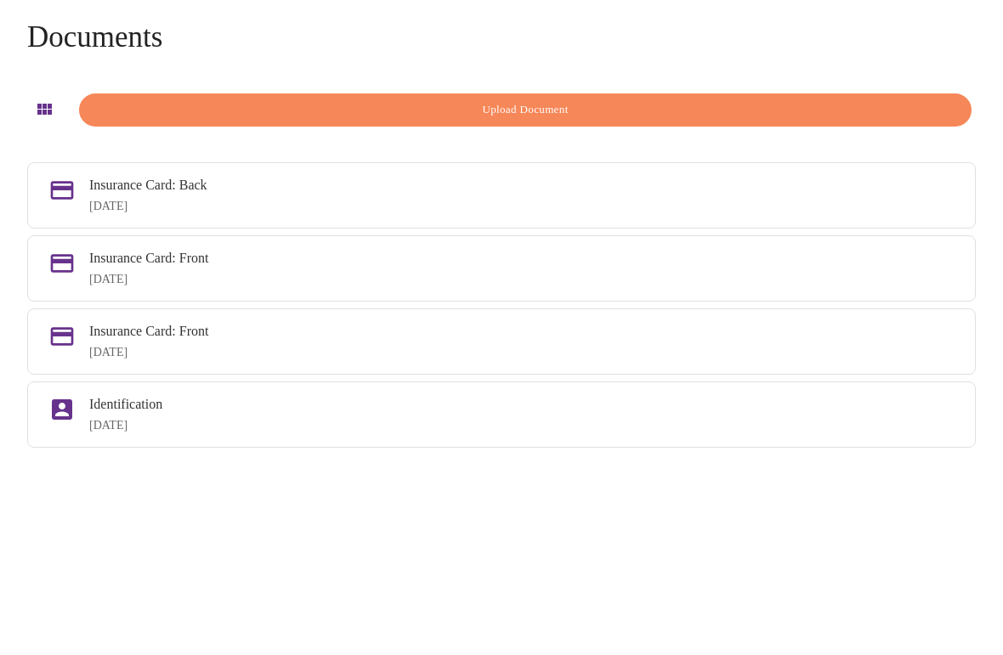
click at [565, 337] on div "Sep 30, 2025" at bounding box center [521, 344] width 865 height 14
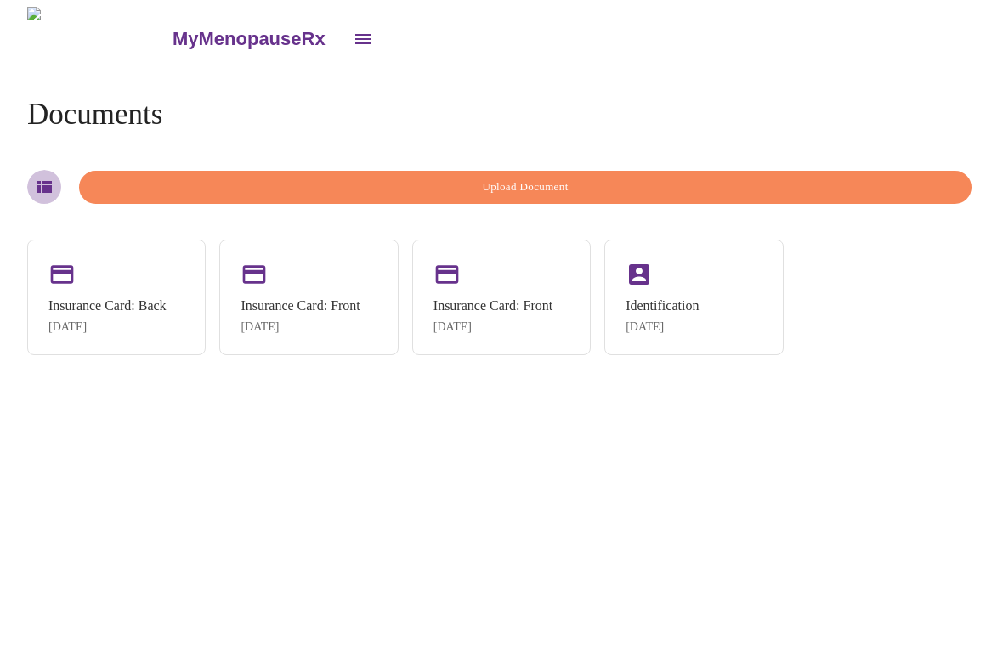
click at [42, 184] on icon "button" at bounding box center [44, 187] width 14 height 12
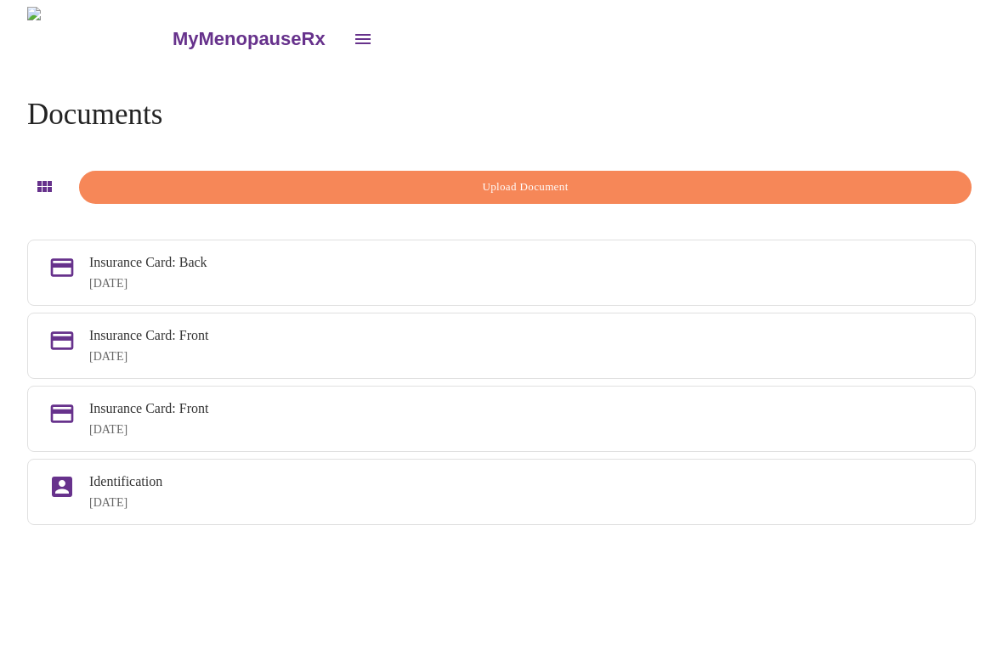
click at [353, 285] on div "Sep 30, 2025" at bounding box center [521, 284] width 865 height 14
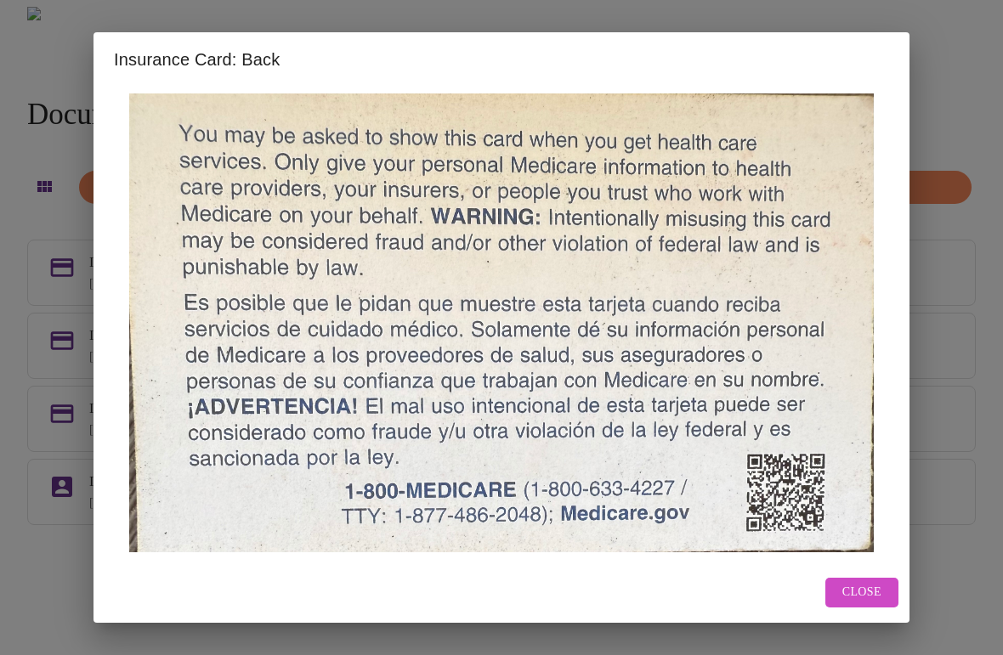
scroll to position [3, 0]
click at [970, 72] on div "Insurance Card: Back Close" at bounding box center [501, 327] width 1003 height 655
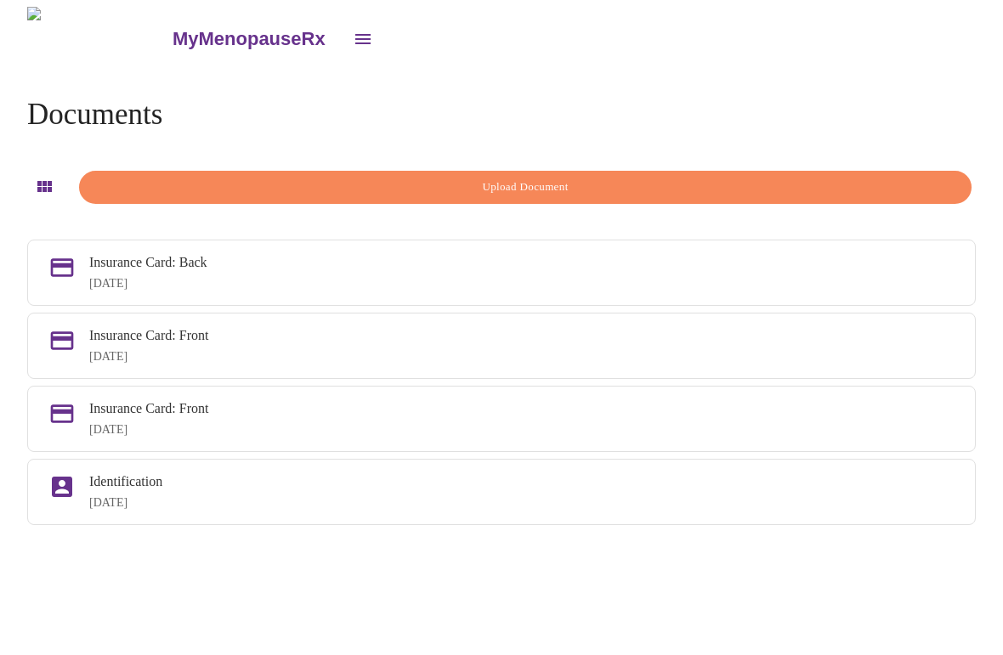
click at [592, 452] on div "Insurance Card: Front Sep 30, 2025" at bounding box center [501, 419] width 948 height 66
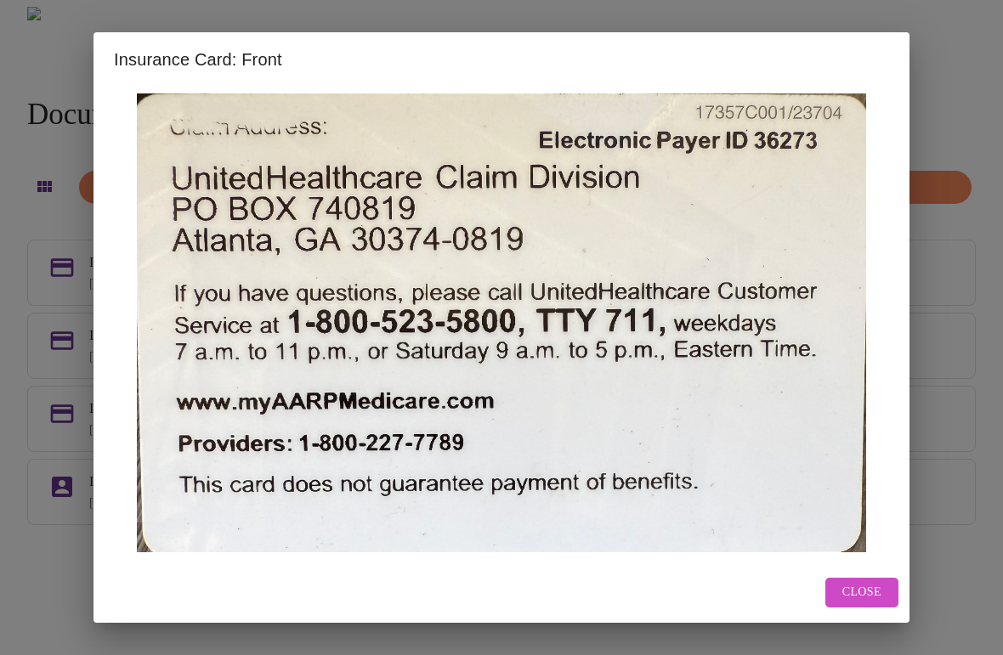
click at [965, 289] on div "Insurance Card: Front Close" at bounding box center [501, 327] width 1003 height 655
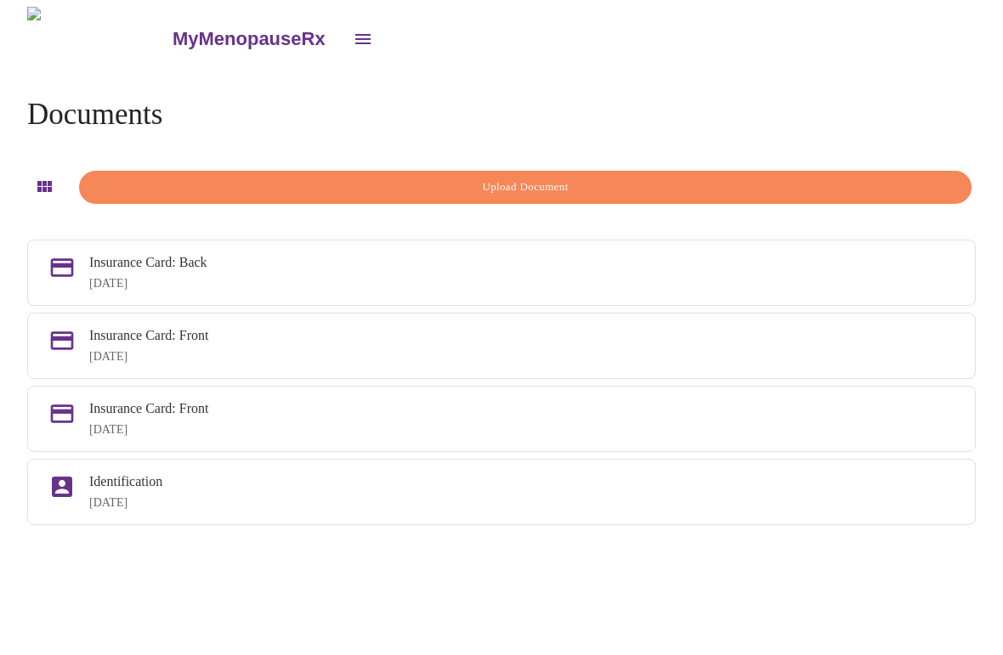
click at [37, 186] on icon "button" at bounding box center [44, 186] width 14 height 11
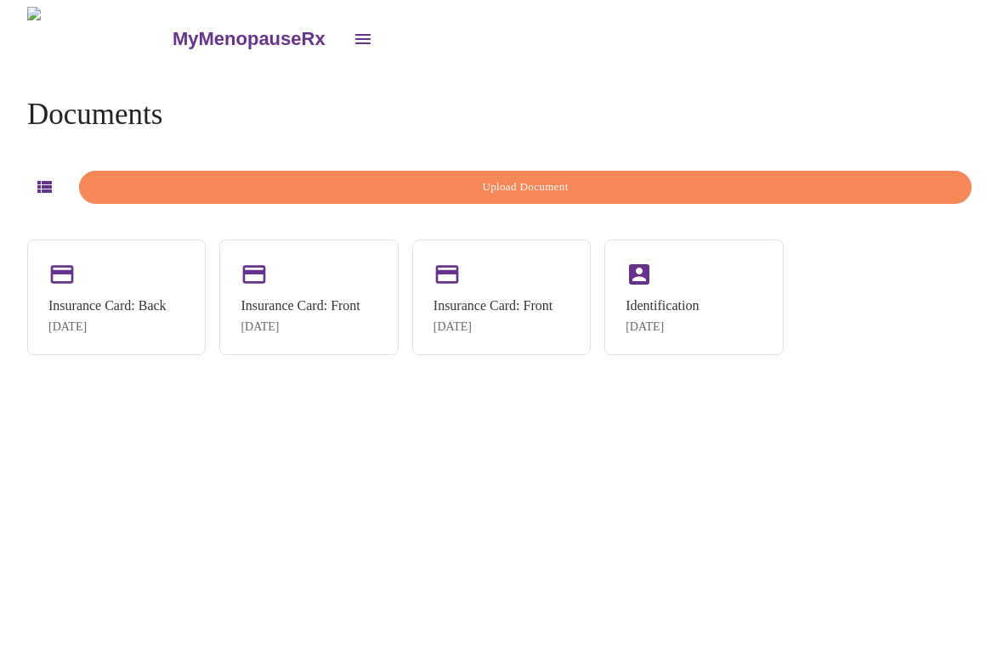
click at [693, 75] on div "Documents Upload Document Insurance Card: Back Sep 30, 2025 Insurance Card: Fro…" at bounding box center [501, 227] width 989 height 312
click at [37, 182] on icon "button" at bounding box center [44, 187] width 14 height 12
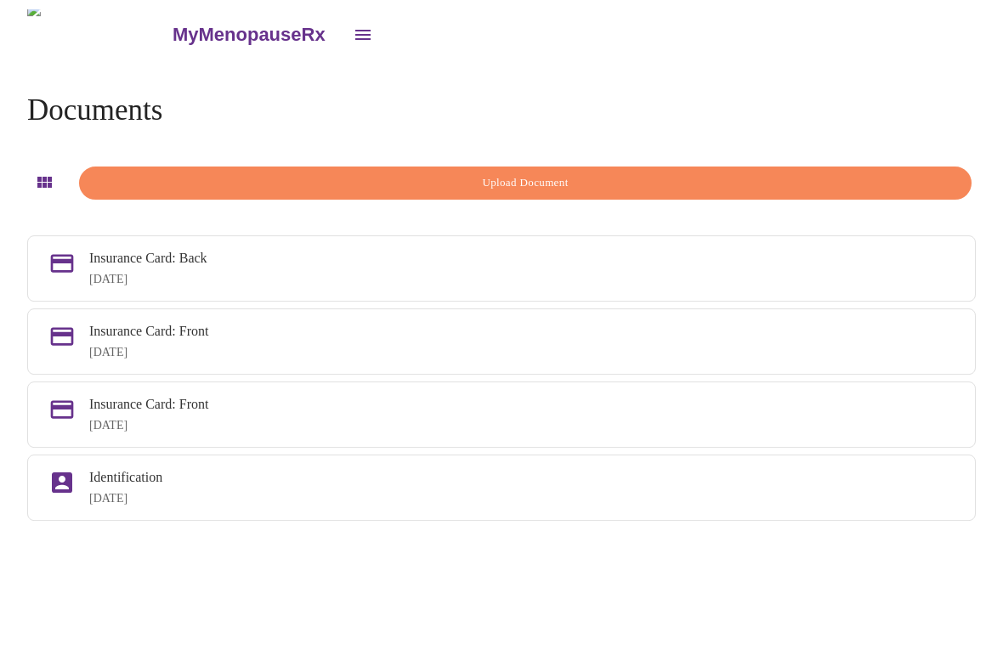
scroll to position [0, 0]
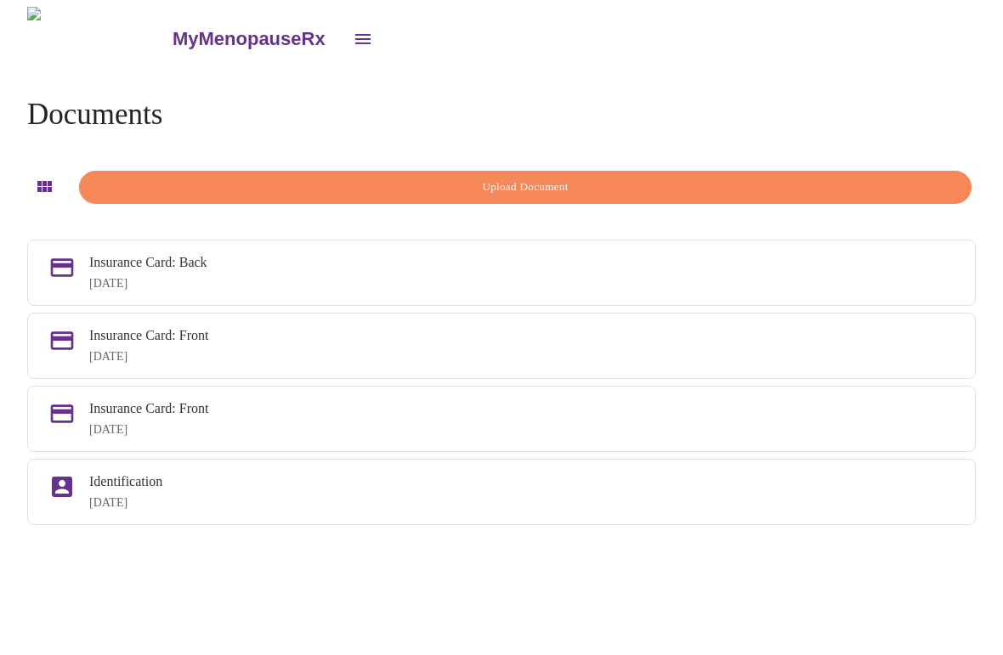
click at [642, 178] on span "Upload Document" at bounding box center [525, 188] width 853 height 20
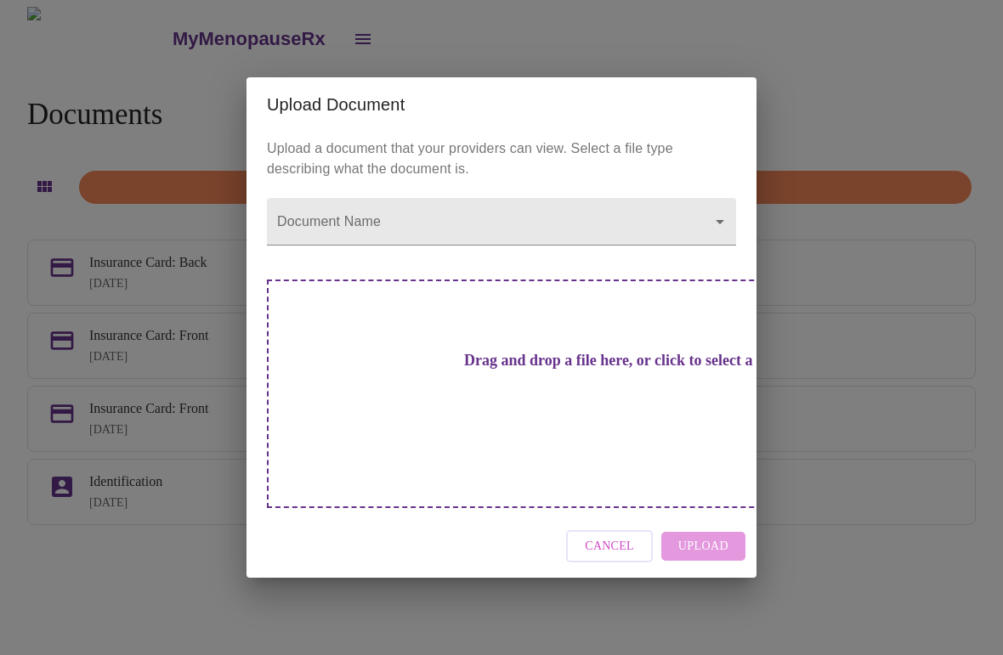
click at [619, 536] on span "Cancel" at bounding box center [609, 546] width 49 height 21
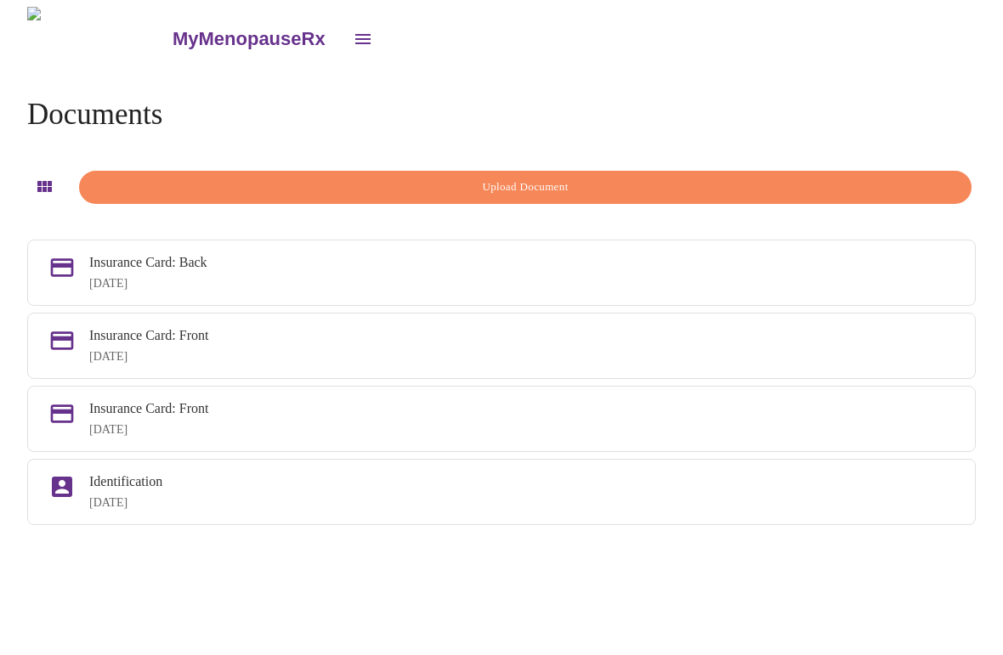
click at [39, 177] on icon "button" at bounding box center [44, 187] width 20 height 20
